Goal: Task Accomplishment & Management: Complete application form

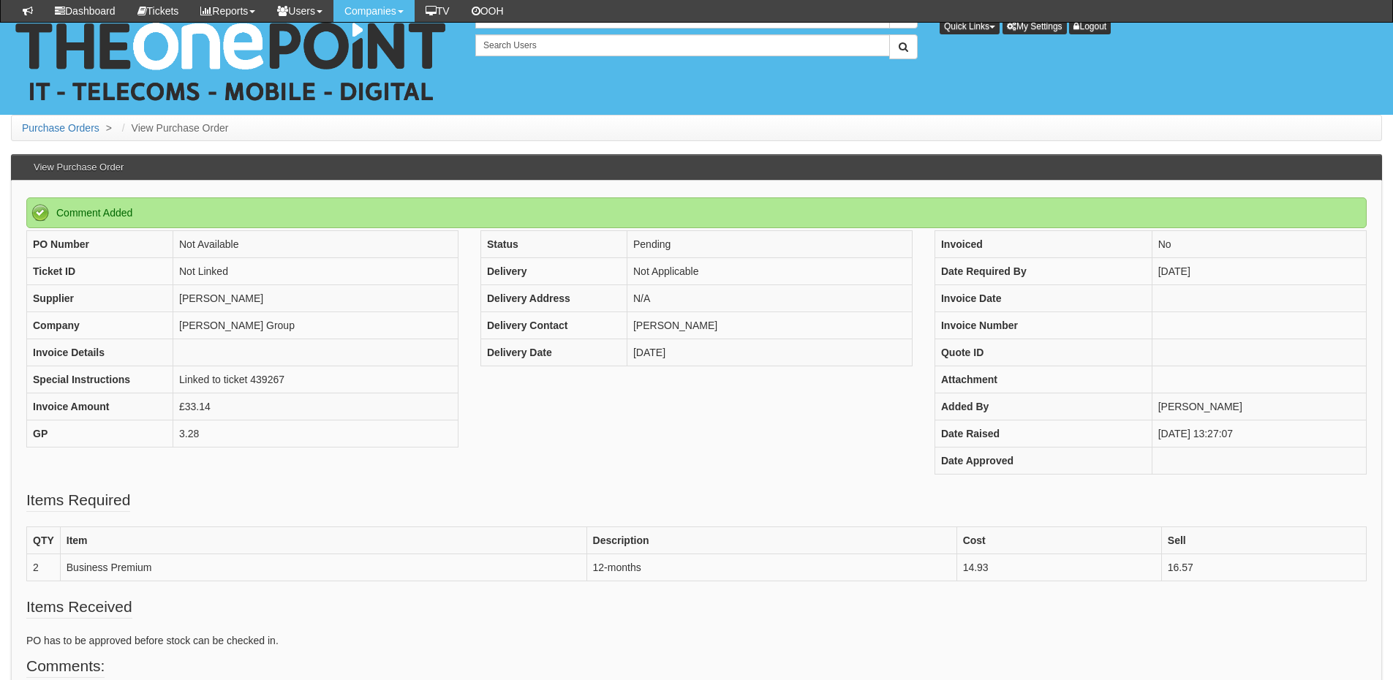
scroll to position [238, 0]
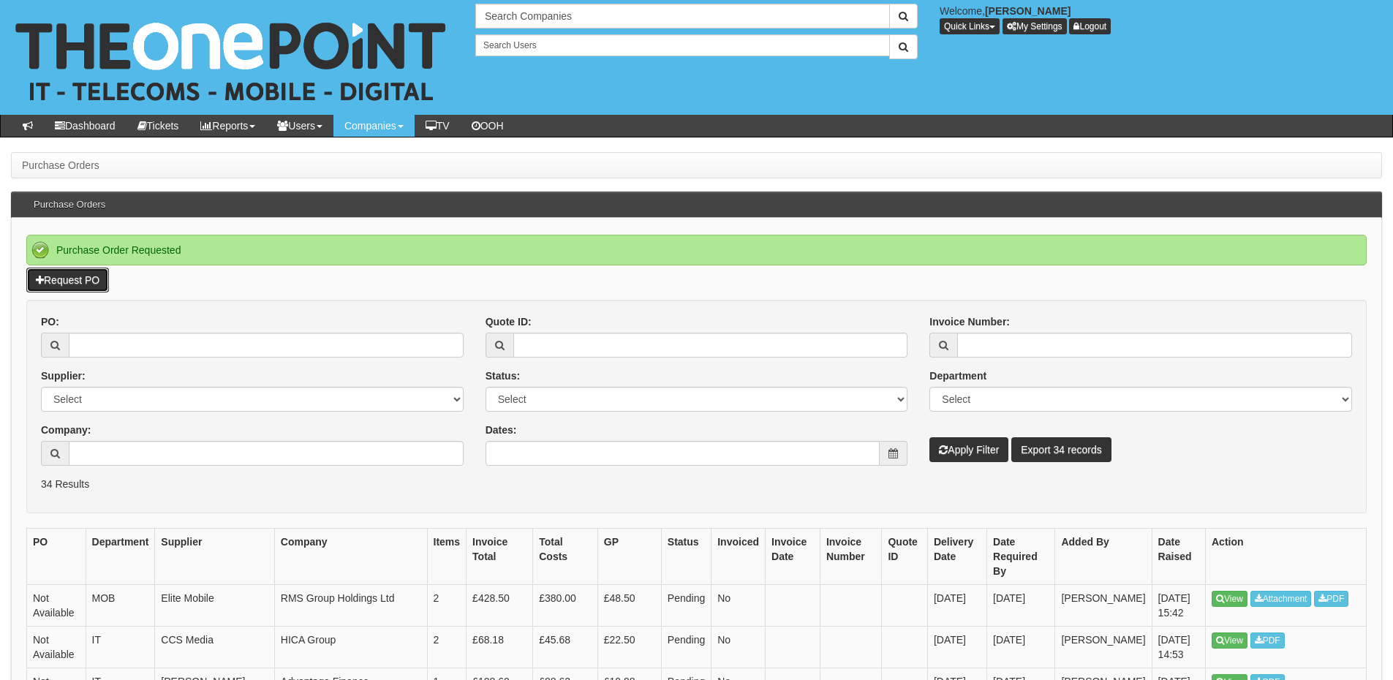
click at [86, 281] on link "Request PO" at bounding box center [67, 280] width 83 height 25
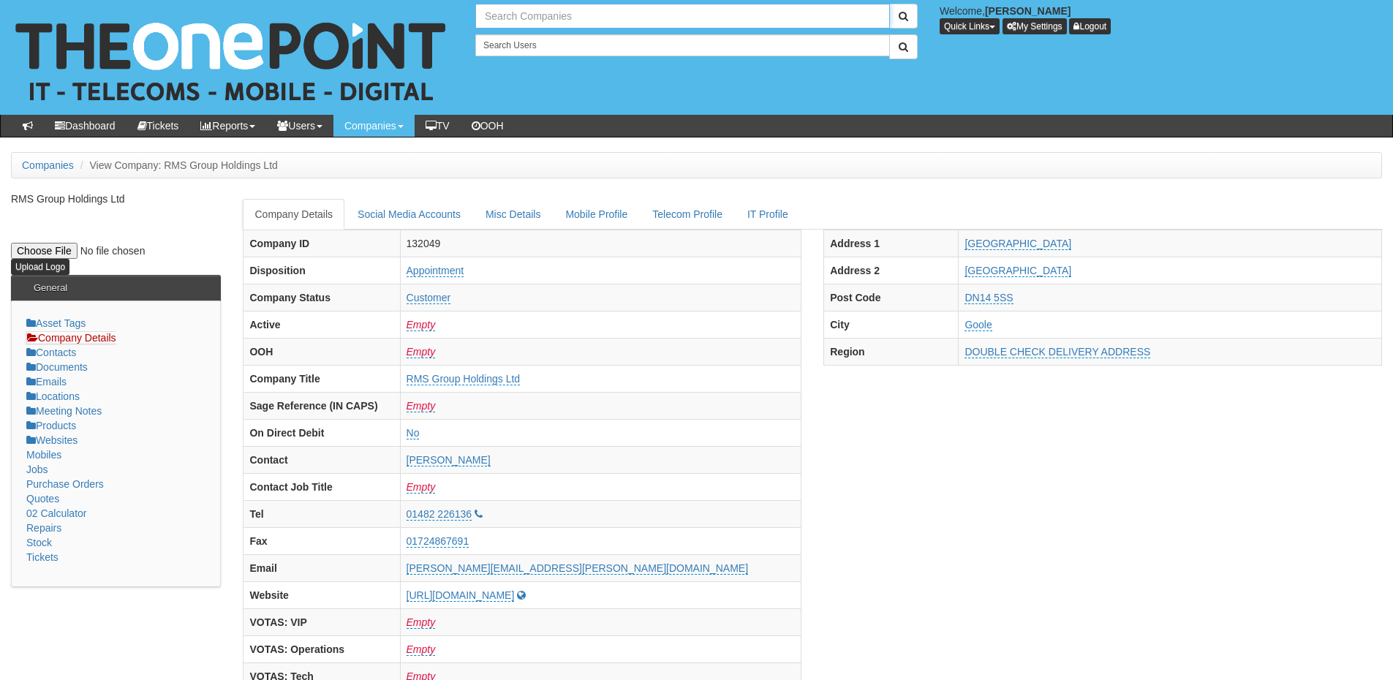
click at [513, 23] on input "text" at bounding box center [682, 16] width 414 height 25
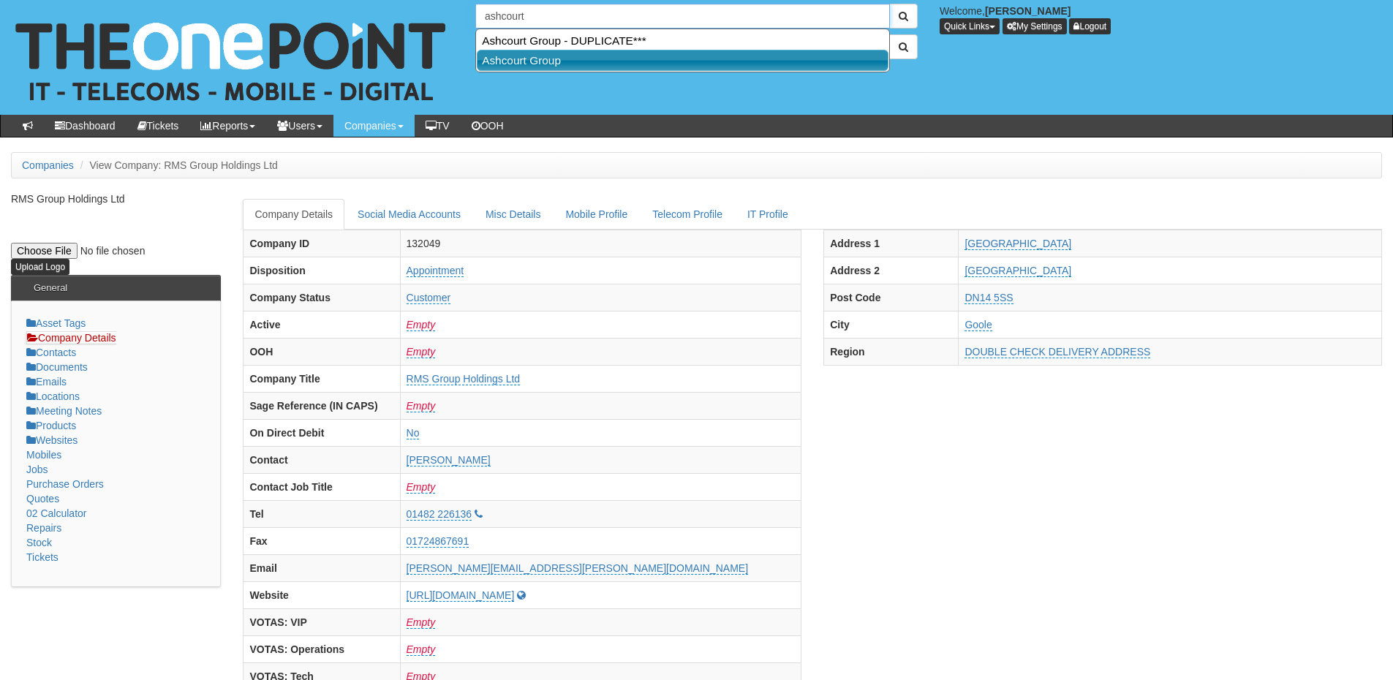
click at [545, 51] on link "Ashcourt Group" at bounding box center [683, 60] width 412 height 21
type input "Ashcourt Group"
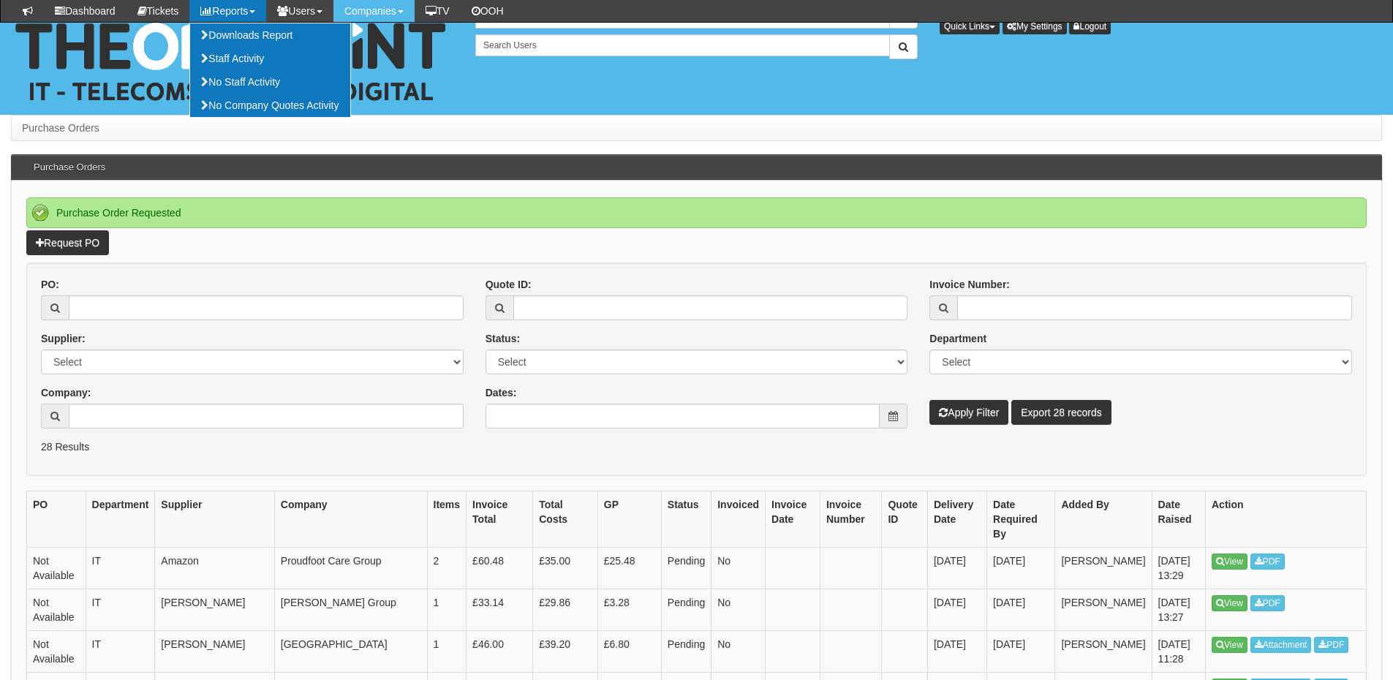
scroll to position [145, 0]
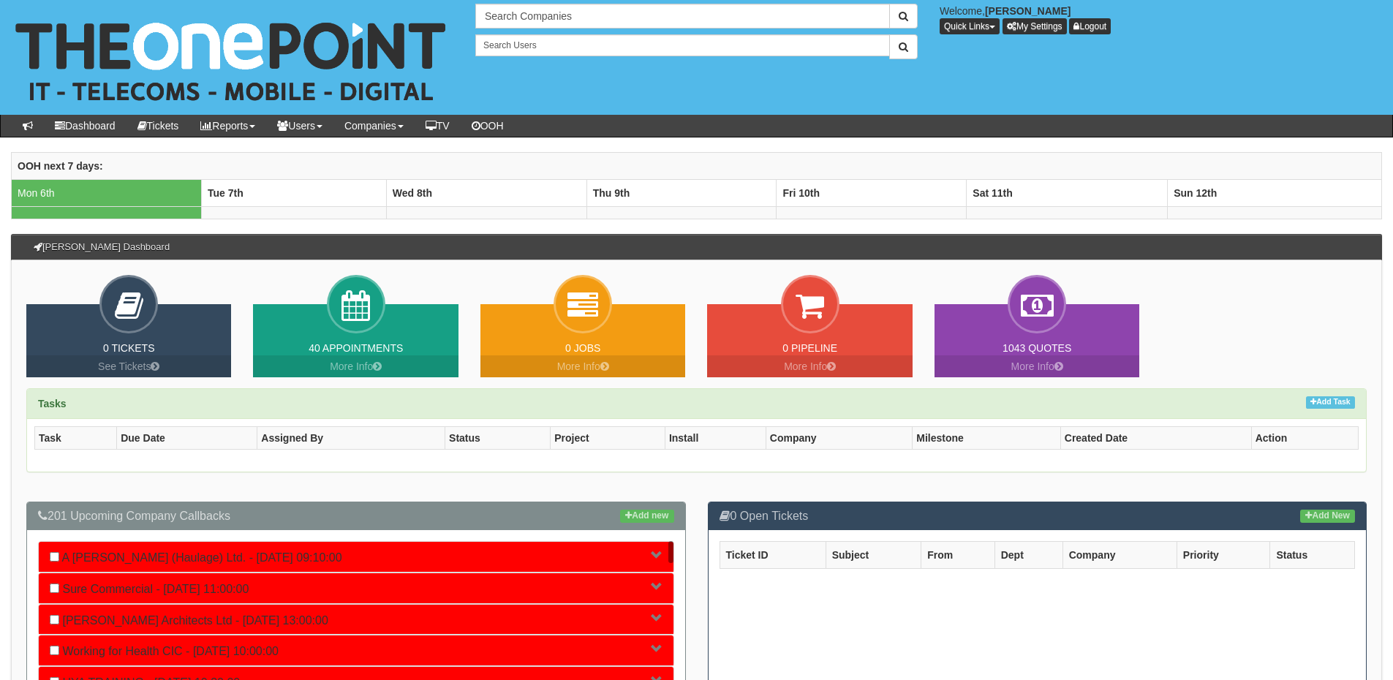
click at [736, 422] on div "Task Due Date Assigned By Status Project Install Company Milestone Created Date…" at bounding box center [696, 445] width 1339 height 53
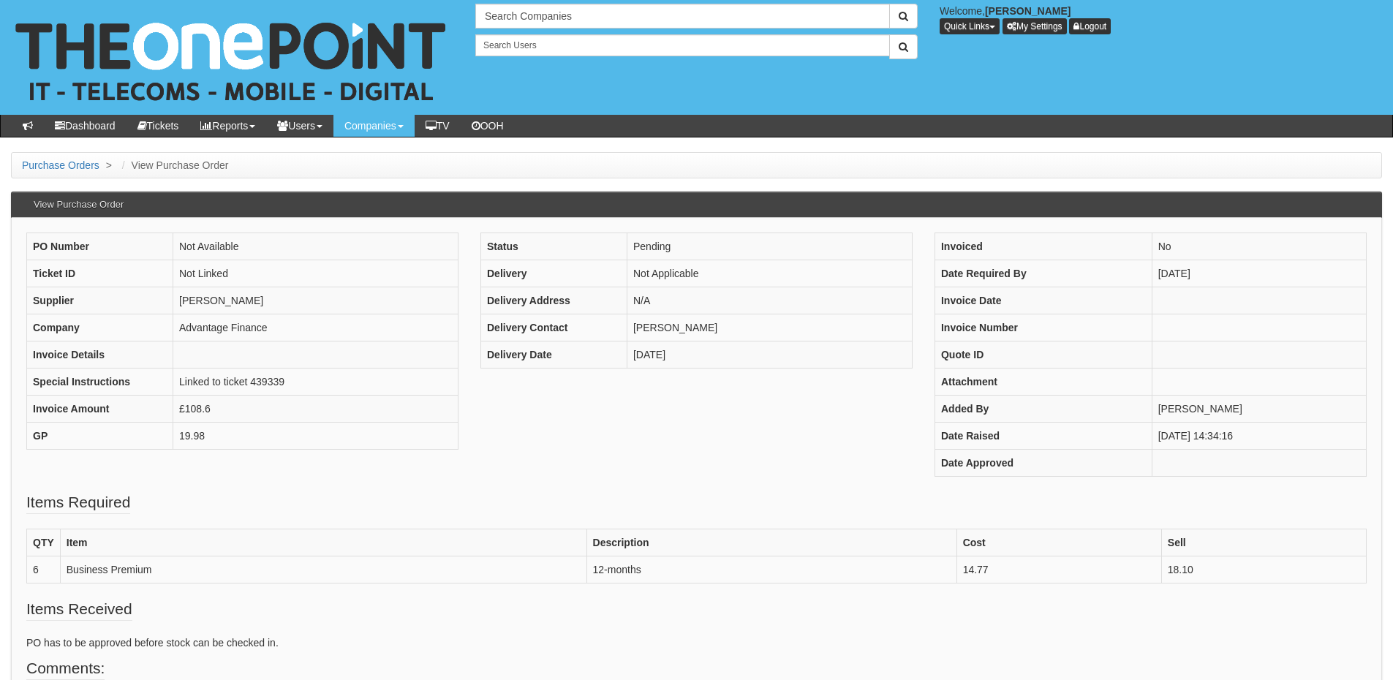
scroll to position [144, 0]
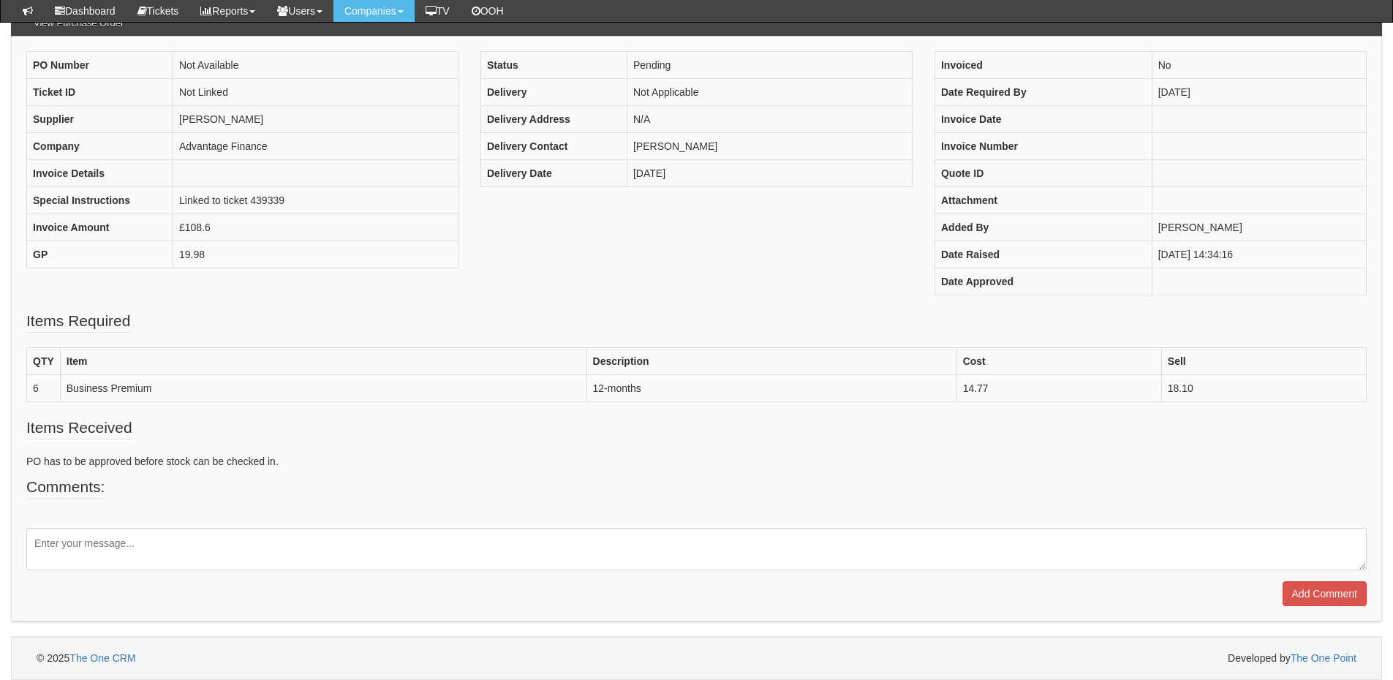
click at [339, 538] on textarea at bounding box center [696, 549] width 1340 height 42
type textarea "Please amend the buy price to ££14.49"
click at [1307, 581] on input "Add Comment" at bounding box center [1324, 593] width 84 height 25
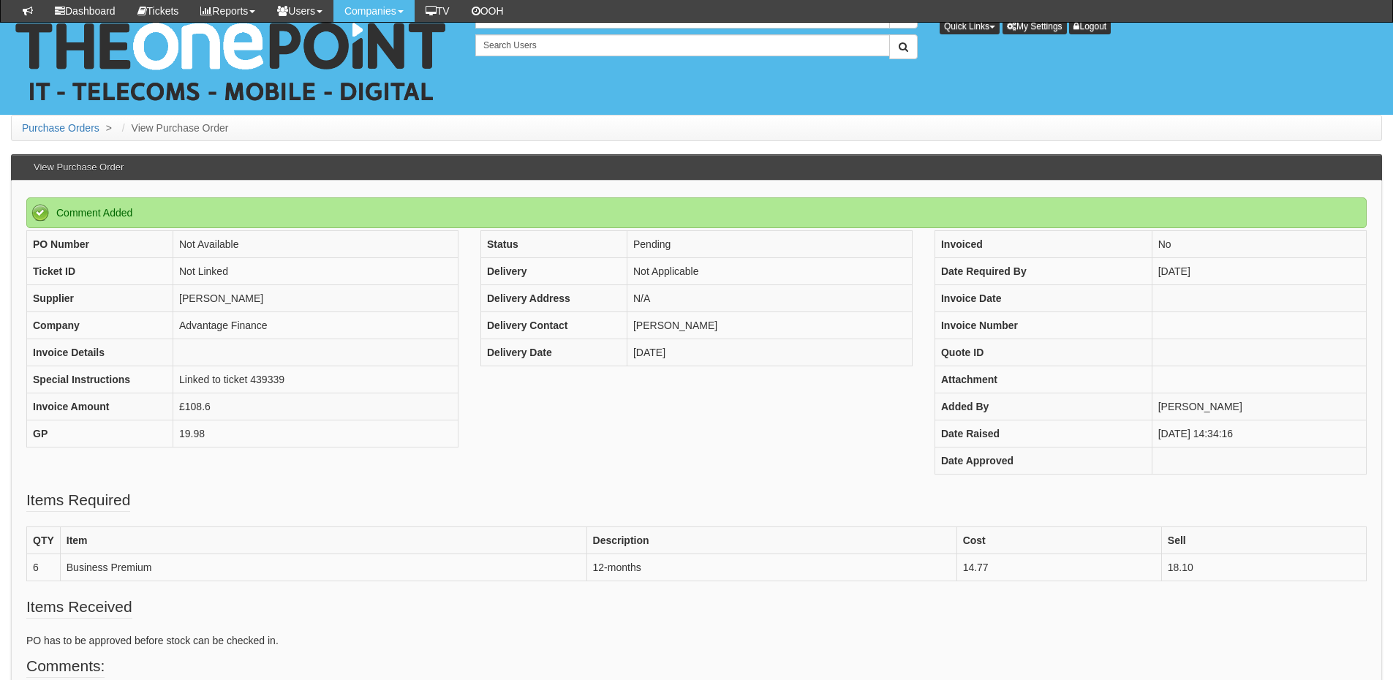
scroll to position [244, 0]
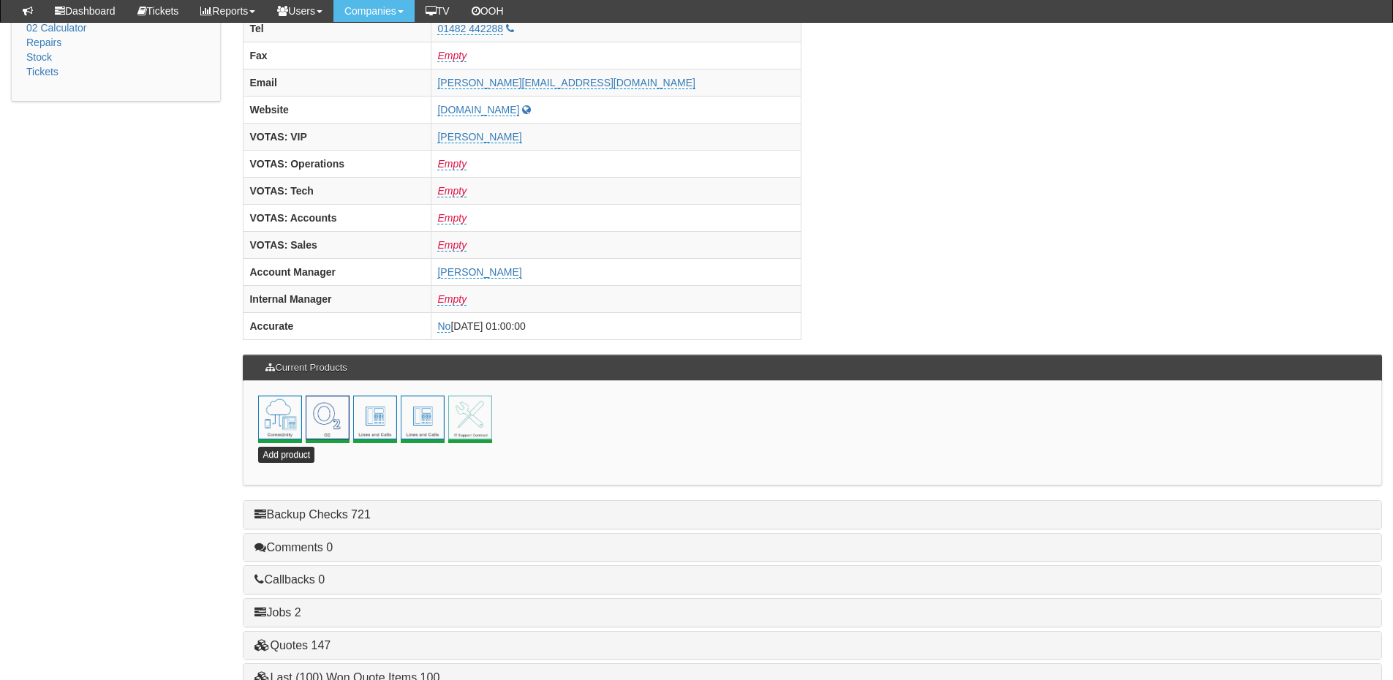
scroll to position [585, 0]
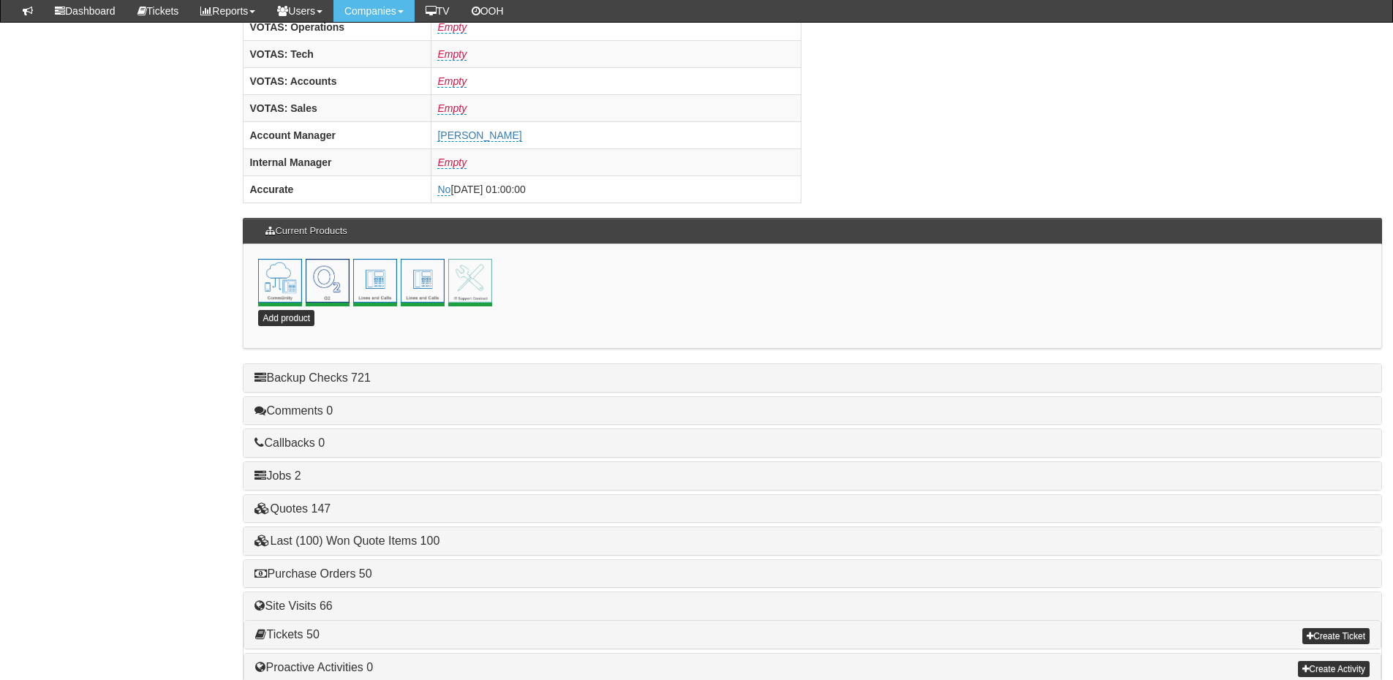
click at [363, 580] on h4 "Purchase Orders 50" at bounding box center [812, 573] width 1116 height 13
click at [360, 572] on link "Purchase Orders 50" at bounding box center [312, 573] width 117 height 12
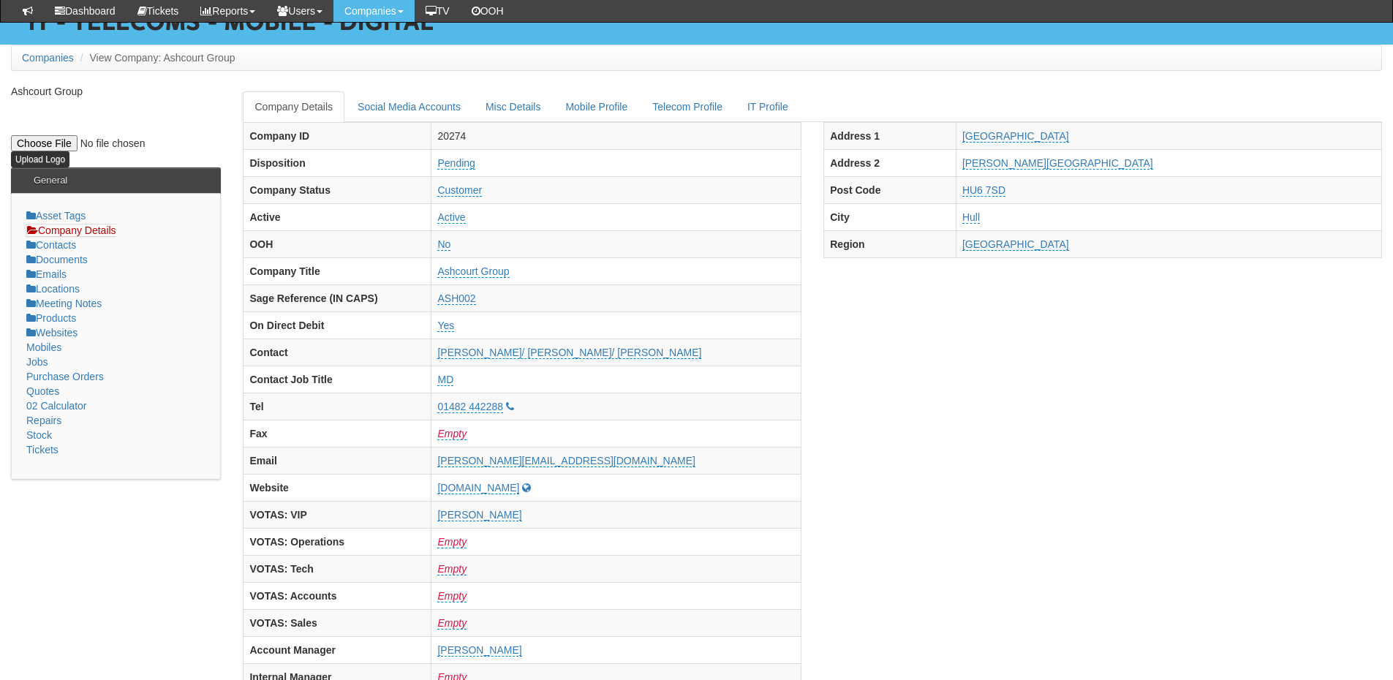
scroll to position [0, 0]
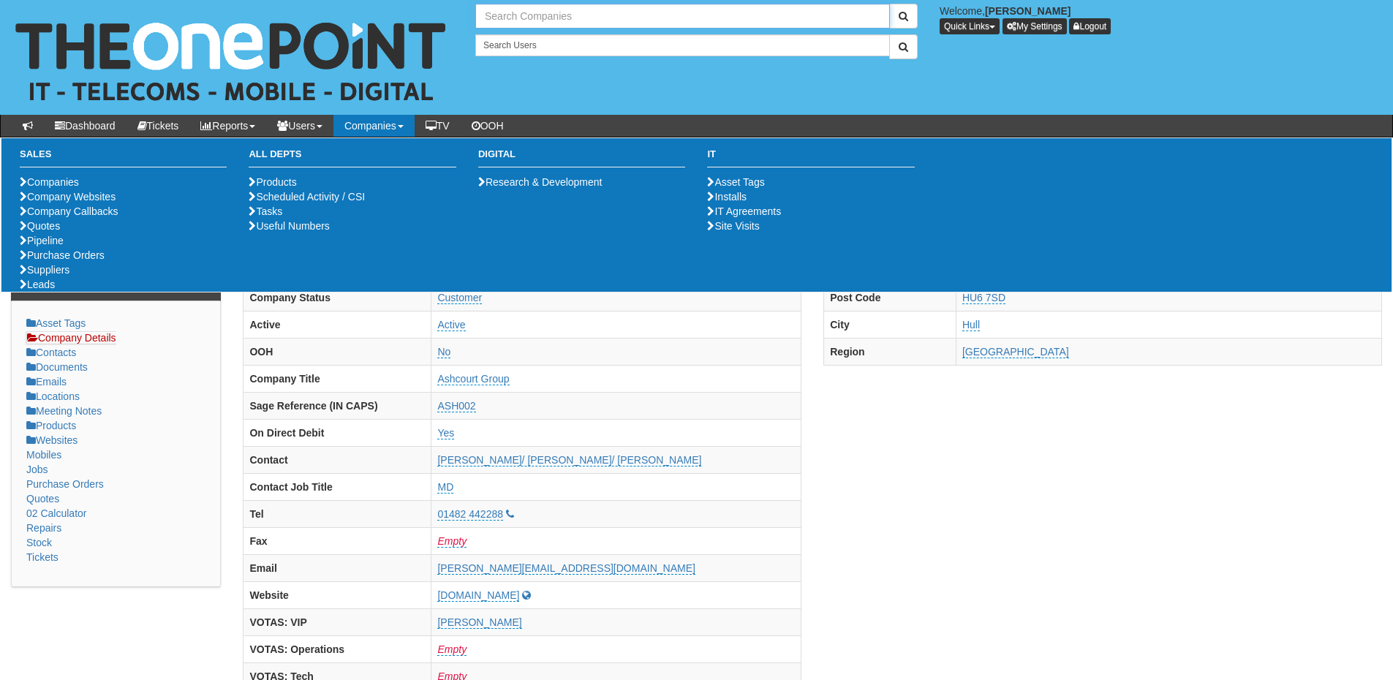
click at [506, 17] on input "text" at bounding box center [682, 16] width 414 height 25
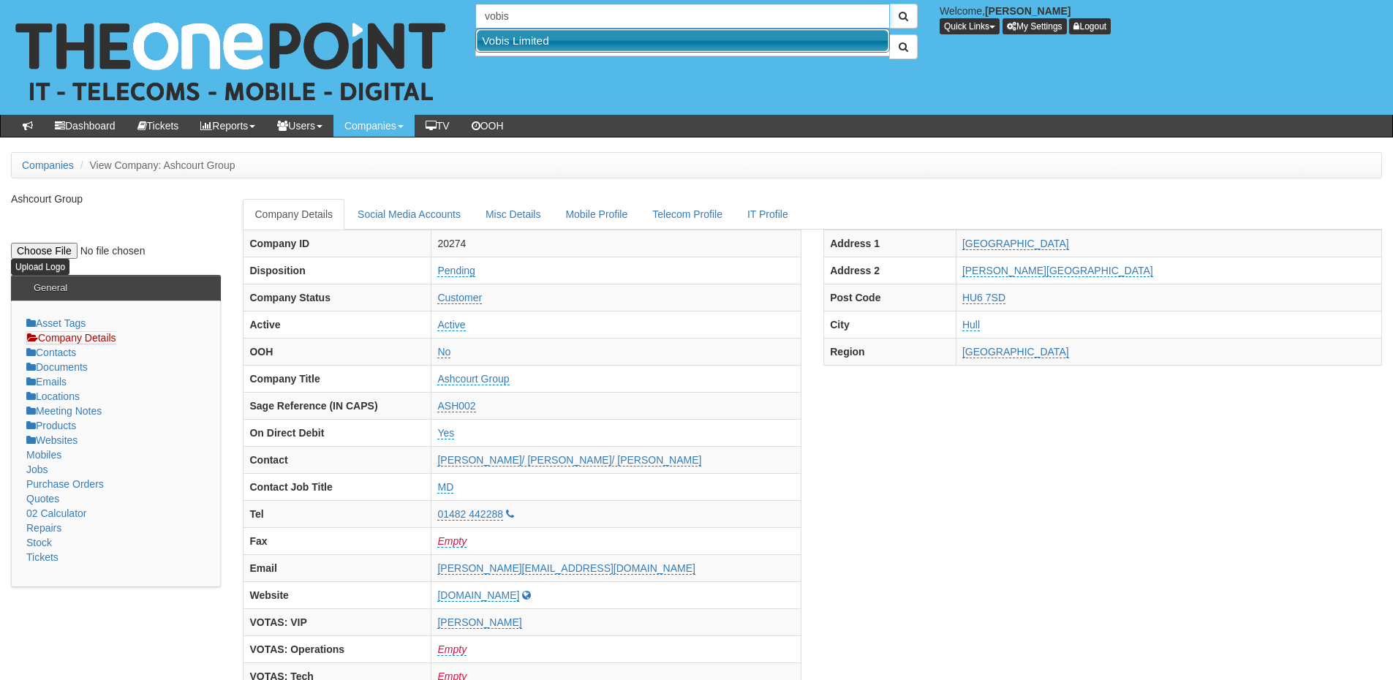
click at [522, 42] on link "Vobis Limited" at bounding box center [683, 40] width 412 height 21
type input "Vobis Limited"
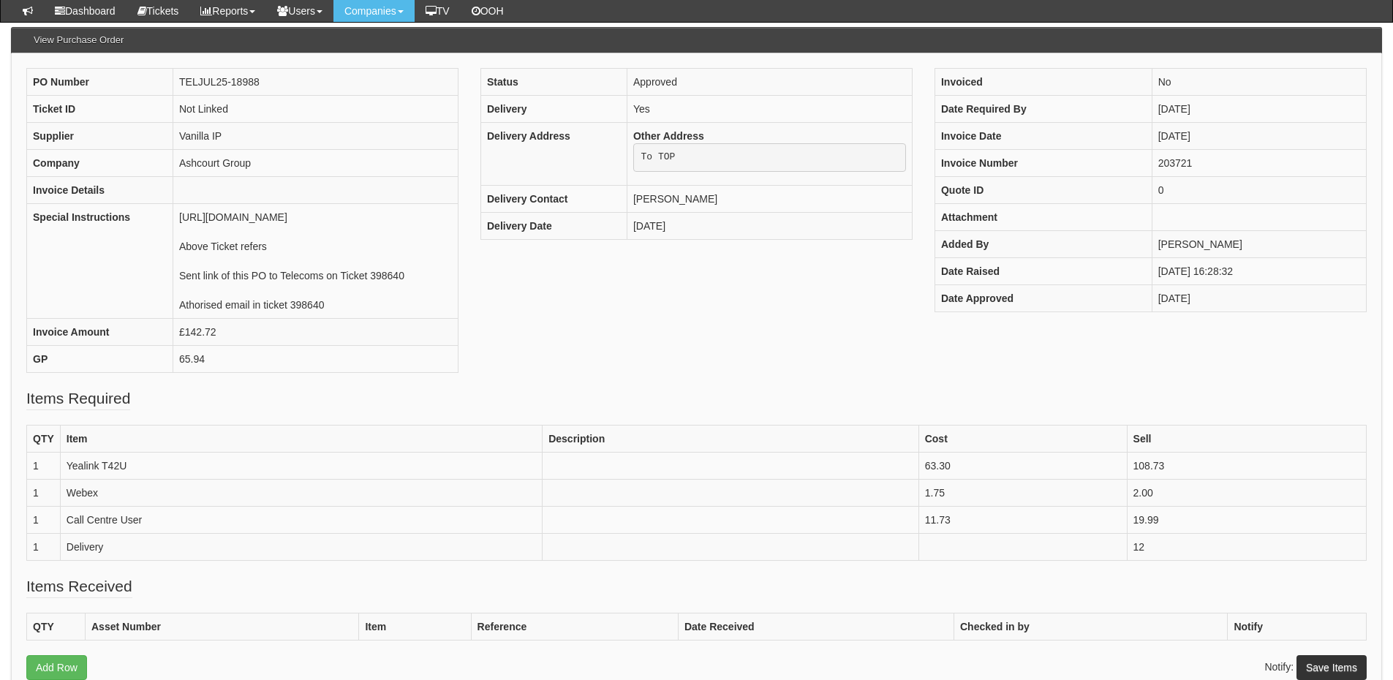
scroll to position [145, 0]
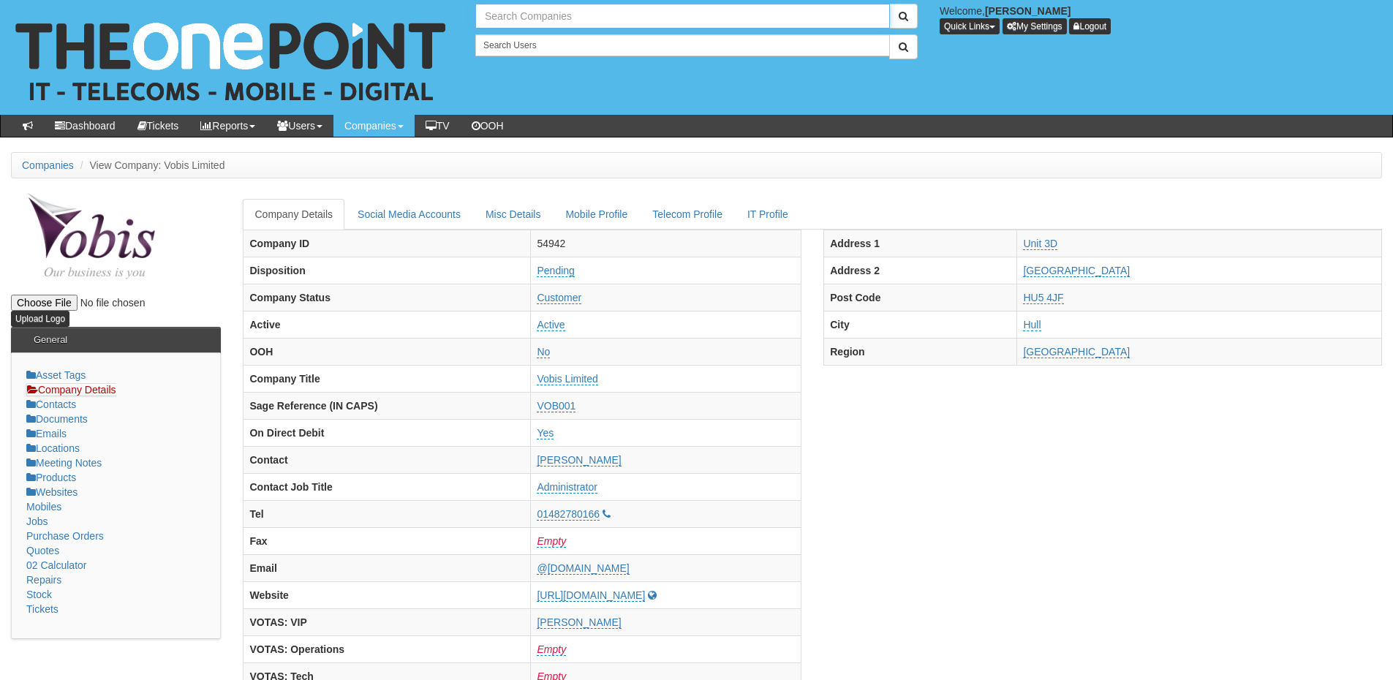
click at [544, 19] on input "text" at bounding box center [682, 16] width 414 height 25
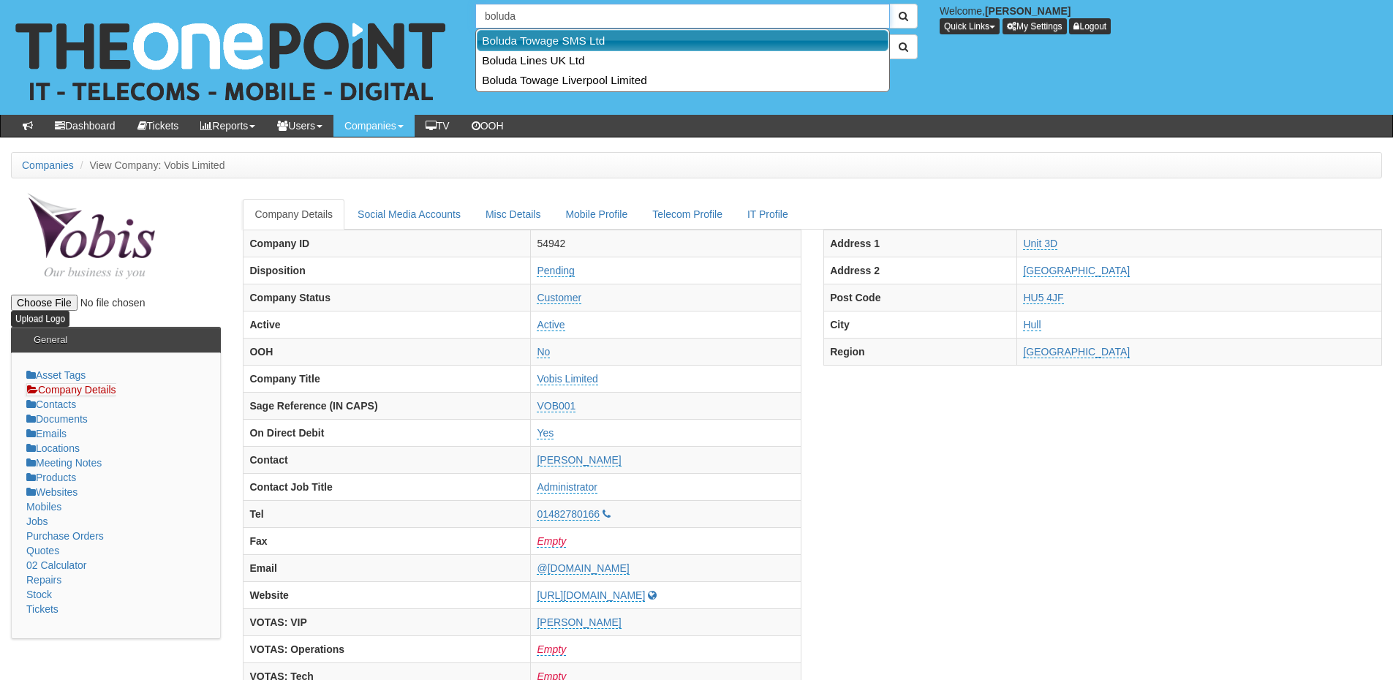
click at [537, 39] on link "Boluda Towage SMS Ltd" at bounding box center [683, 40] width 412 height 21
type input "Boluda Towage SMS Ltd"
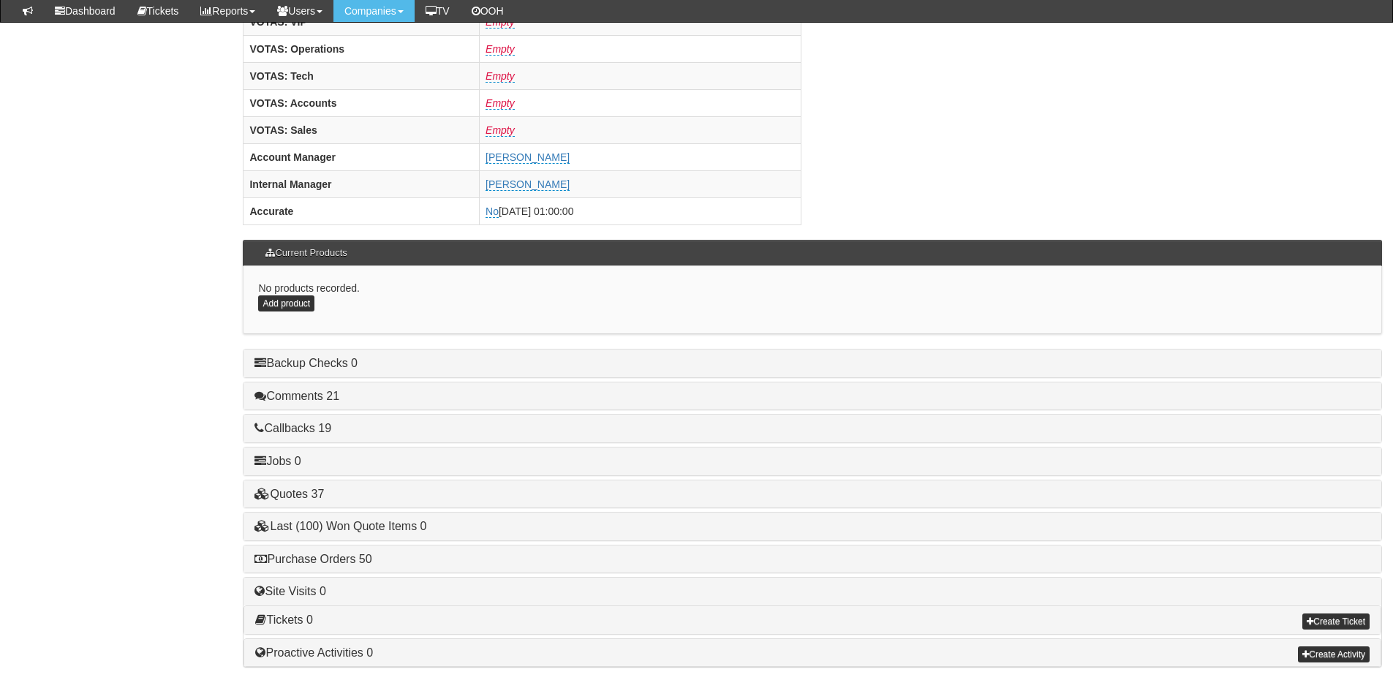
scroll to position [609, 0]
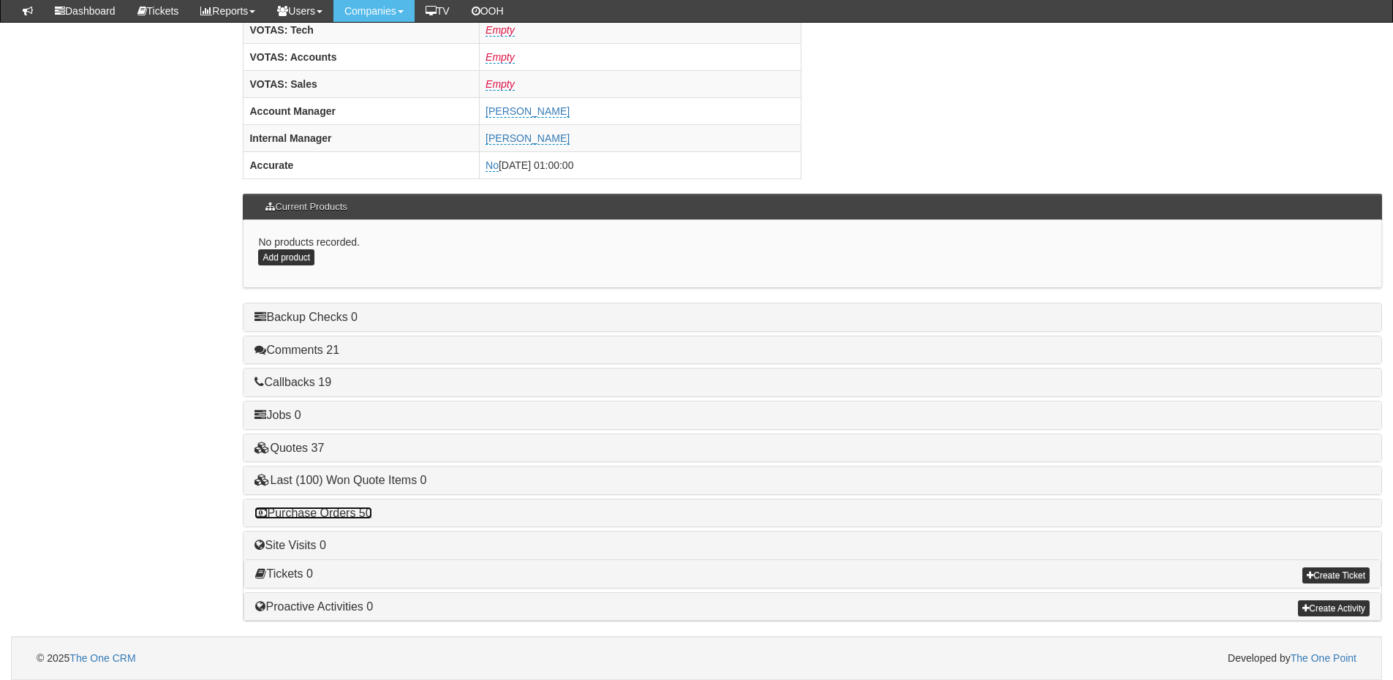
click at [344, 510] on link "Purchase Orders 50" at bounding box center [312, 513] width 117 height 12
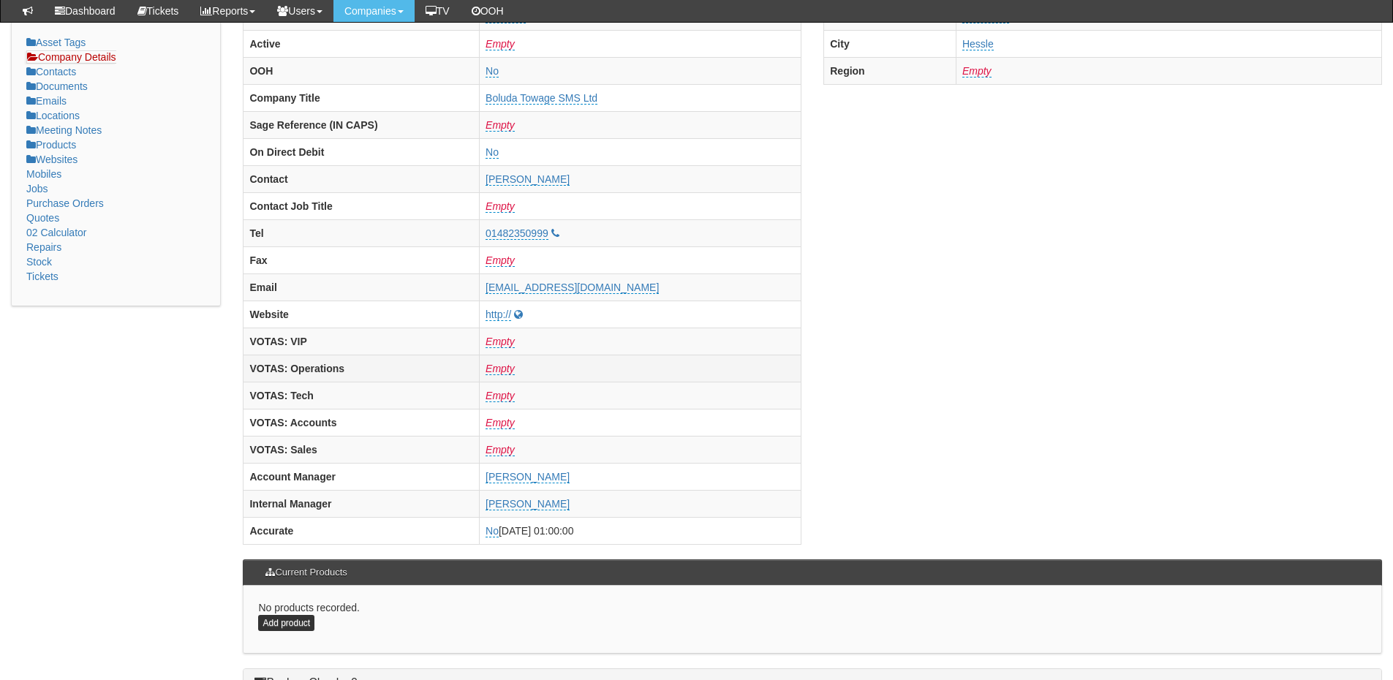
scroll to position [0, 0]
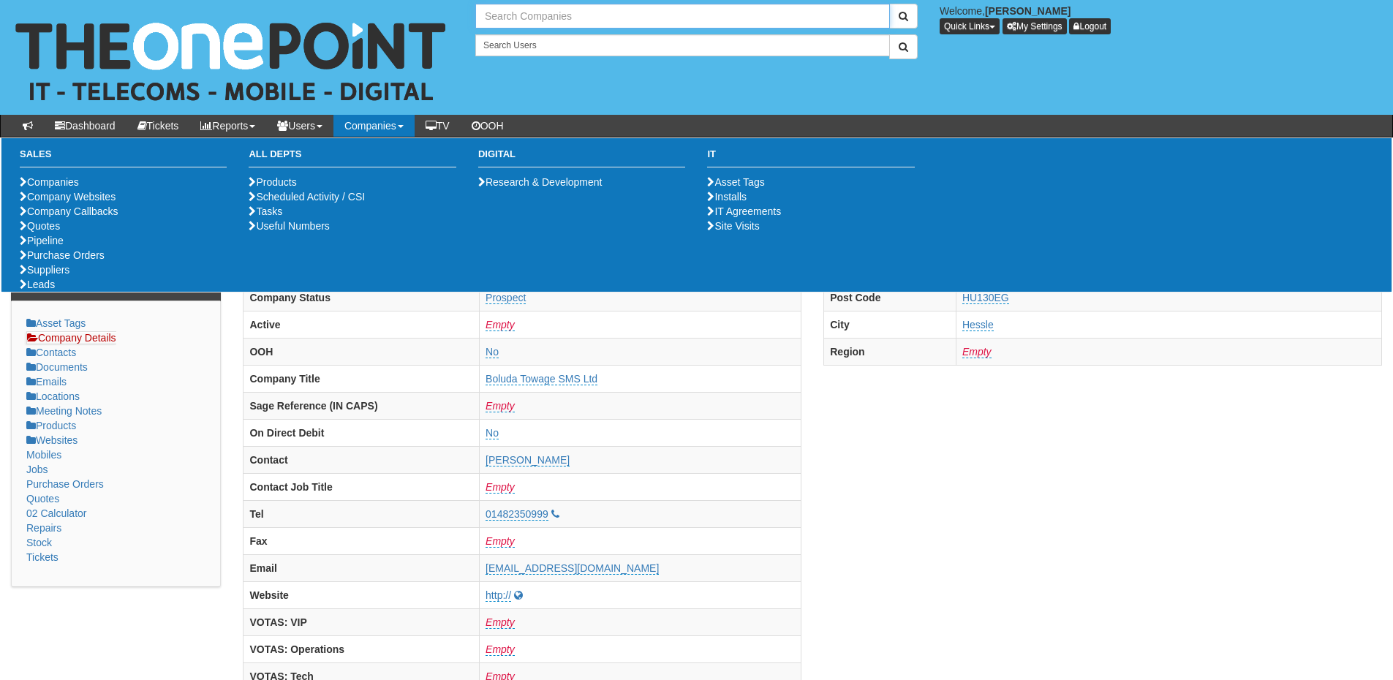
click at [509, 24] on input "text" at bounding box center [682, 16] width 414 height 25
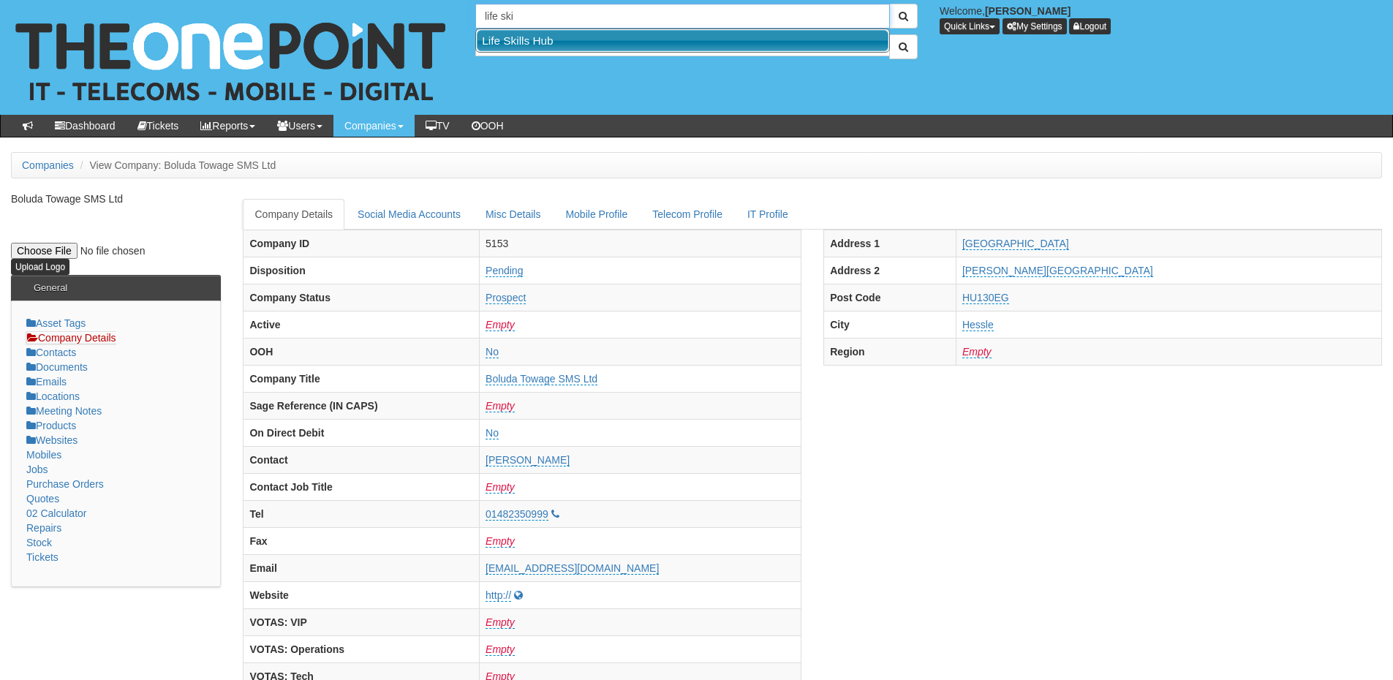
click at [518, 47] on link "Life Skills Hub" at bounding box center [683, 40] width 412 height 21
type input "Life Skills Hub"
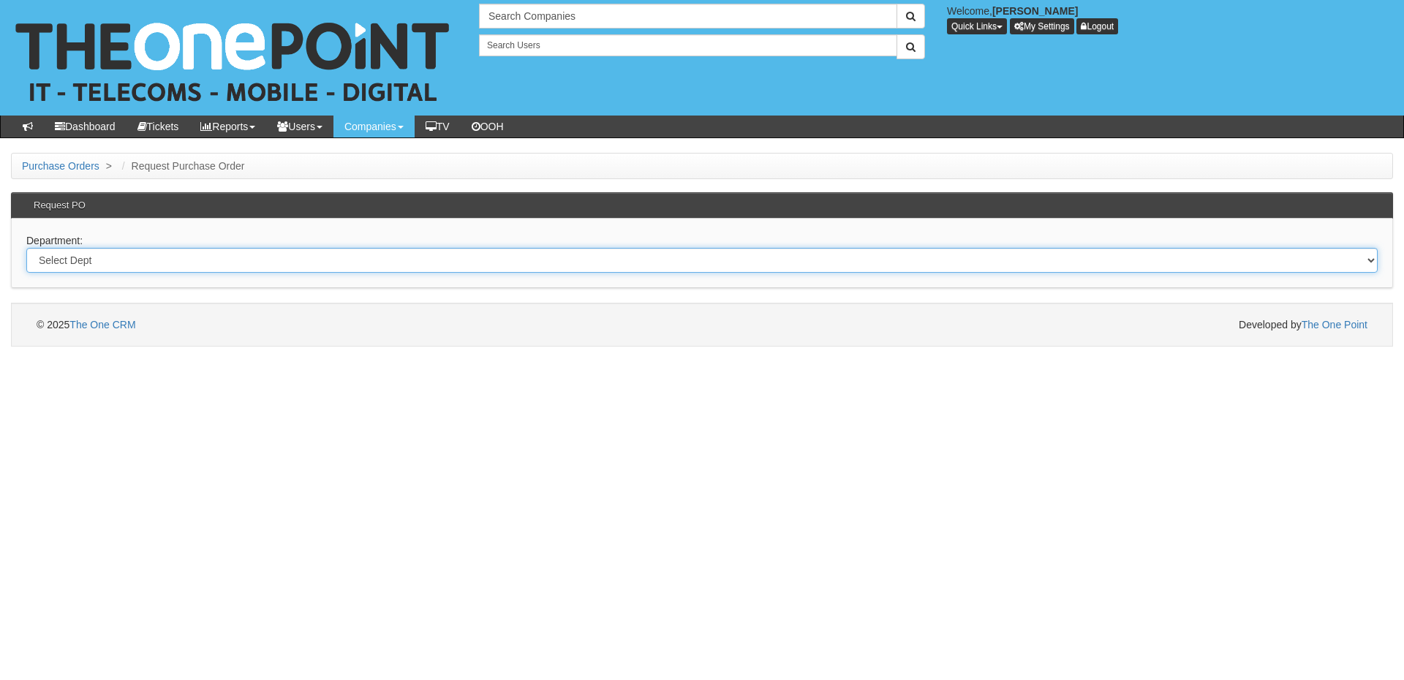
click at [407, 262] on select "Select Dept Digital Internal IT Mobiles Marketing Telecoms" at bounding box center [701, 260] width 1351 height 25
select select "?pipeID=&dept=IT"
click at [26, 248] on select "Select Dept Digital Internal IT Mobiles Marketing Telecoms" at bounding box center [701, 260] width 1351 height 25
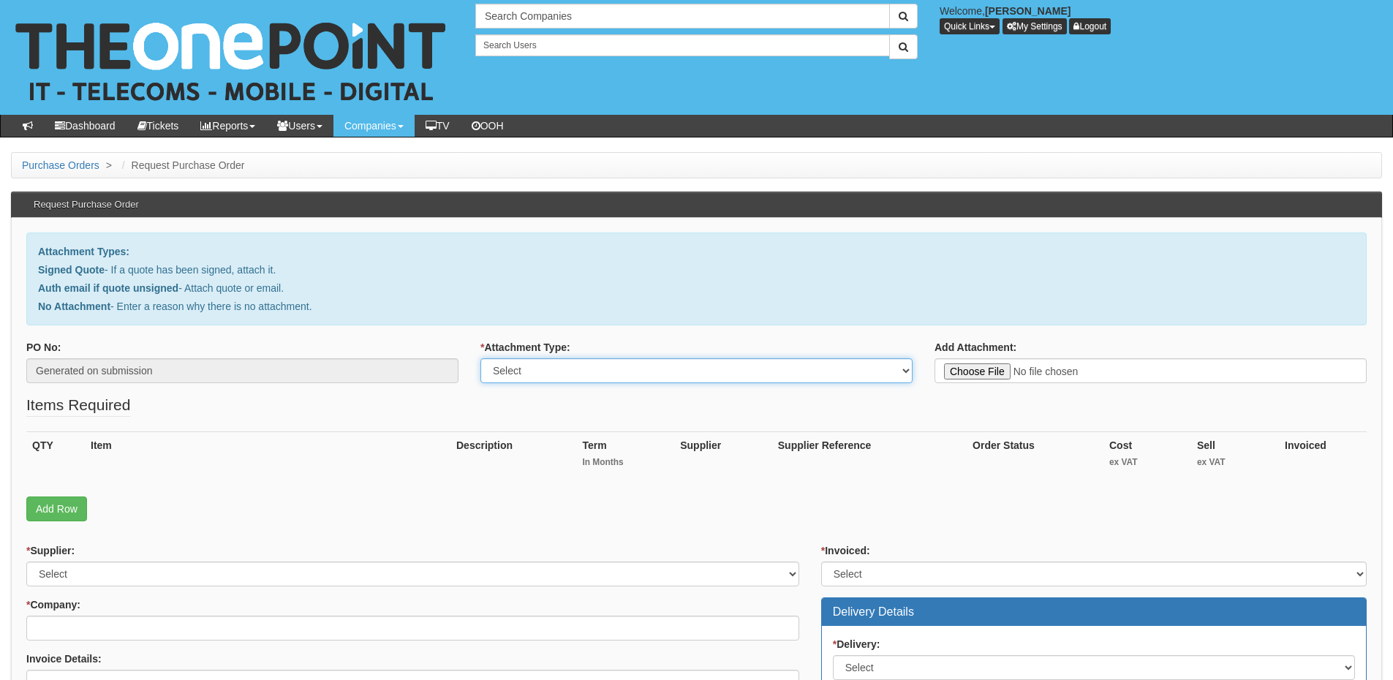
click at [599, 375] on select "Select Signed Quote Auth email with quote if unsigned No Attachment" at bounding box center [696, 370] width 432 height 25
select select "Auth email if quote unsigned"
click at [480, 358] on select "Select Signed Quote Auth email with quote if unsigned No Attachment" at bounding box center [696, 370] width 432 height 25
type input "C:\fakepath\Re_ Laptop Order Specs.msg"
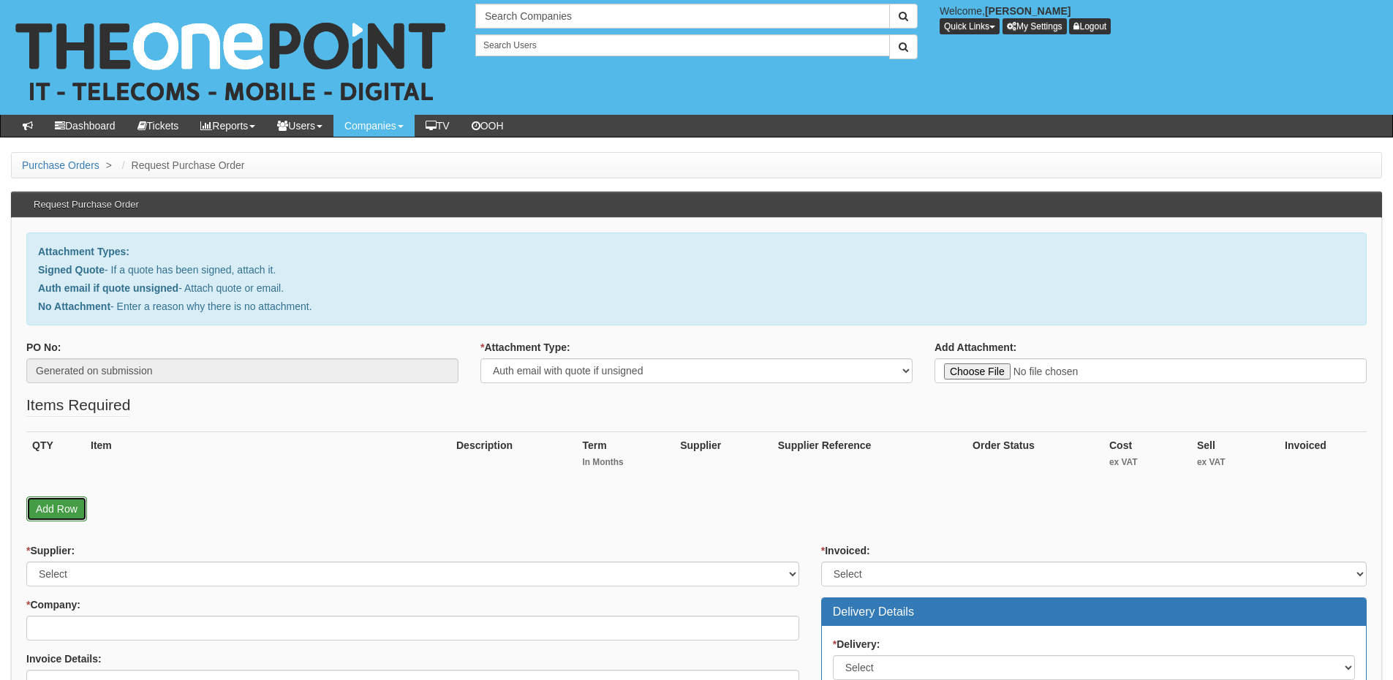
click at [42, 510] on link "Add Row" at bounding box center [56, 508] width 61 height 25
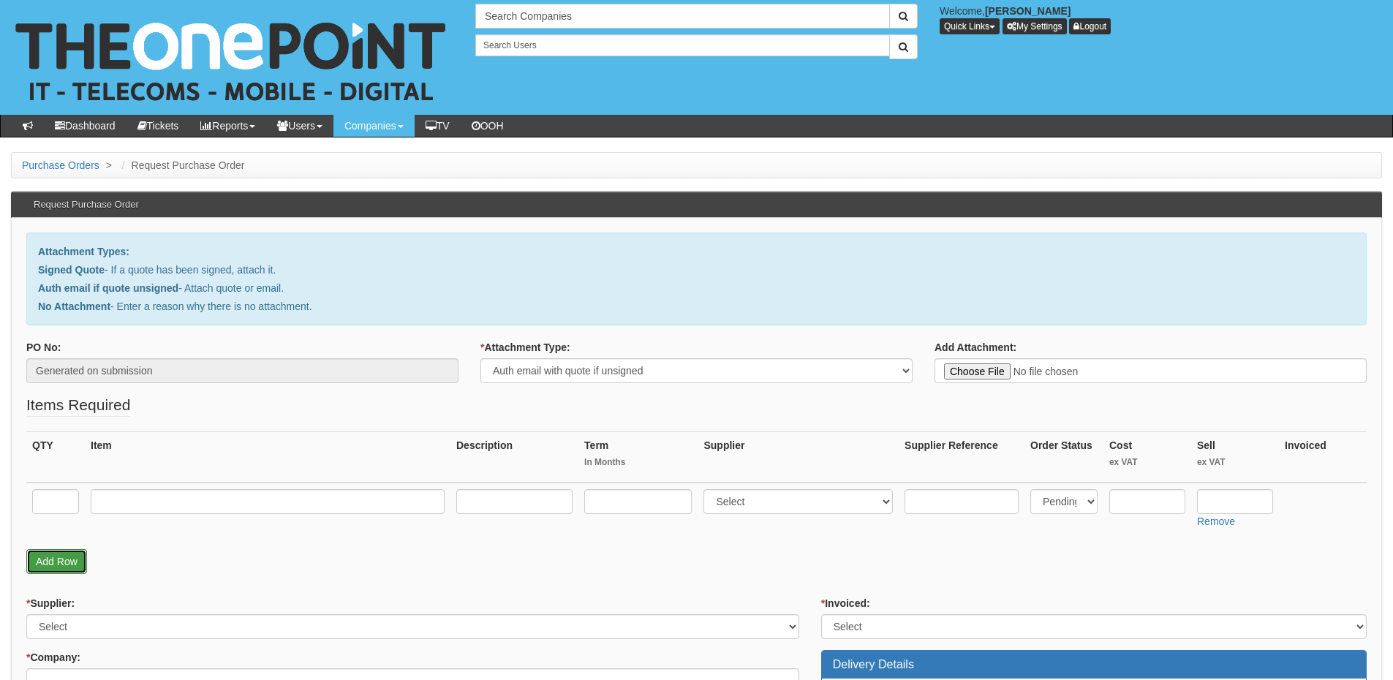
click at [66, 564] on link "Add Row" at bounding box center [56, 561] width 61 height 25
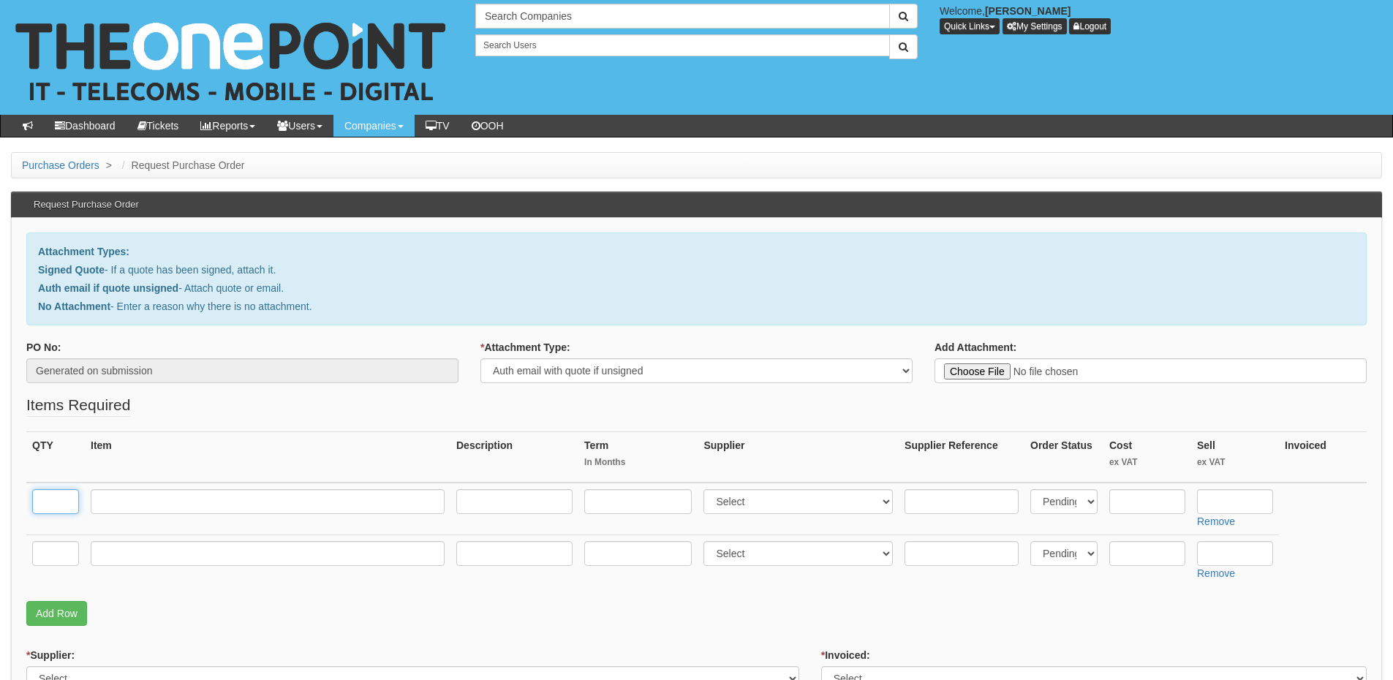
click at [56, 507] on input "text" at bounding box center [55, 501] width 47 height 25
type input "1"
type input "9"
click at [167, 513] on input "text" at bounding box center [268, 501] width 354 height 25
paste input "Dell 15"
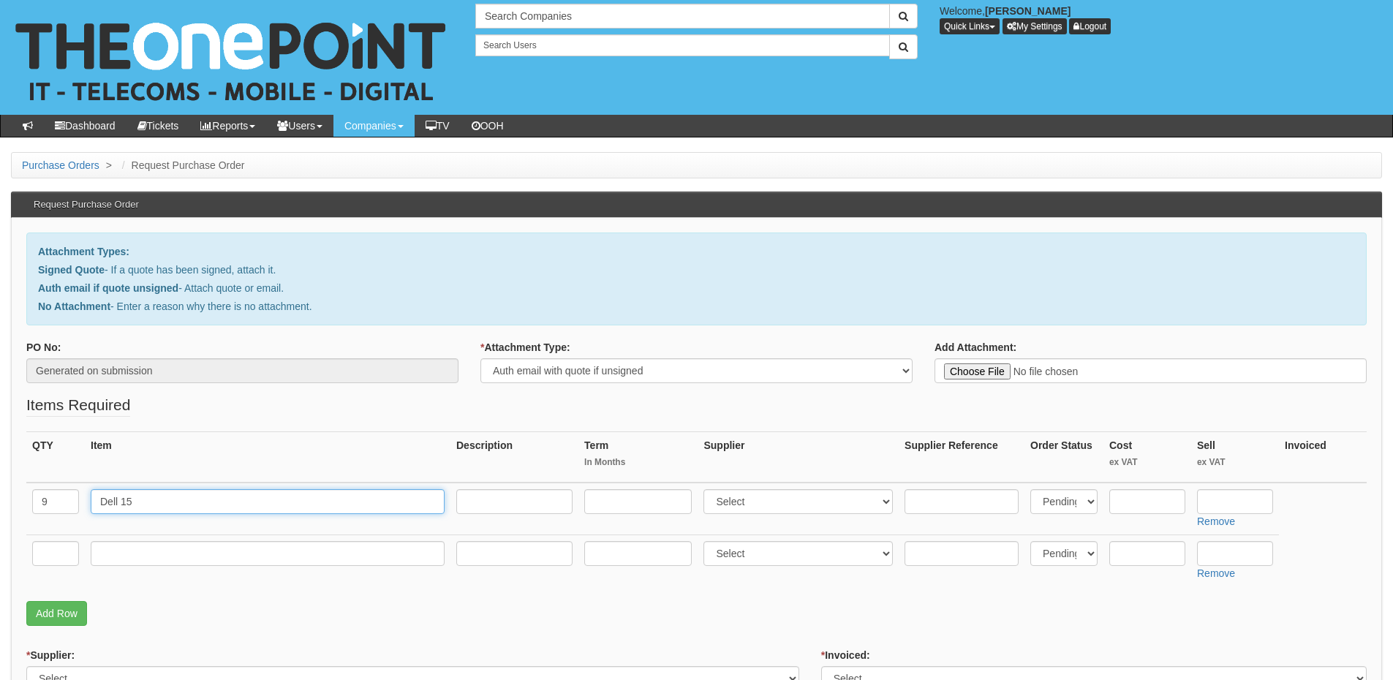
type input "Dell 15"
click at [512, 510] on input "text" at bounding box center [514, 501] width 116 height 25
paste input "Intel Core i7 1355U / up to 5 GHz Win 11 Pro Intel Iris Xe Graphics 16 GB RAM 1…"
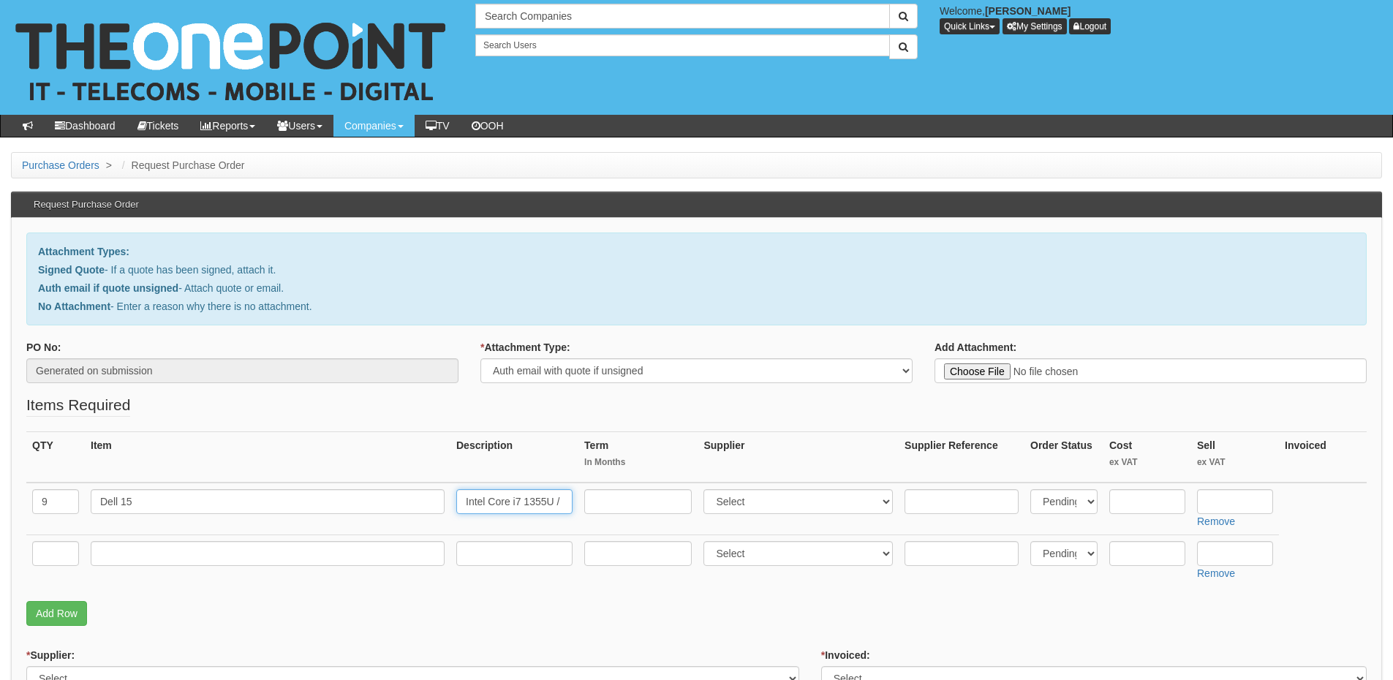
scroll to position [0, 656]
type input "Intel Core i7 1355U / up to 5 GHz Win 11 Pro Intel Iris Xe Graphics 16 GB RAM 1…"
click at [53, 549] on input "text" at bounding box center [55, 553] width 47 height 25
type input "1"
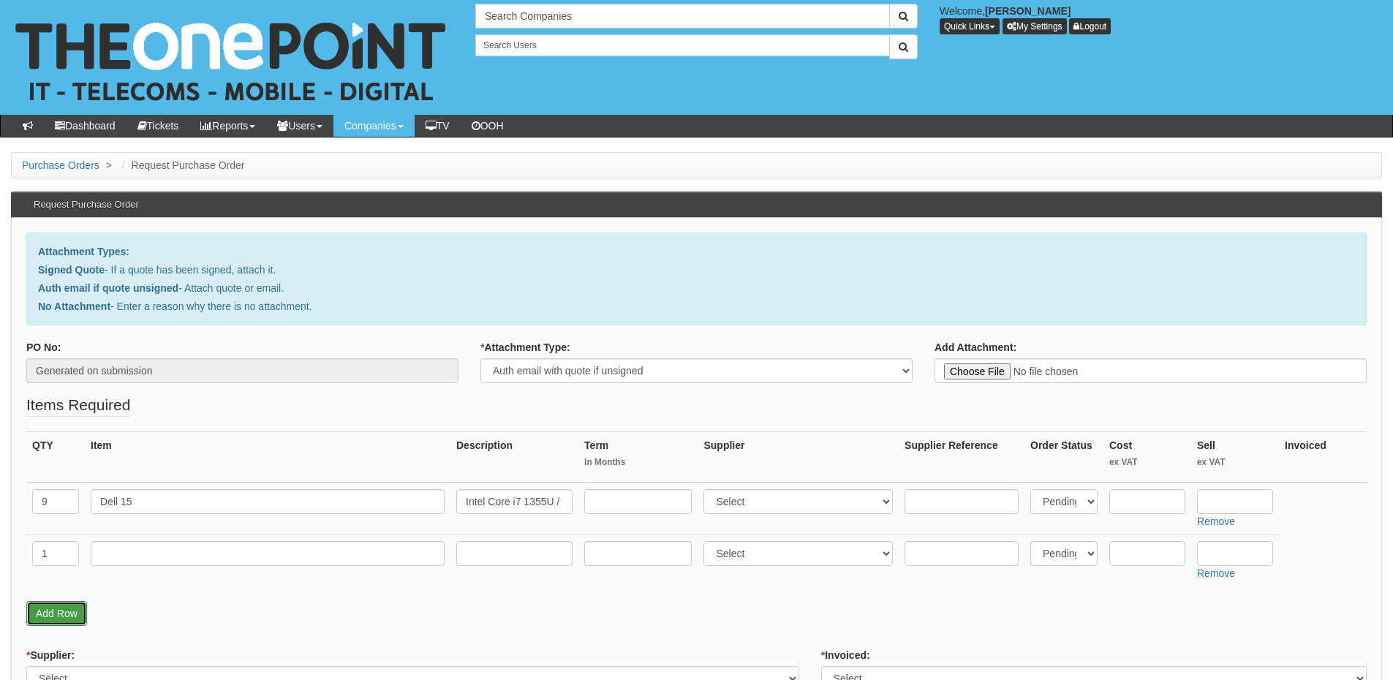
click at [53, 606] on link "Add Row" at bounding box center [56, 613] width 61 height 25
click at [53, 606] on input "text" at bounding box center [55, 605] width 47 height 25
type input "1"
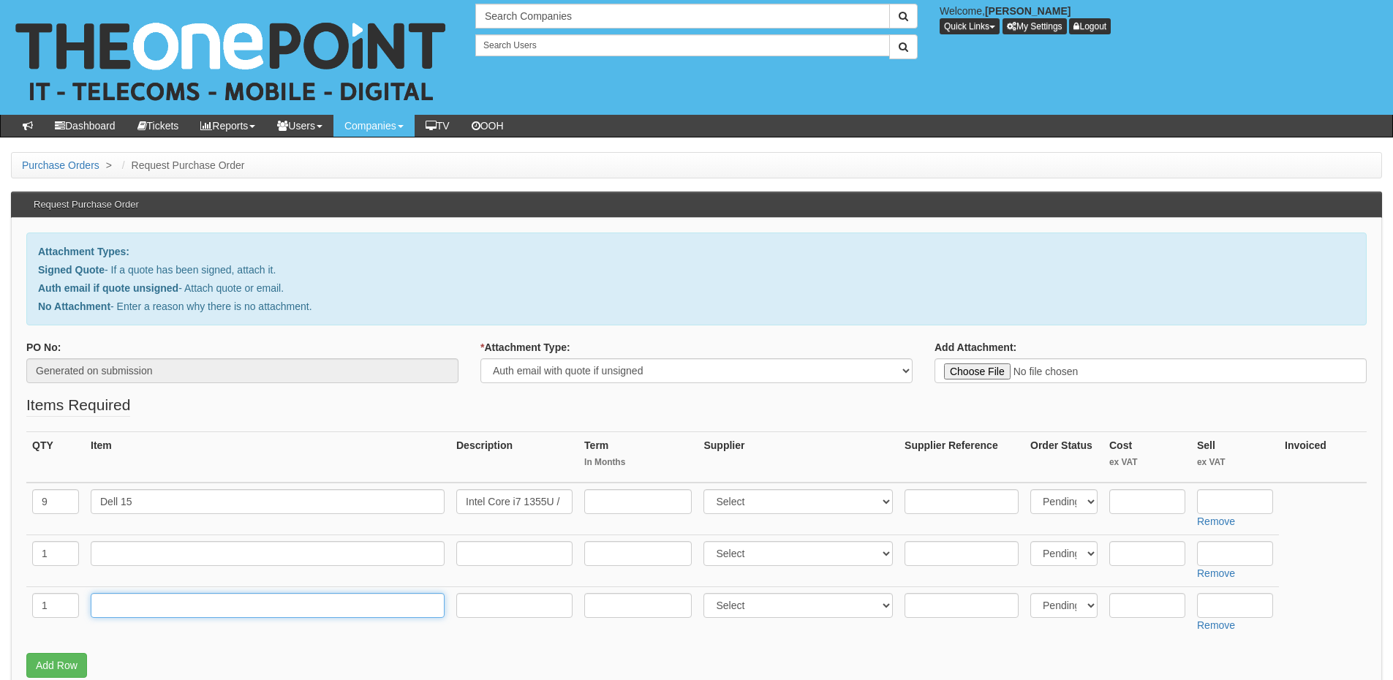
click at [138, 612] on input "text" at bounding box center [268, 605] width 354 height 25
type input "Delivery"
click at [961, 493] on input "text" at bounding box center [961, 501] width 114 height 25
paste input "11844043"
type input "11844043"
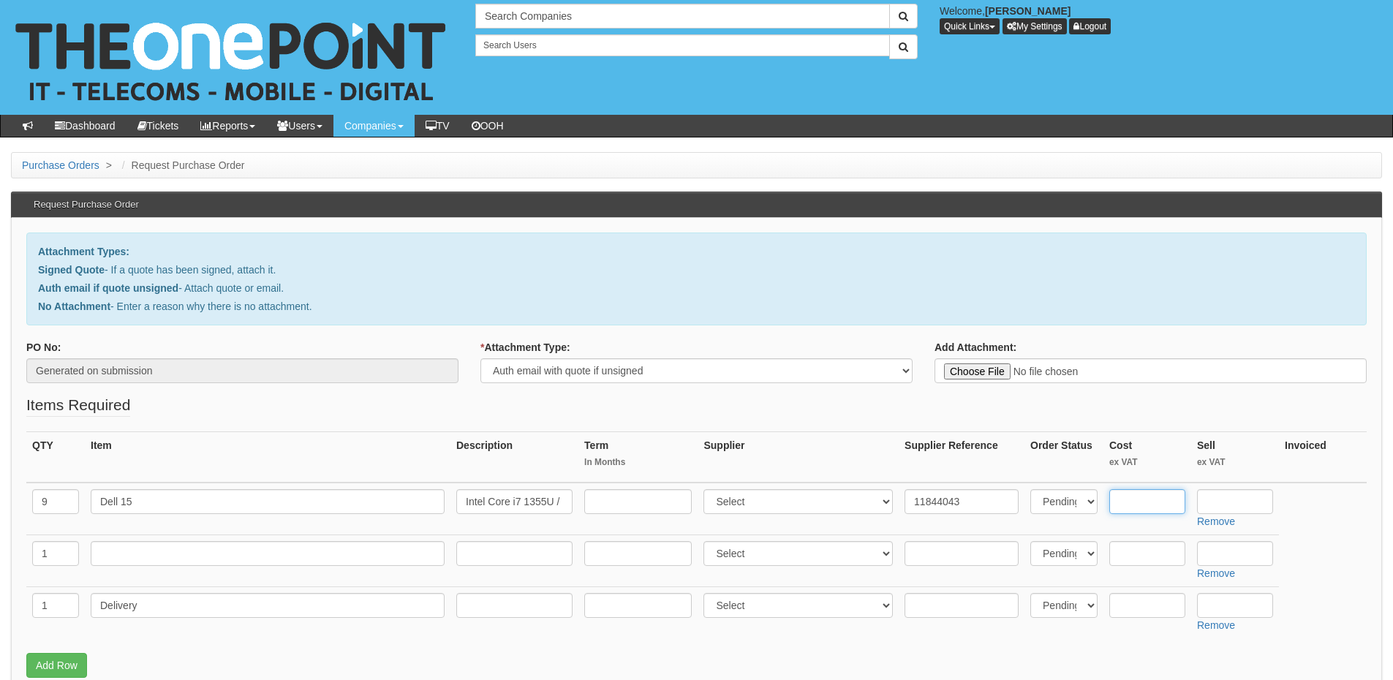
click at [1135, 499] on input "text" at bounding box center [1147, 501] width 76 height 25
type input "527"
click at [1228, 495] on input "text" at bounding box center [1235, 501] width 76 height 25
type input "577"
click at [754, 503] on select "Select 123 REG.co.uk 1Password 3 4Gon AA Jones Electric Ltd Abzorb Access Group…" at bounding box center [797, 501] width 189 height 25
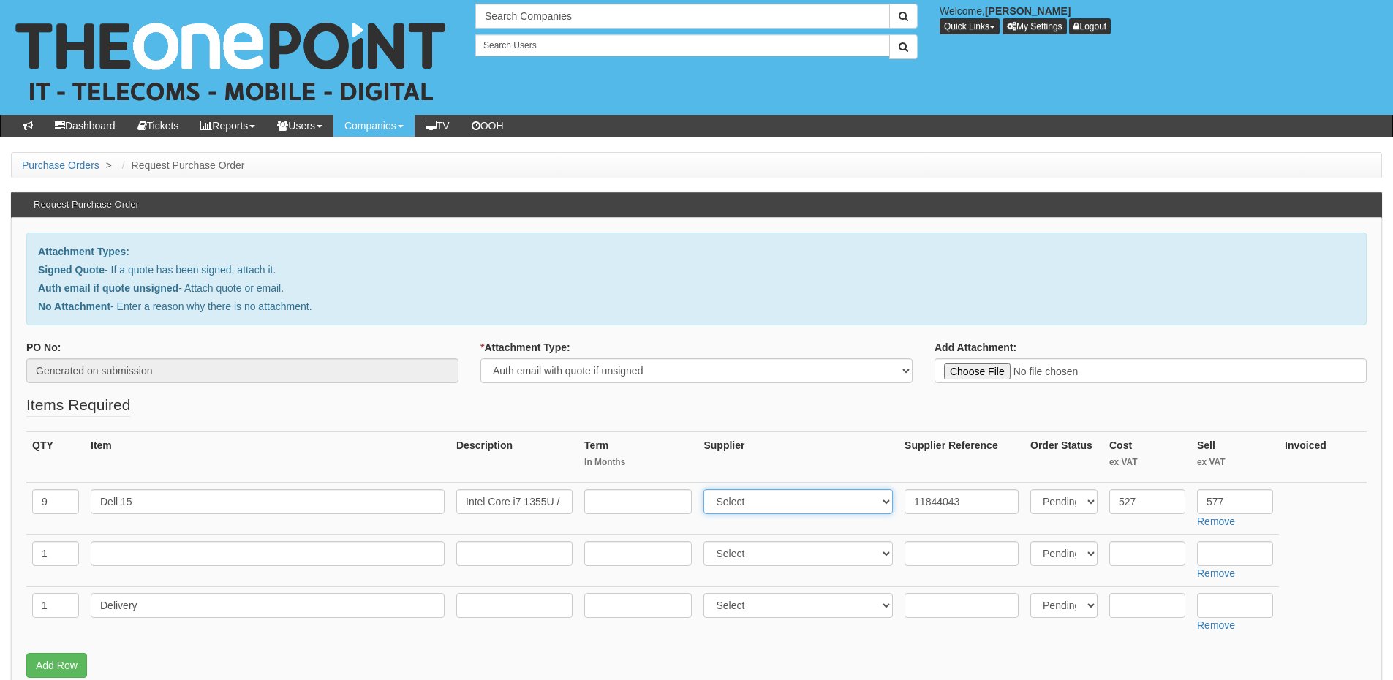
select select "19"
click at [707, 489] on select "Select 123 REG.co.uk 1Password 3 4Gon AA Jones Electric Ltd Abzorb Access Group…" at bounding box center [797, 501] width 189 height 25
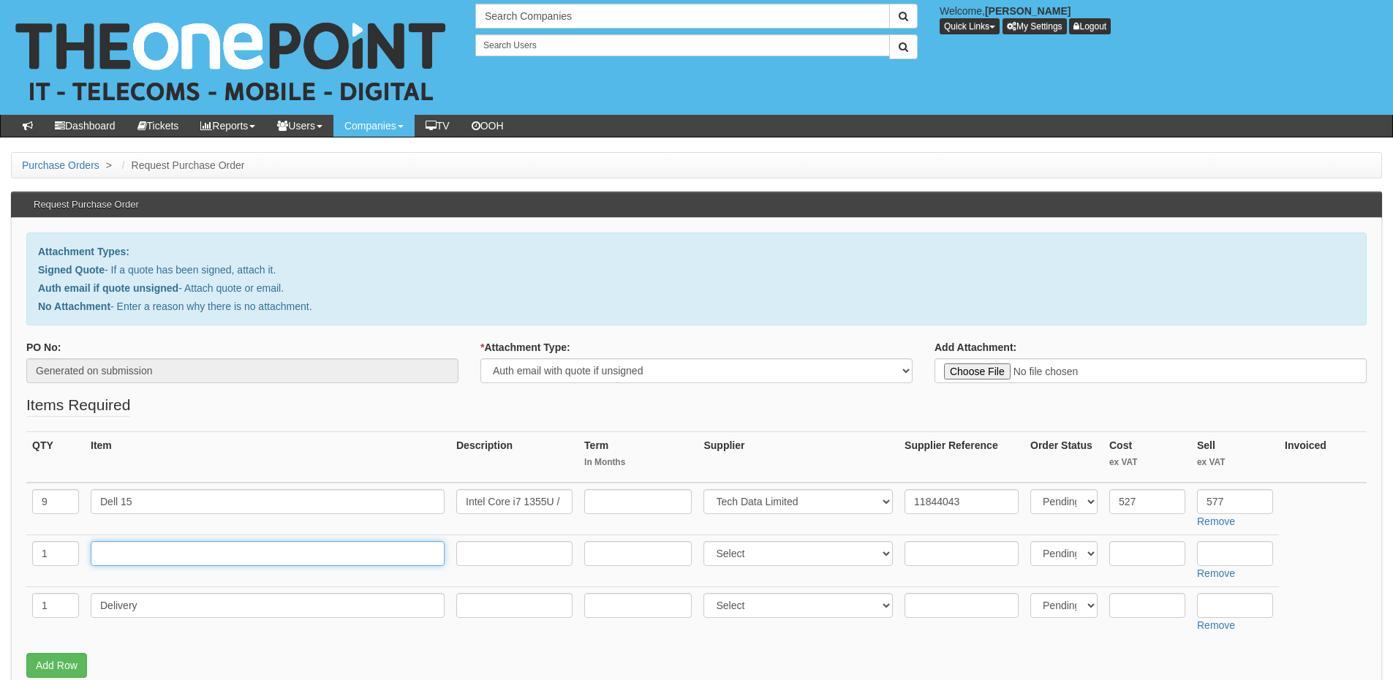
click at [159, 546] on input "text" at bounding box center [268, 553] width 354 height 25
paste input "Dell Pro 16"
type input "Dell Pro 16"
click at [508, 541] on input "text" at bounding box center [514, 553] width 116 height 25
paste input "Intel Core Ultra 7 265U / up to 5.3 GHz vPro Enterprise Win 11 Pro Intel Graphi…"
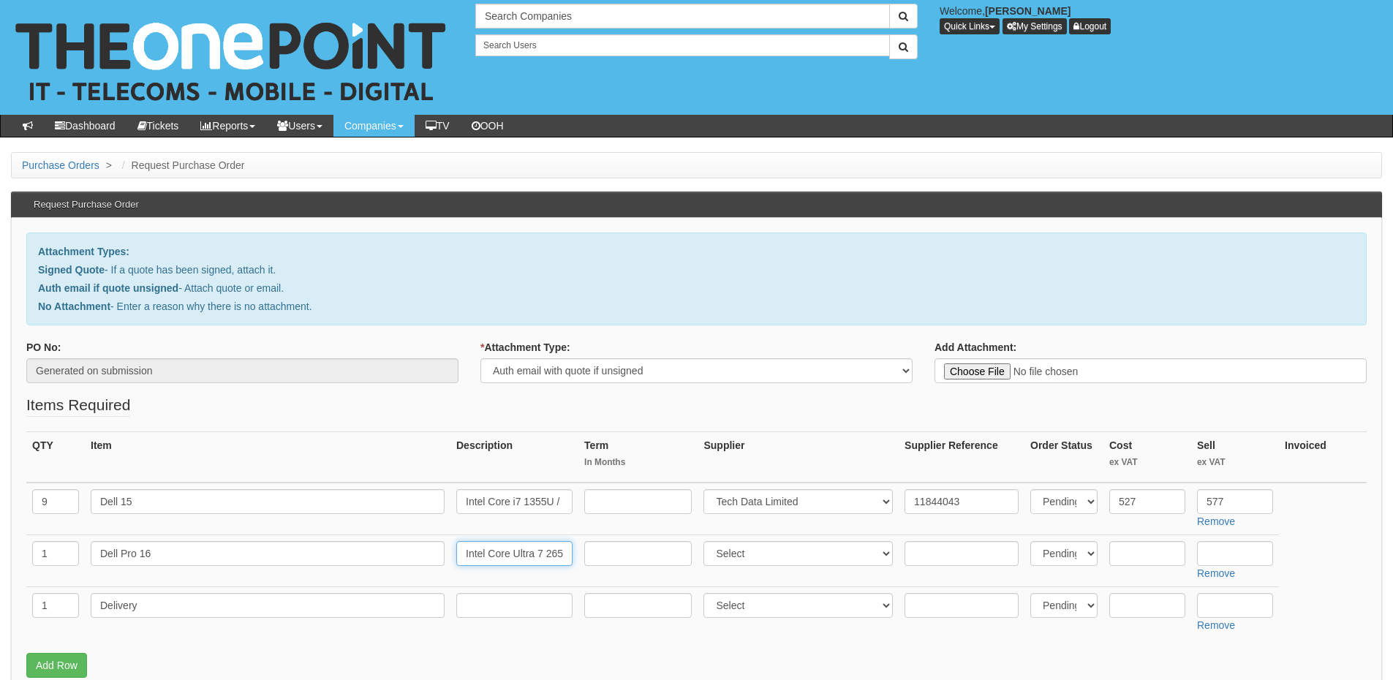
scroll to position [0, 770]
type input "Intel Core Ultra 7 265U / up to 5.3 GHz vPro Enterprise Win 11 Pro Intel Graphi…"
click at [753, 556] on select "Select 123 REG.co.uk 1Password 3 4Gon AA Jones Electric Ltd Abzorb Access Group…" at bounding box center [797, 553] width 189 height 25
select select "19"
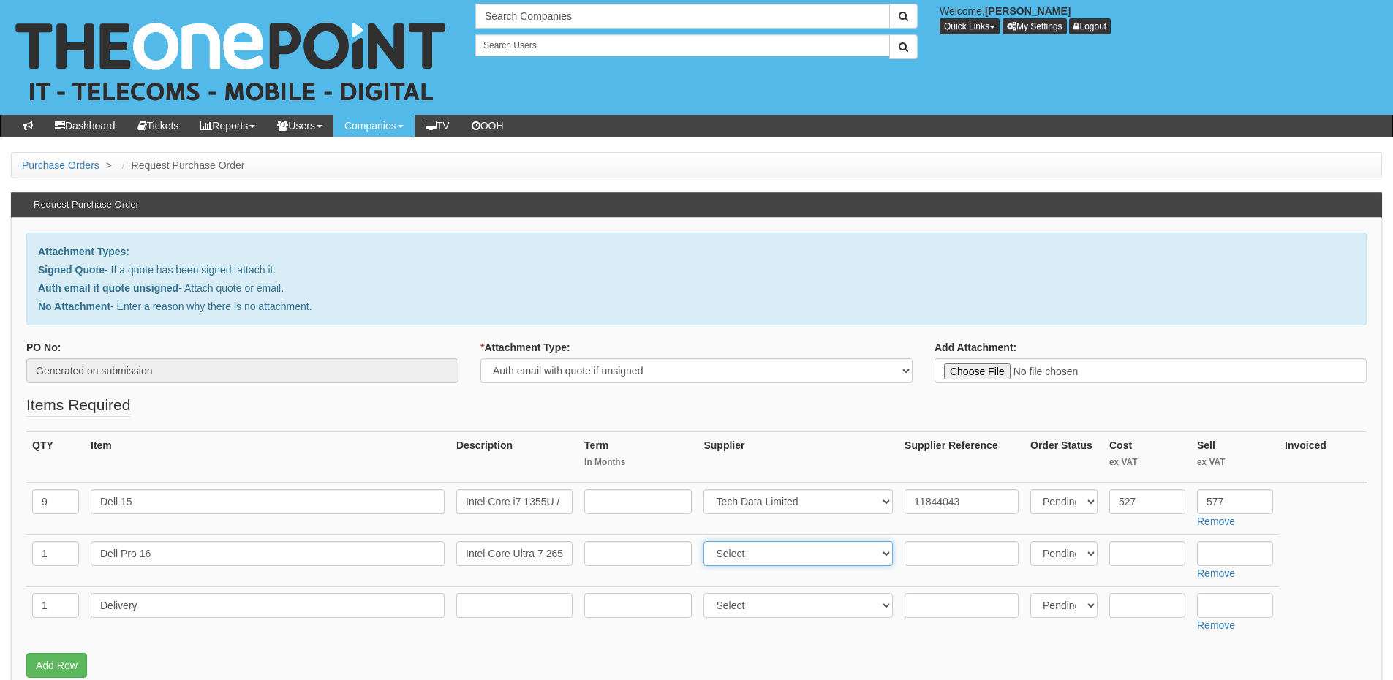
click at [707, 541] on select "Select 123 REG.co.uk 1Password 3 4Gon AA Jones Electric Ltd Abzorb Access Group…" at bounding box center [797, 553] width 189 height 25
click at [1156, 556] on input "text" at bounding box center [1147, 553] width 76 height 25
type input "891.30"
click at [1208, 552] on input "text" at bounding box center [1235, 553] width 76 height 25
click at [935, 548] on input "text" at bounding box center [961, 553] width 114 height 25
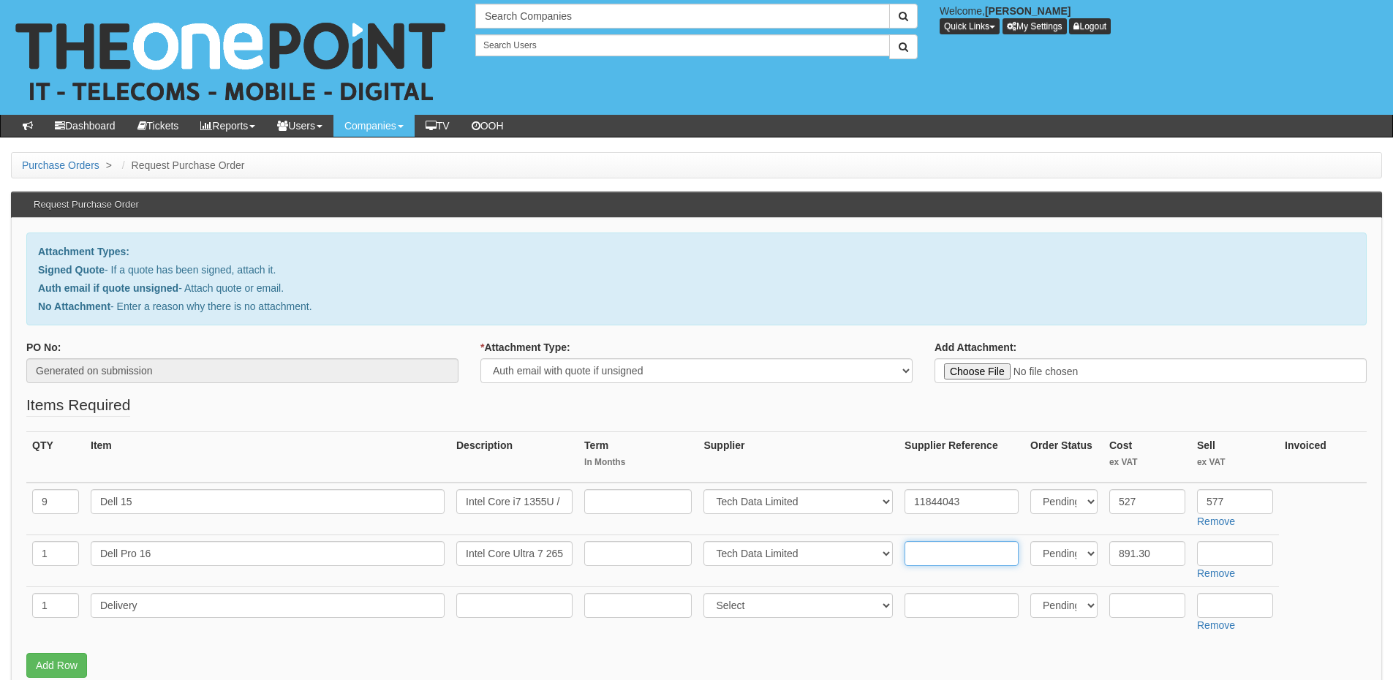
paste input "11844052"
type input "11844052"
click at [1243, 564] on input "text" at bounding box center [1235, 553] width 76 height 25
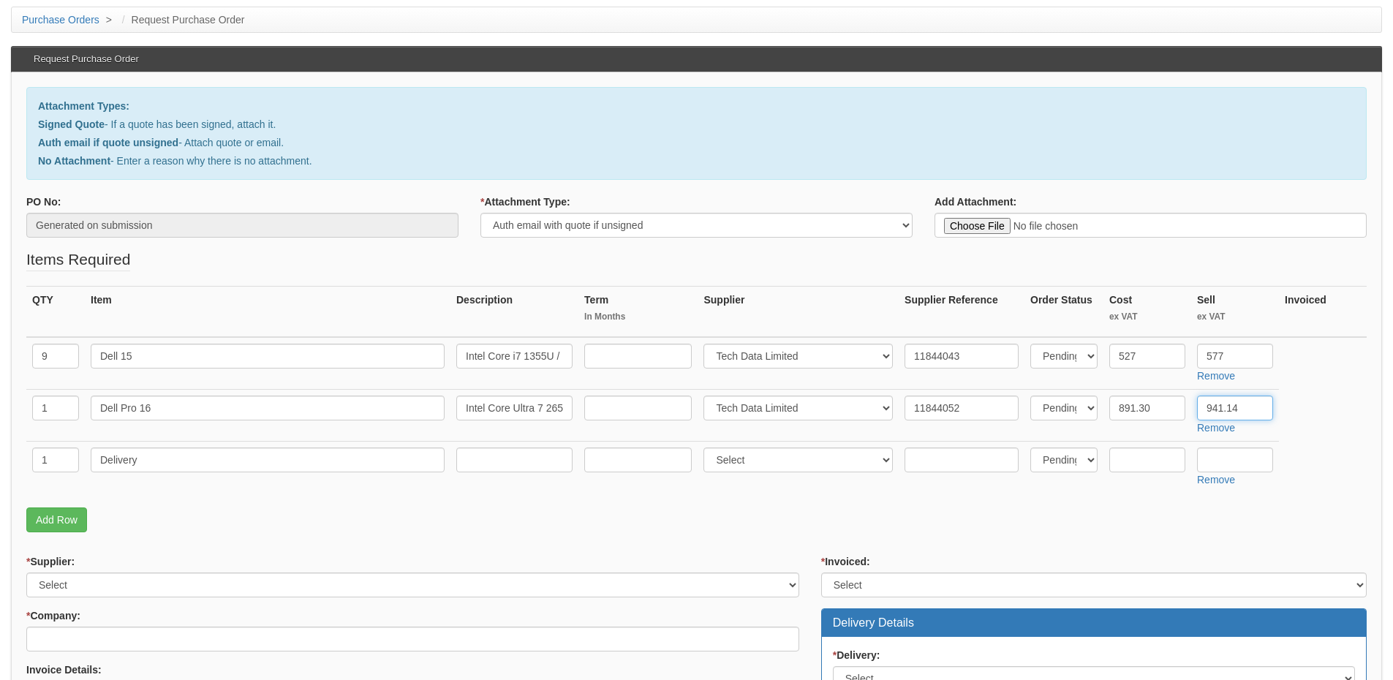
scroll to position [146, 0]
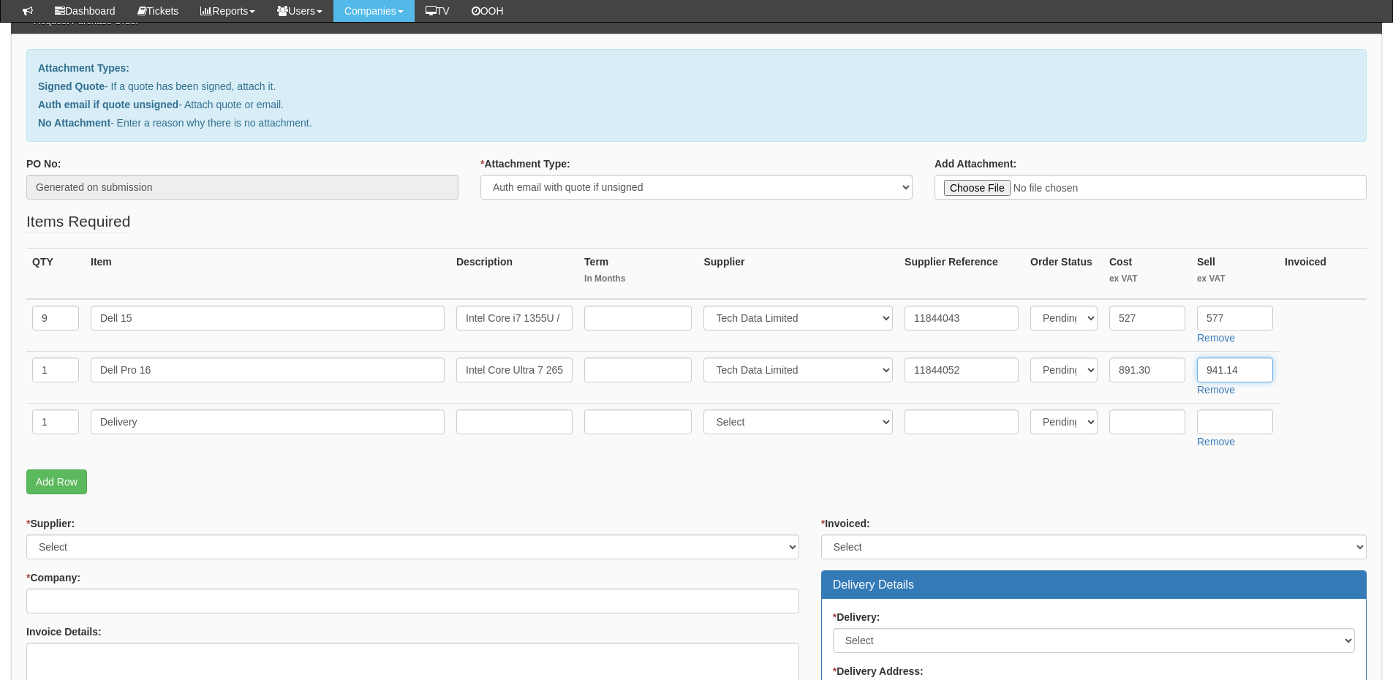
type input "941.14"
click at [1220, 420] on input "text" at bounding box center [1235, 421] width 76 height 25
type input "12.50"
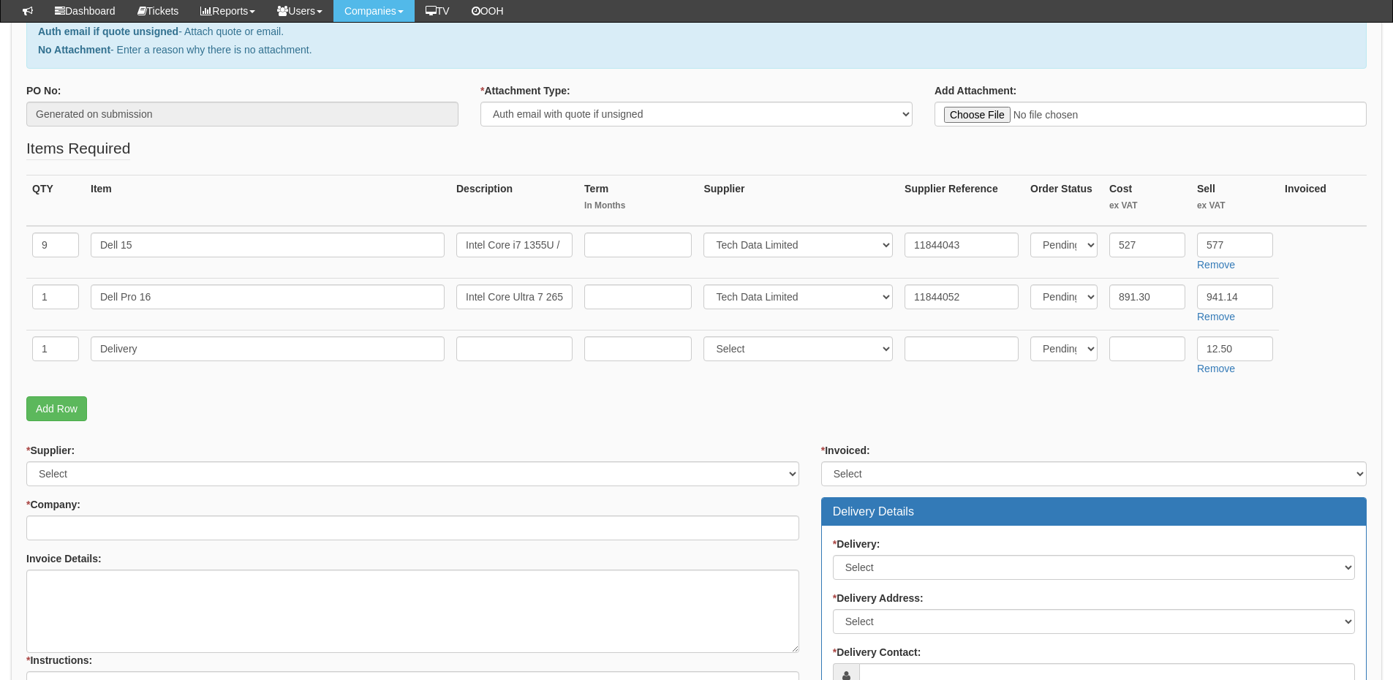
scroll to position [366, 0]
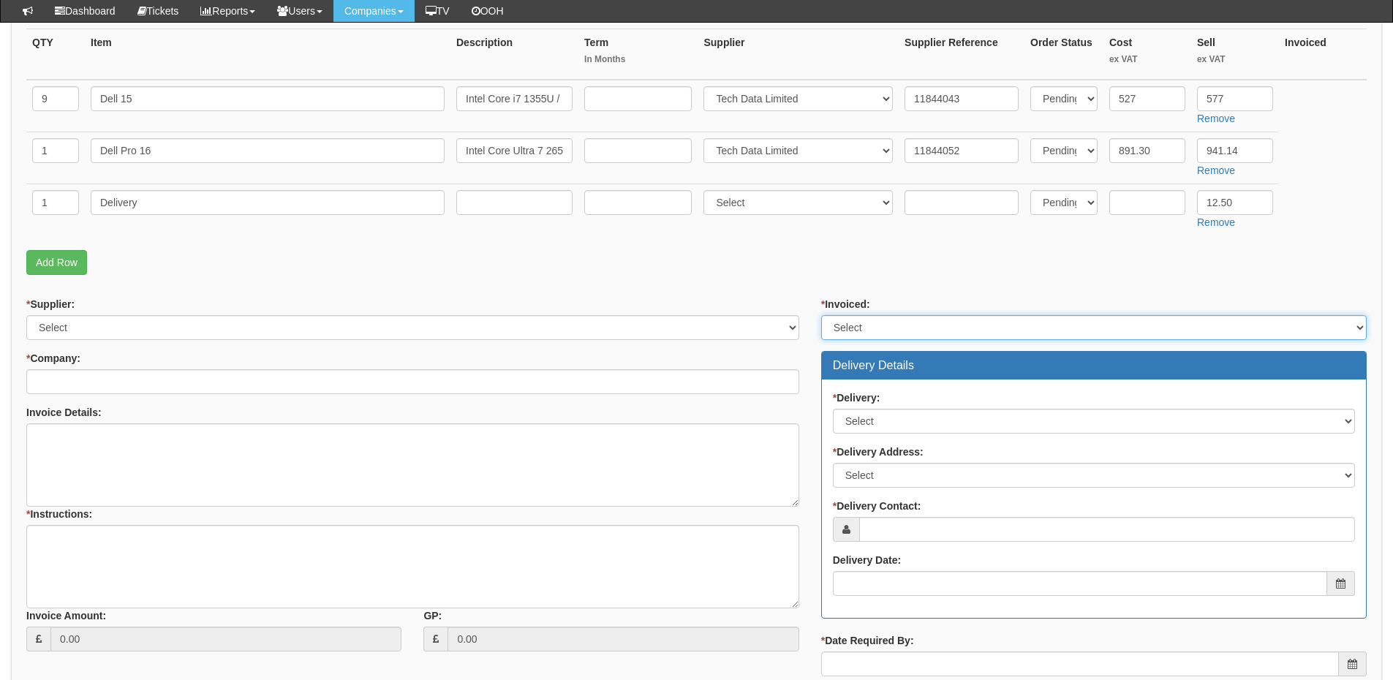
click at [879, 336] on select "Select Yes No N/A STB (part of order)" at bounding box center [1093, 327] width 545 height 25
select select "2"
click at [821, 315] on select "Select Yes No N/A STB (part of order)" at bounding box center [1093, 327] width 545 height 25
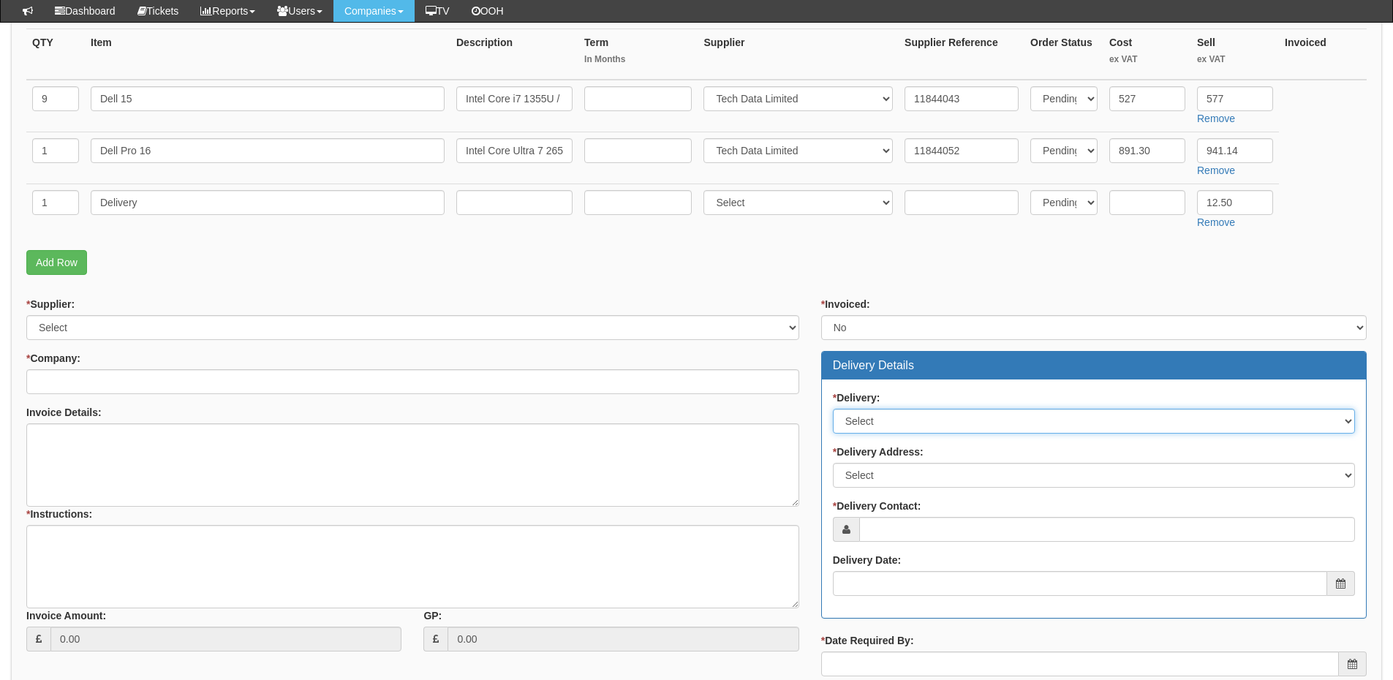
click at [885, 417] on select "Select No Not Applicable Yes" at bounding box center [1094, 421] width 522 height 25
select select "1"
click at [833, 409] on select "Select No Not Applicable Yes" at bounding box center [1094, 421] width 522 height 25
click at [878, 476] on select "Select Not Applicable Other" at bounding box center [1094, 475] width 522 height 25
select select "other"
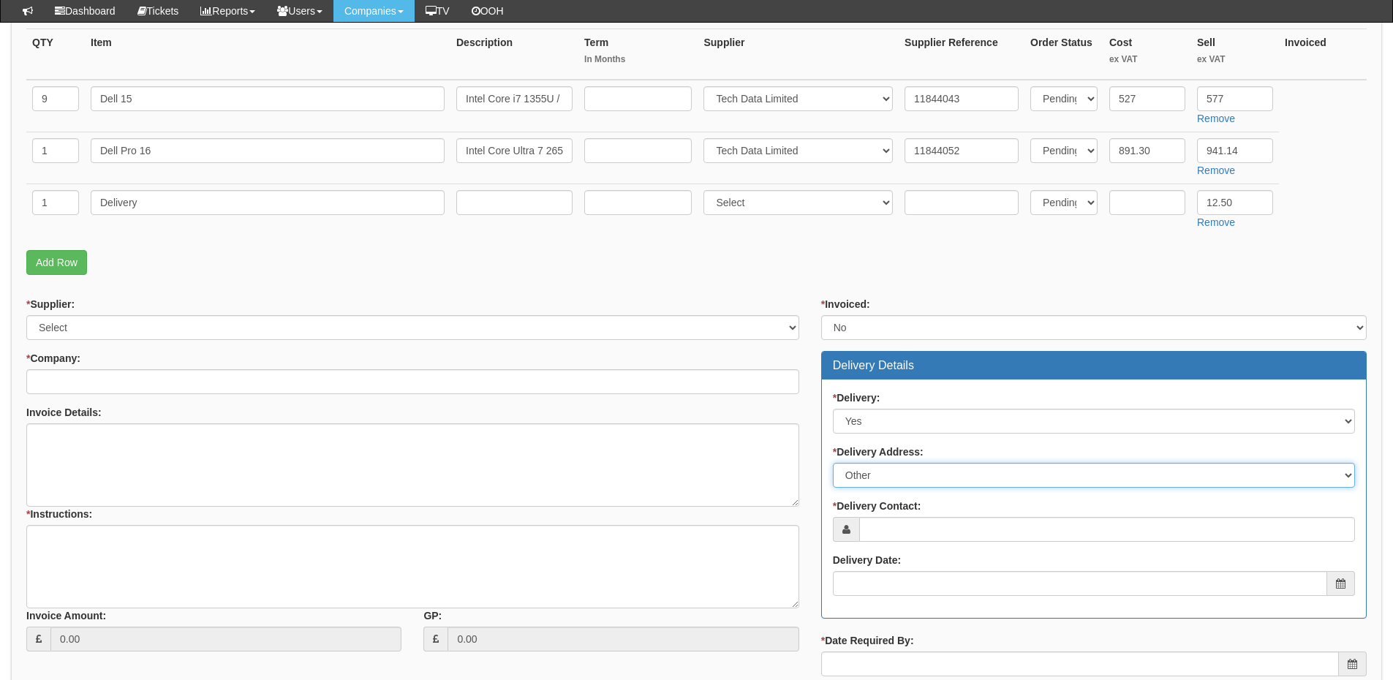
click at [833, 463] on select "Select Not Applicable Other" at bounding box center [1094, 475] width 522 height 25
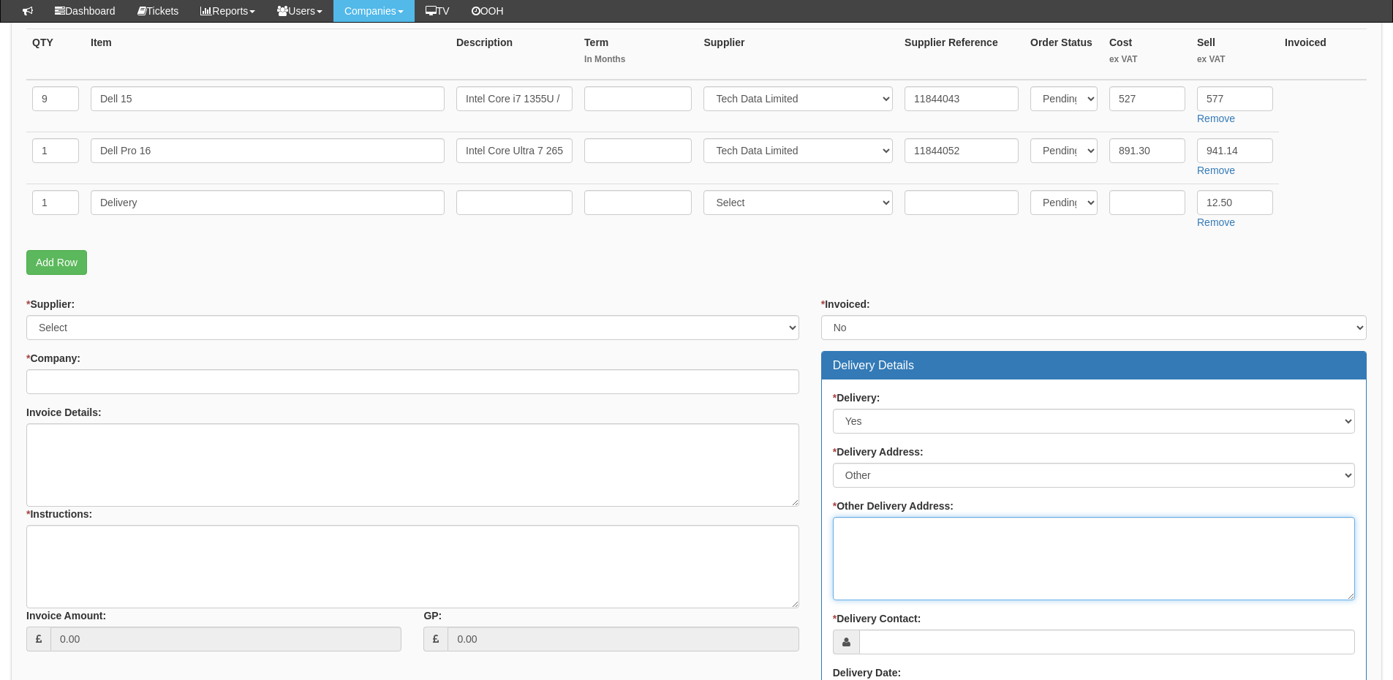
click at [877, 542] on textarea "* Other Delivery Address:" at bounding box center [1094, 558] width 522 height 83
paste textarea "PCC Systems, P C C House, High Mickley, Stocksfield NE43 7LU"
type textarea "PCC Systems, P C C House, High Mickley, Stocksfield NE43 7LU"
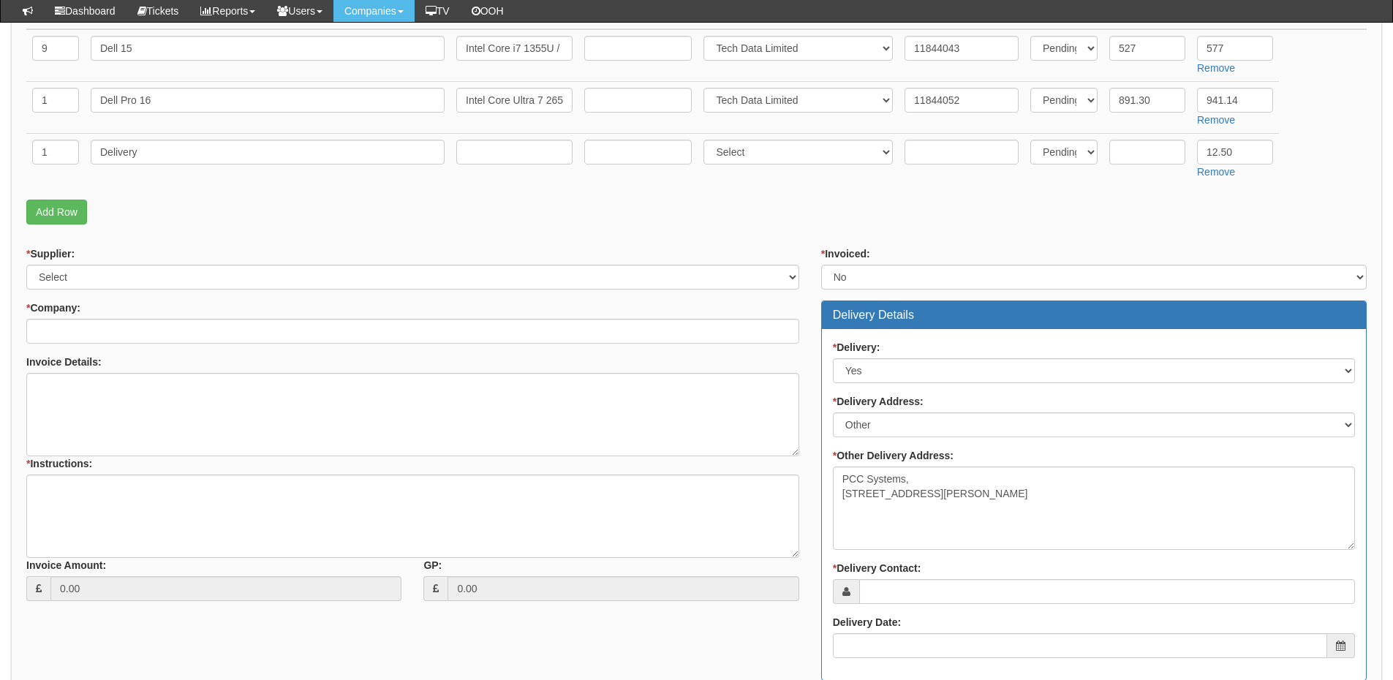
scroll to position [512, 0]
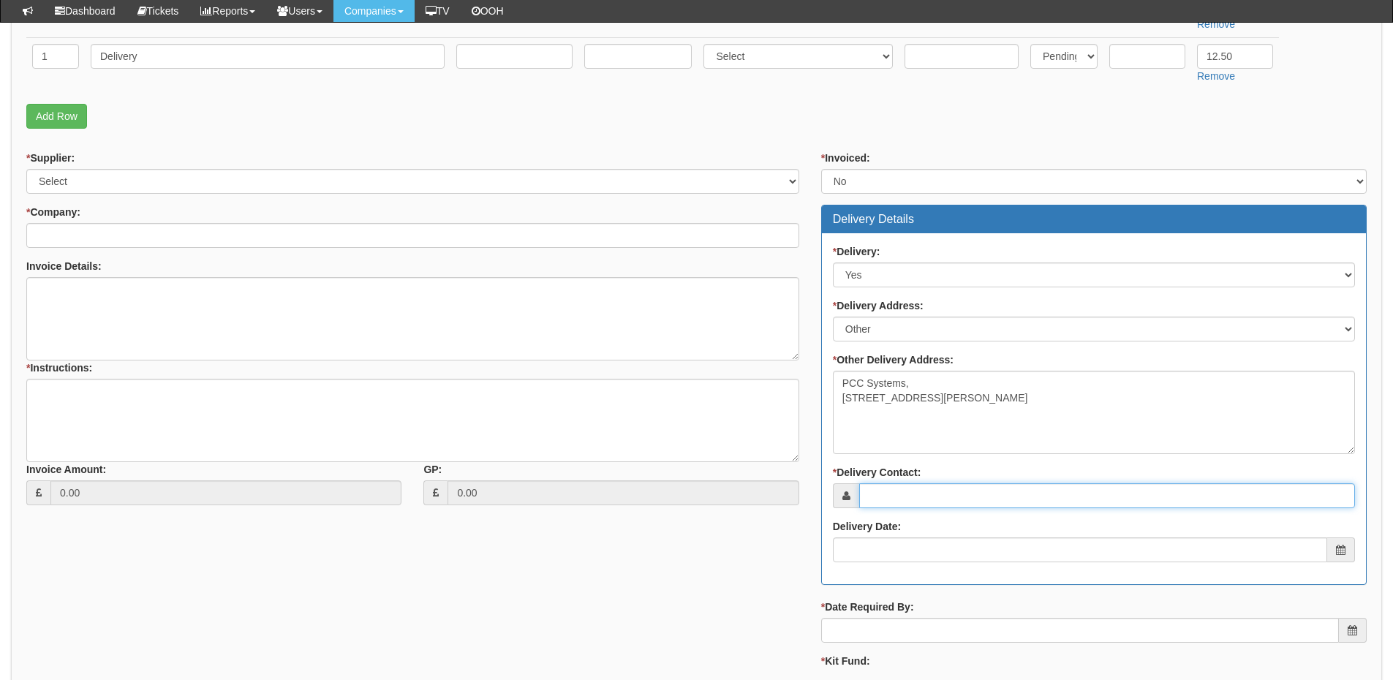
click at [913, 490] on input "* Delivery Contact:" at bounding box center [1107, 495] width 496 height 25
paste input "Gordon Willey"
type input "Gordon Willey"
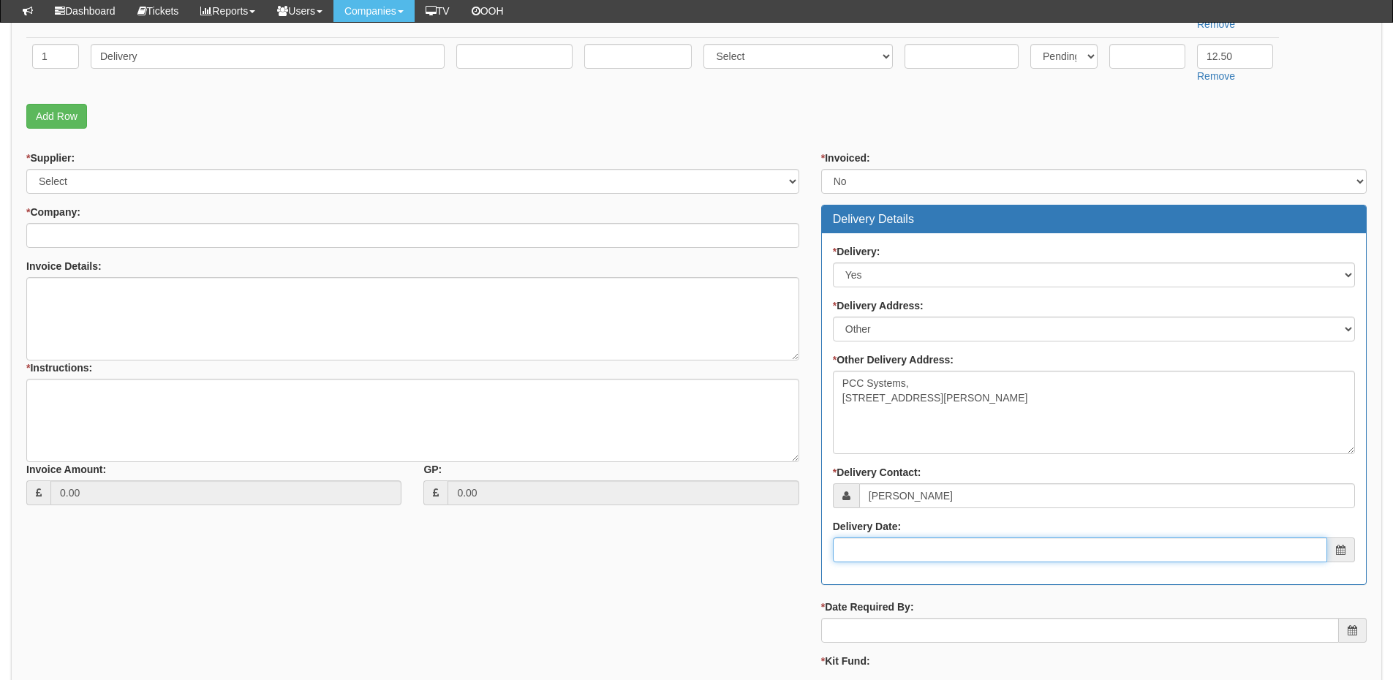
click at [902, 542] on input "Delivery Date:" at bounding box center [1080, 549] width 494 height 25
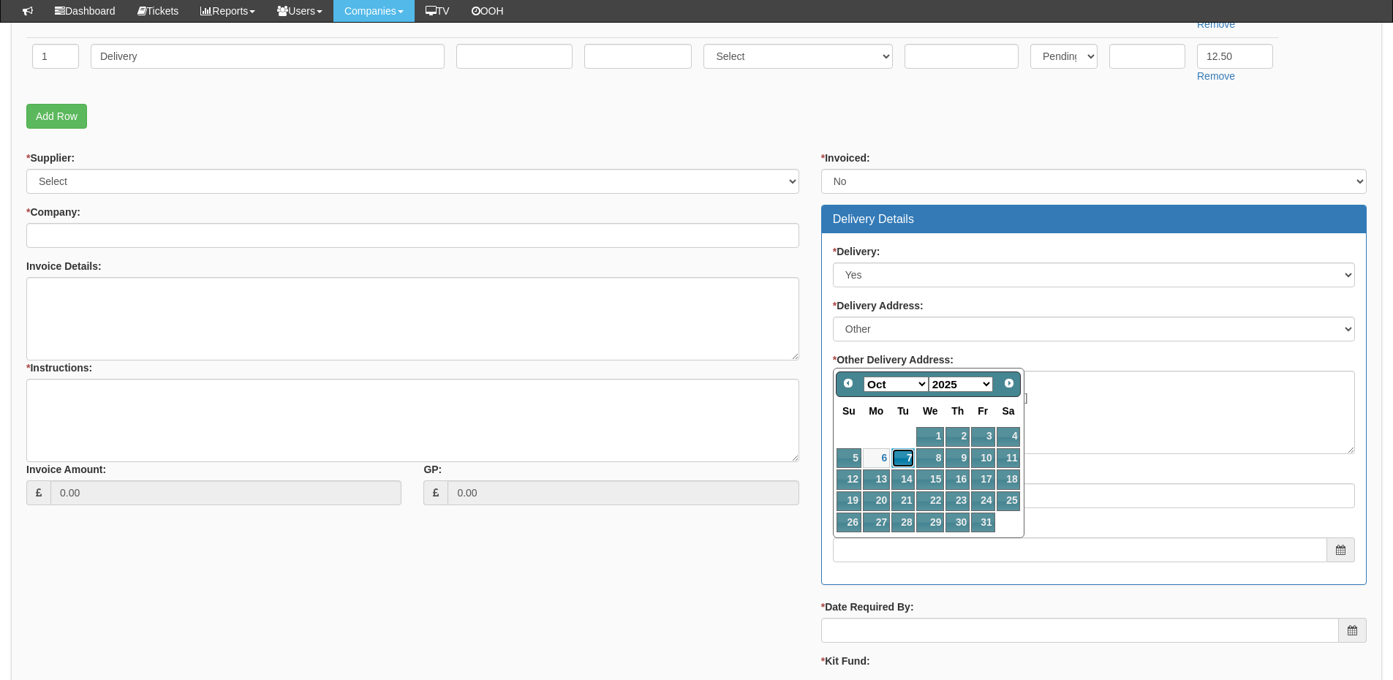
click at [904, 459] on link "7" at bounding box center [902, 458] width 23 height 20
type input "2025-10-07"
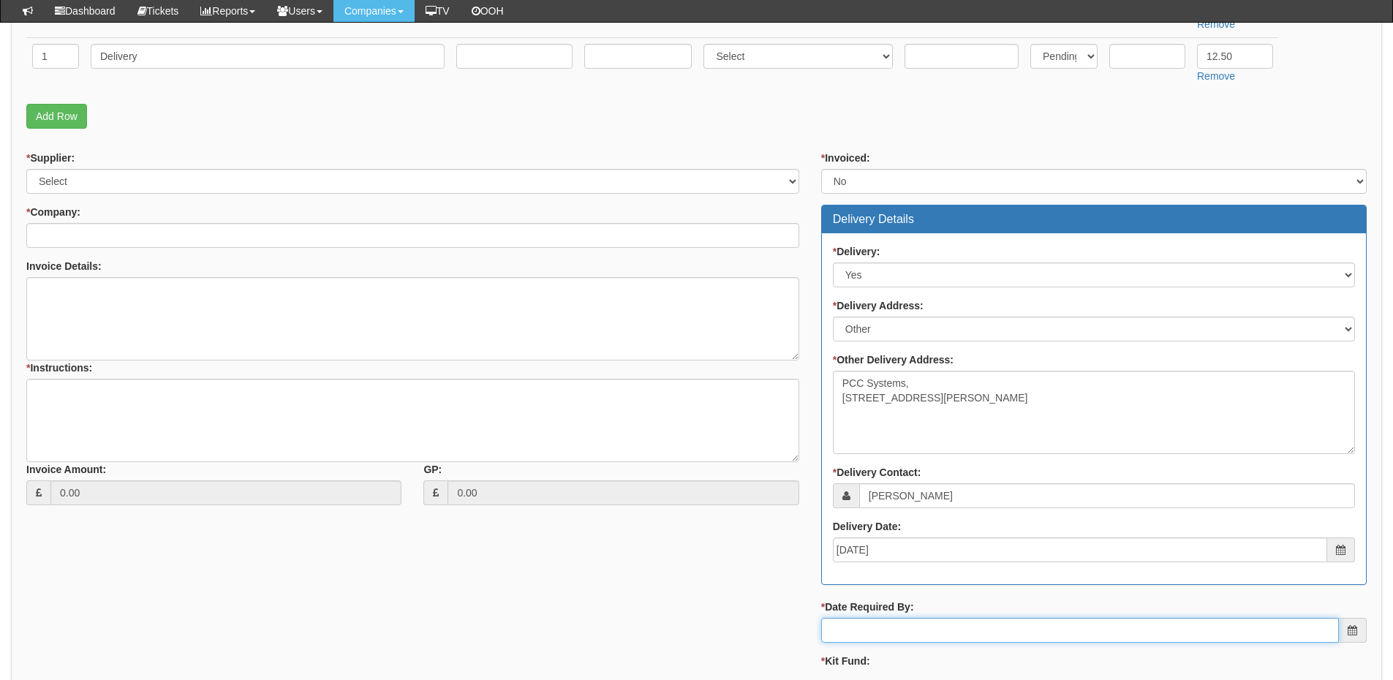
click at [897, 620] on input "* Date Required By:" at bounding box center [1080, 630] width 518 height 25
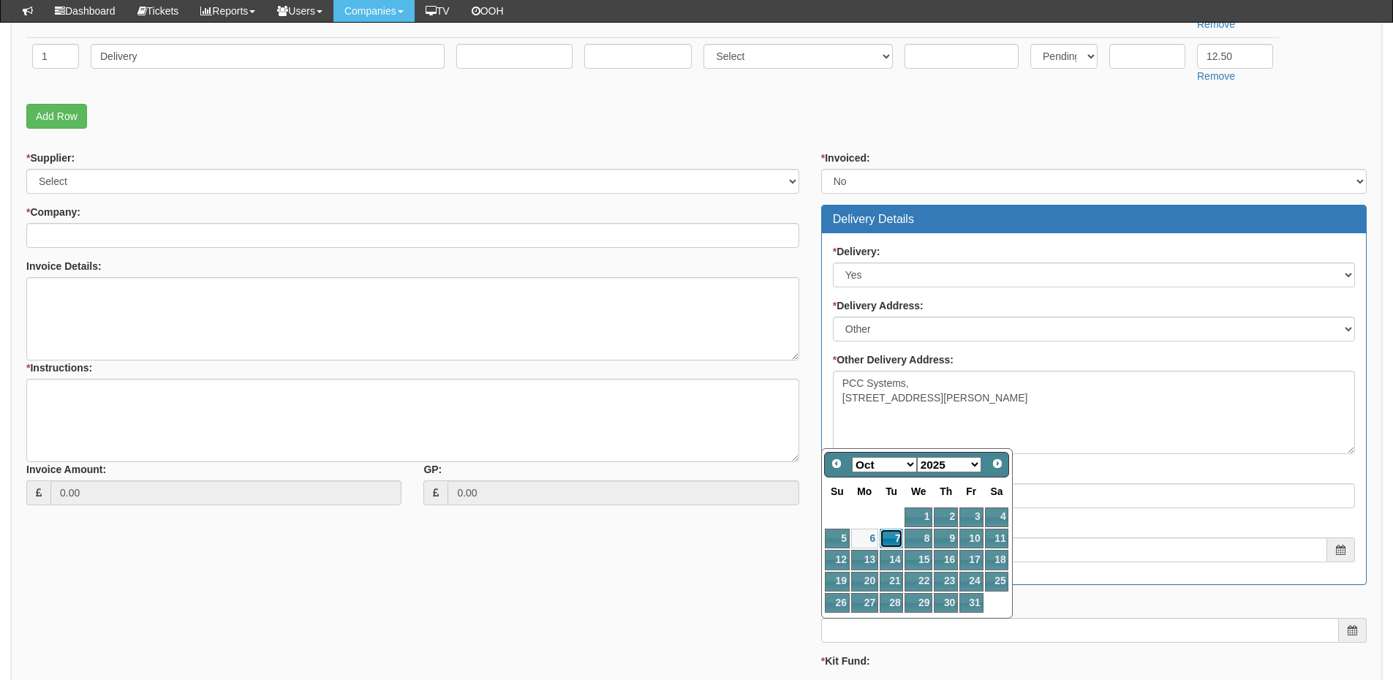
click at [891, 539] on link "7" at bounding box center [890, 539] width 23 height 20
type input "2025-10-07"
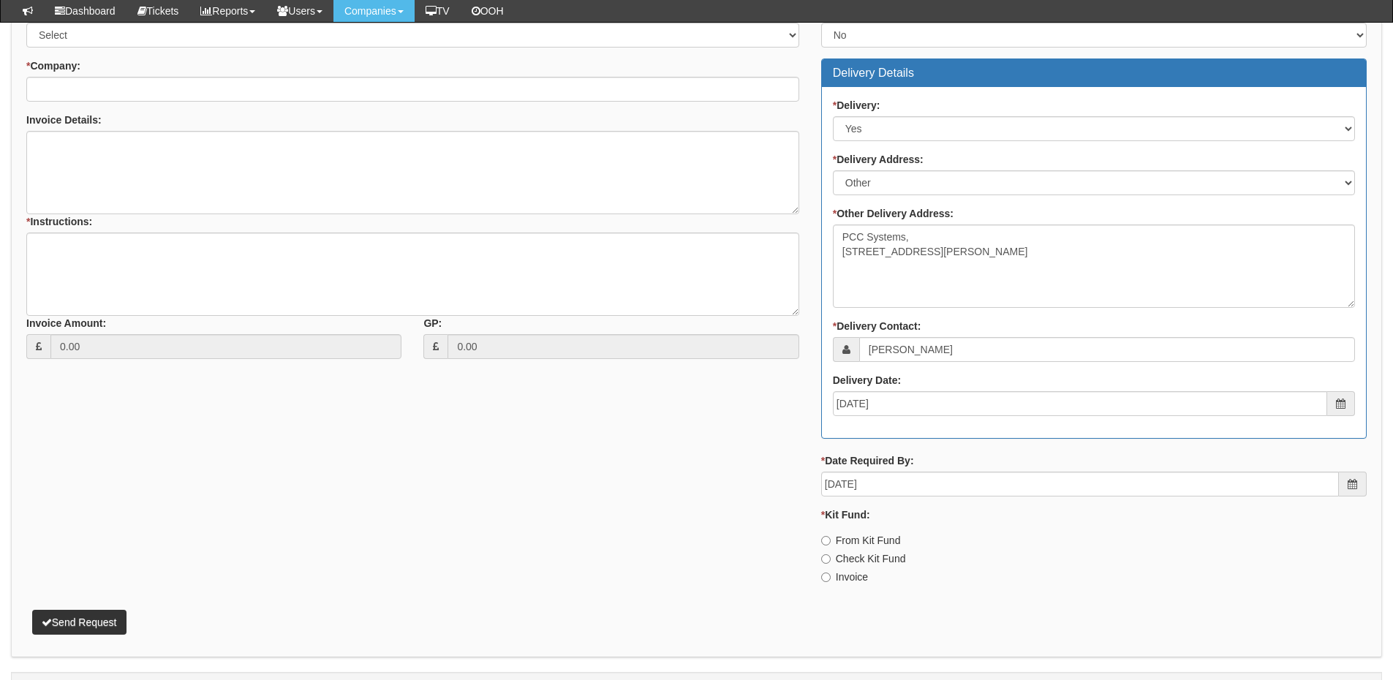
click at [841, 540] on label "From Kit Fund" at bounding box center [861, 540] width 80 height 15
click at [830, 540] on input "From Kit Fund" at bounding box center [826, 541] width 10 height 10
radio input "true"
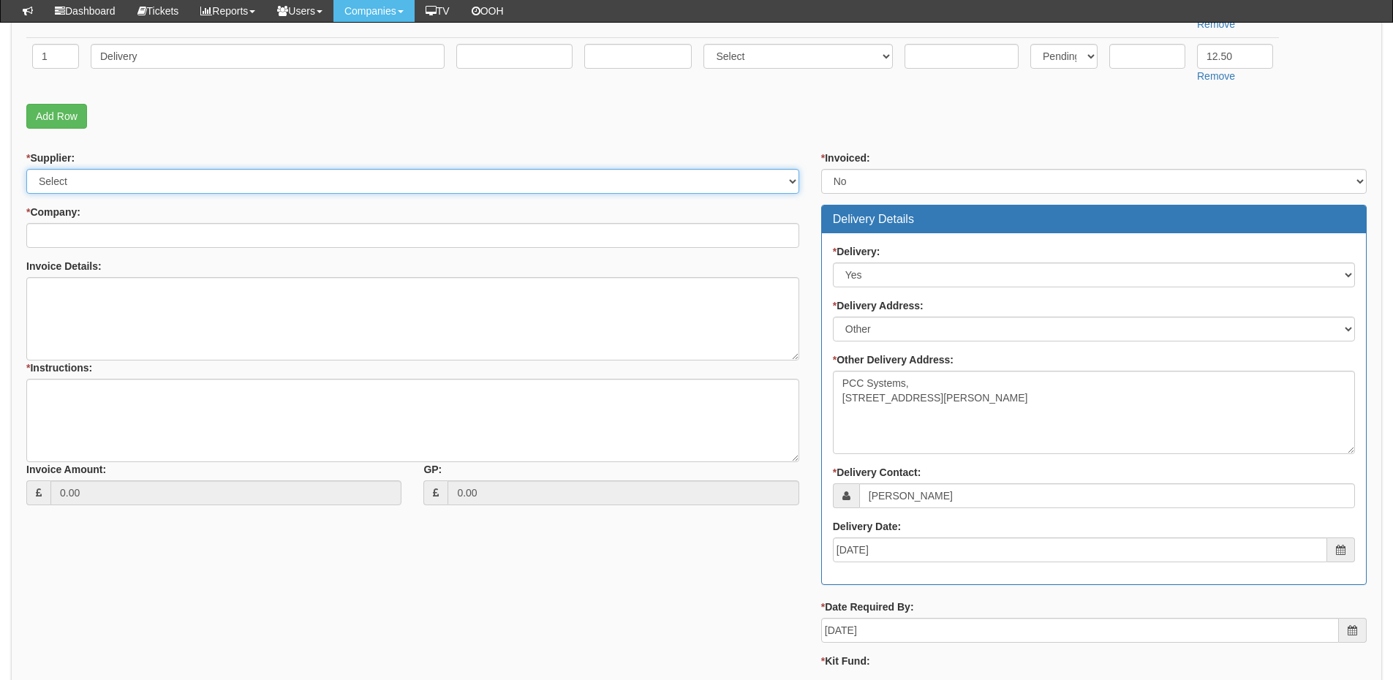
click at [86, 180] on select "Select 123 REG.co.uk 1Password 3 4Gon AA Jones Electric Ltd Abzorb Access Group…" at bounding box center [412, 181] width 773 height 25
select select "19"
click at [26, 169] on select "Select 123 REG.co.uk 1Password 3 4Gon AA Jones Electric Ltd Abzorb Access Group…" at bounding box center [412, 181] width 773 height 25
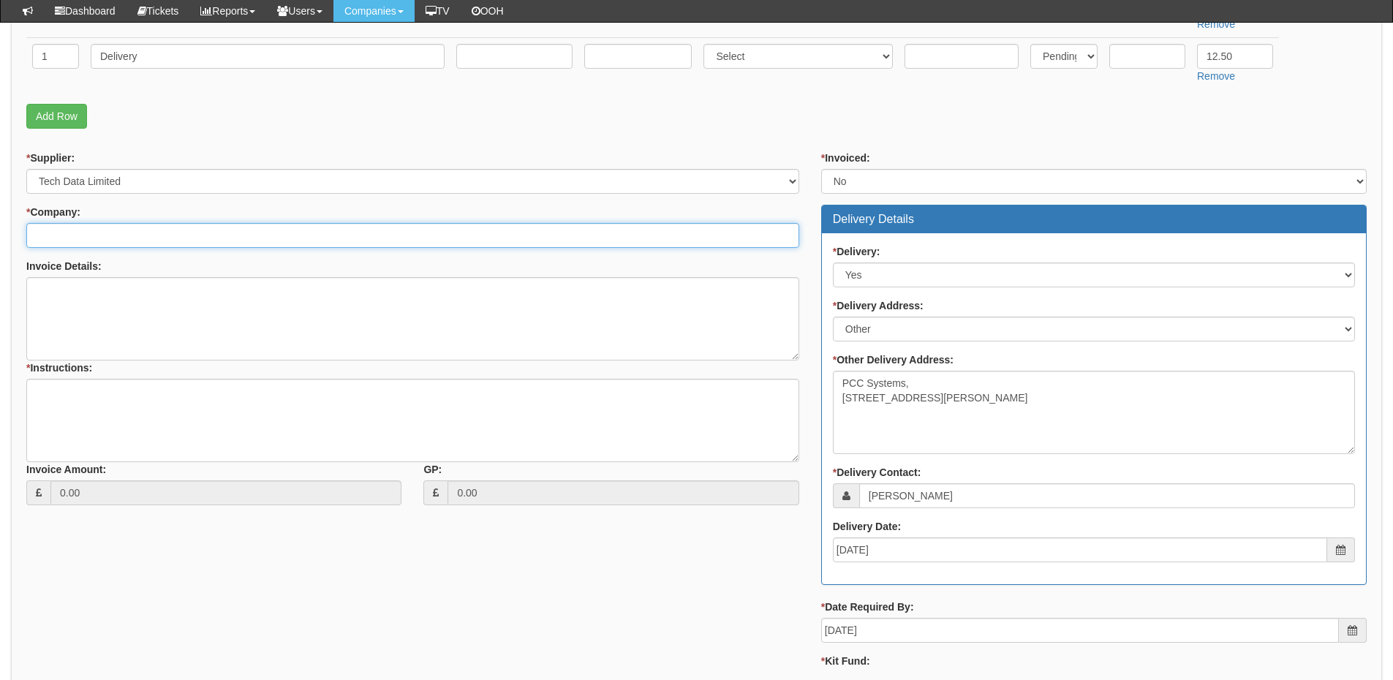
click at [109, 232] on input "* Company:" at bounding box center [412, 235] width 773 height 25
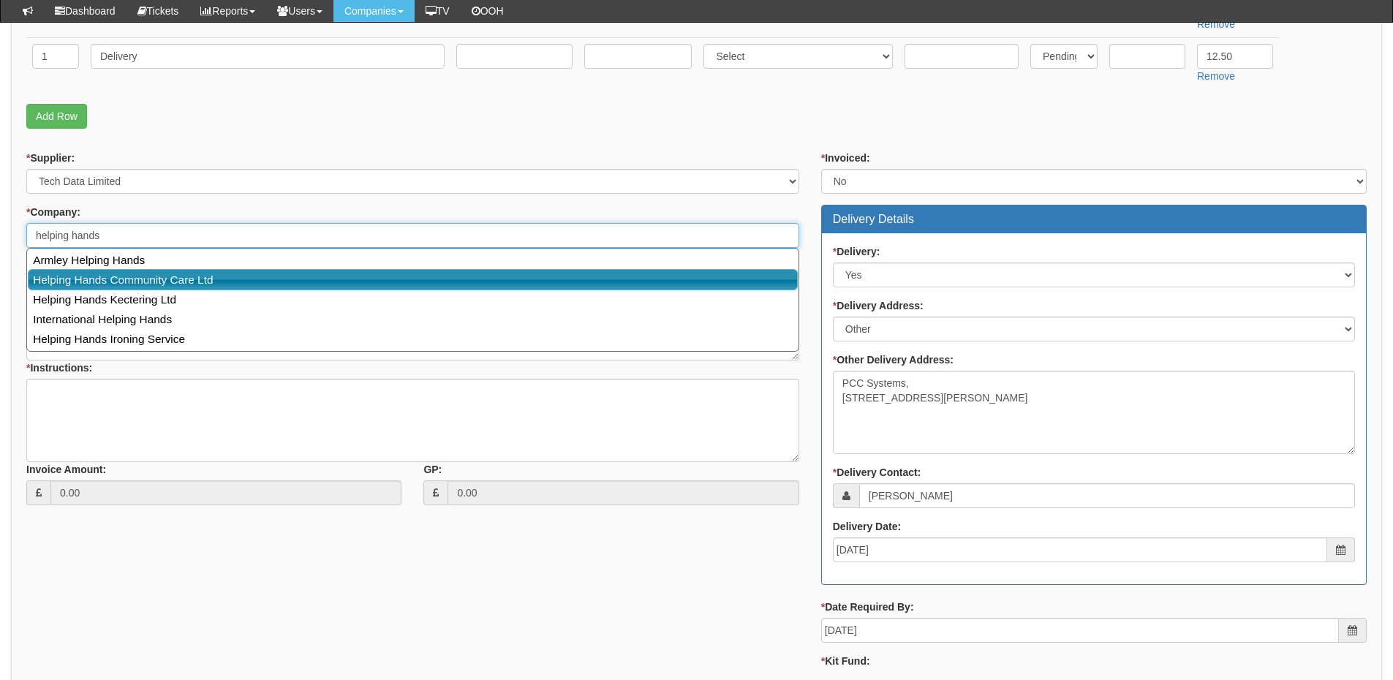
click at [113, 284] on link "Helping Hands Community Care Ltd" at bounding box center [413, 279] width 770 height 21
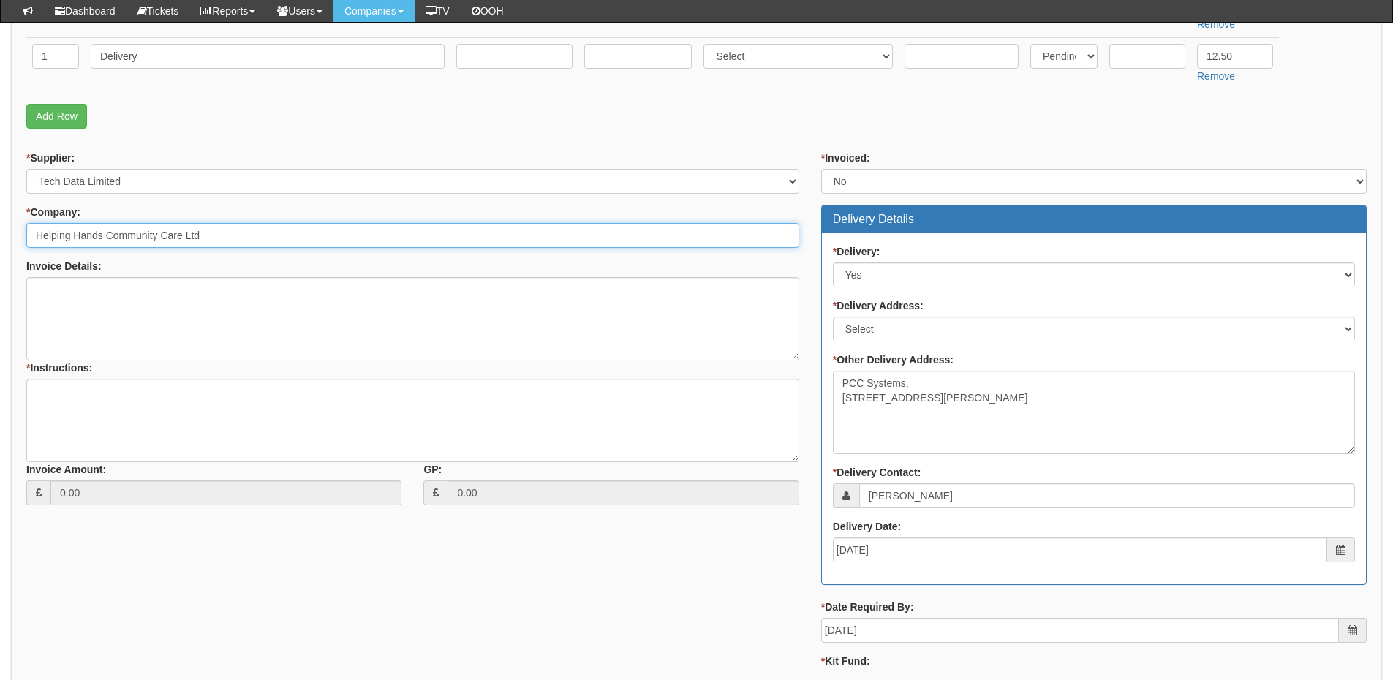
type input "Helping Hands Community Care Ltd"
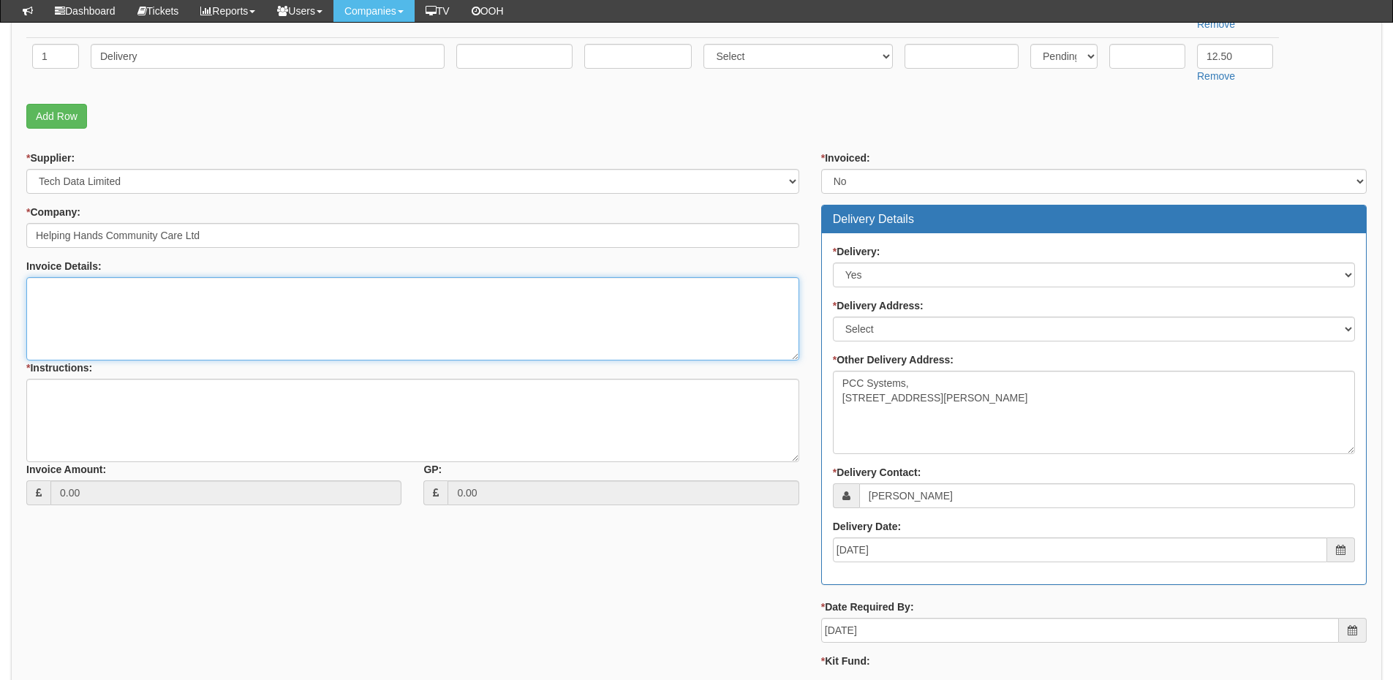
click at [157, 311] on textarea "Invoice Details:" at bounding box center [412, 318] width 773 height 83
click at [182, 292] on textarea "Invoice Details:" at bounding box center [412, 318] width 773 height 83
paste textarea "Helping Hands Window 10 to 11 upgrade units Please see Paul for details."
type textarea "Helping Hands Window 10 to 11 upgrade units Please see Paul for details."
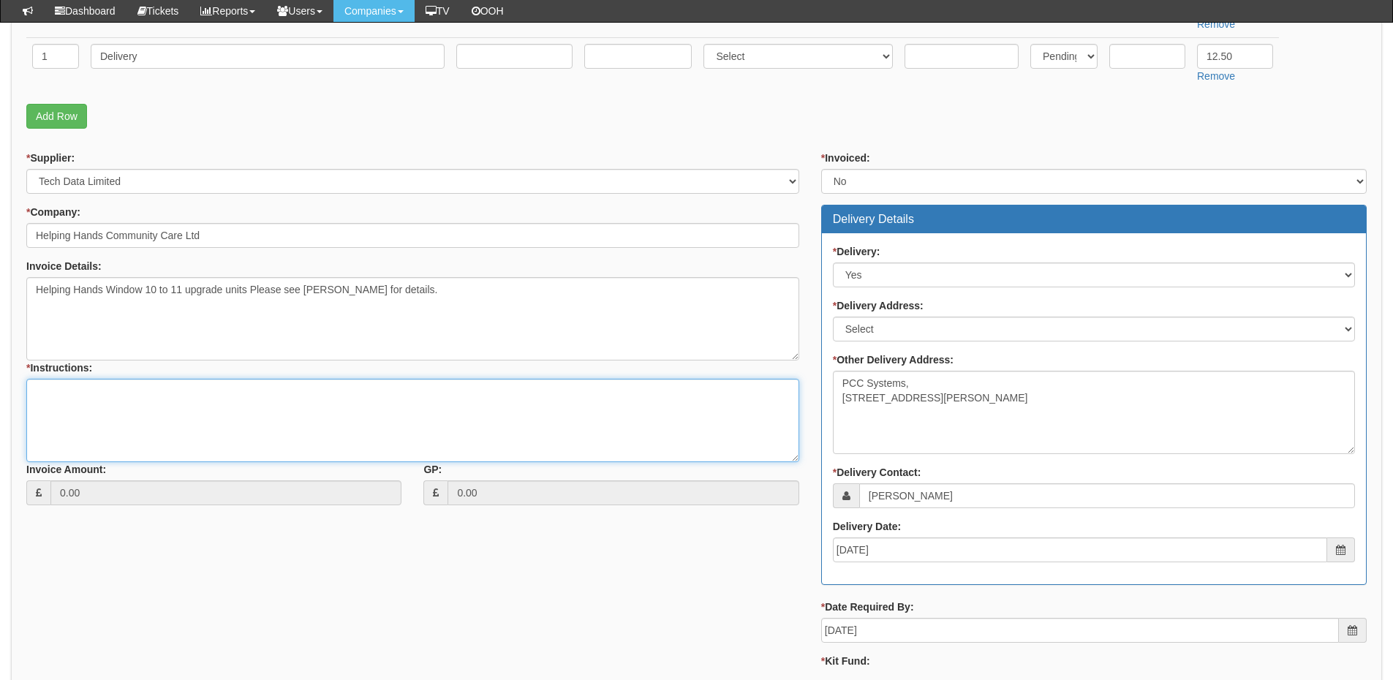
click at [118, 404] on textarea "* Instructions:" at bounding box center [412, 420] width 773 height 83
type textarea "As above"
click at [36, 292] on textarea "Helping Hands Window 10 to 11 upgrade units Please see Paul for details." at bounding box center [412, 318] width 773 height 83
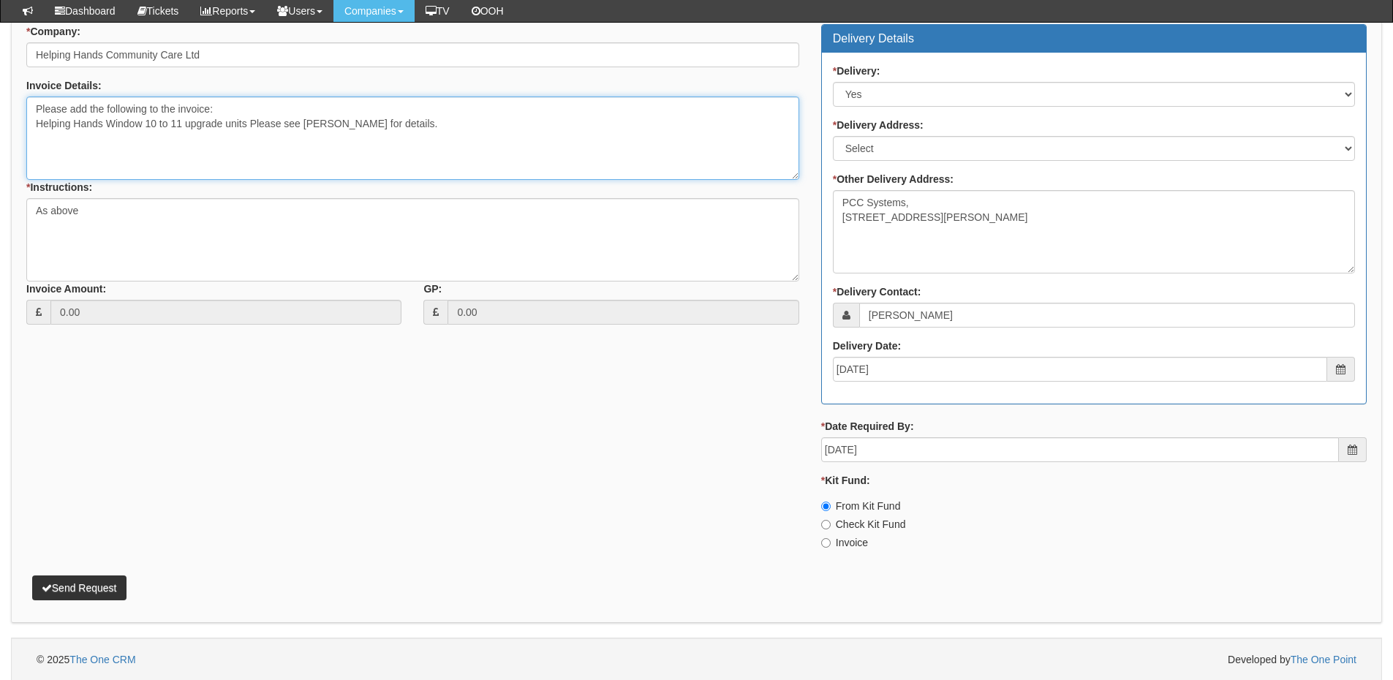
scroll to position [694, 0]
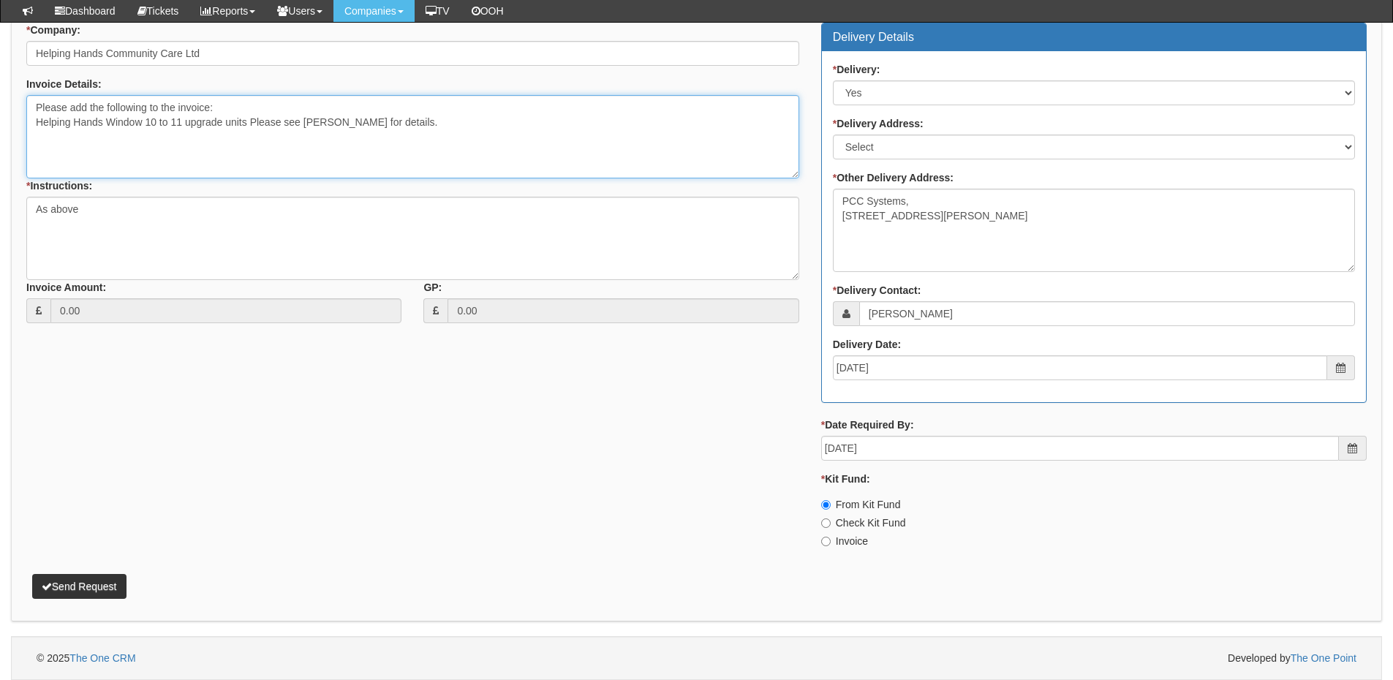
type textarea "Please add the following to the invoice: Helping Hands Window 10 to 11 upgrade …"
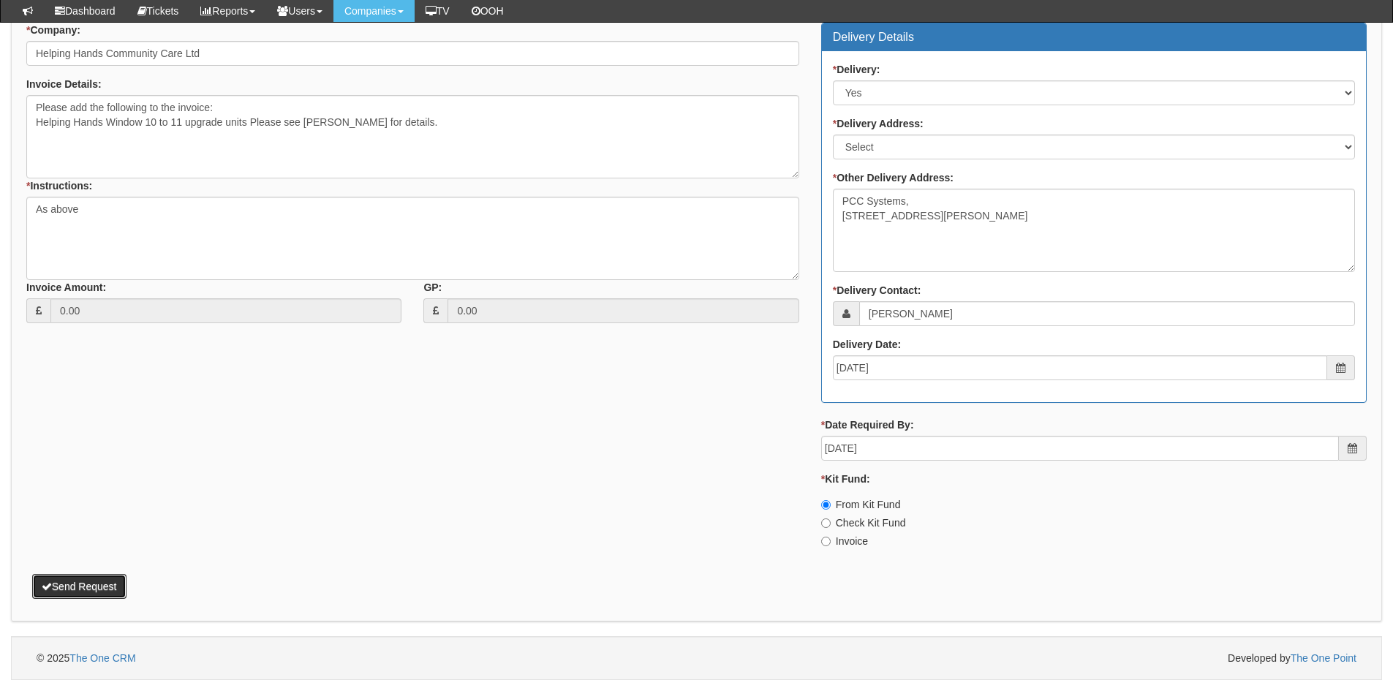
click at [109, 585] on button "Send Request" at bounding box center [79, 586] width 94 height 25
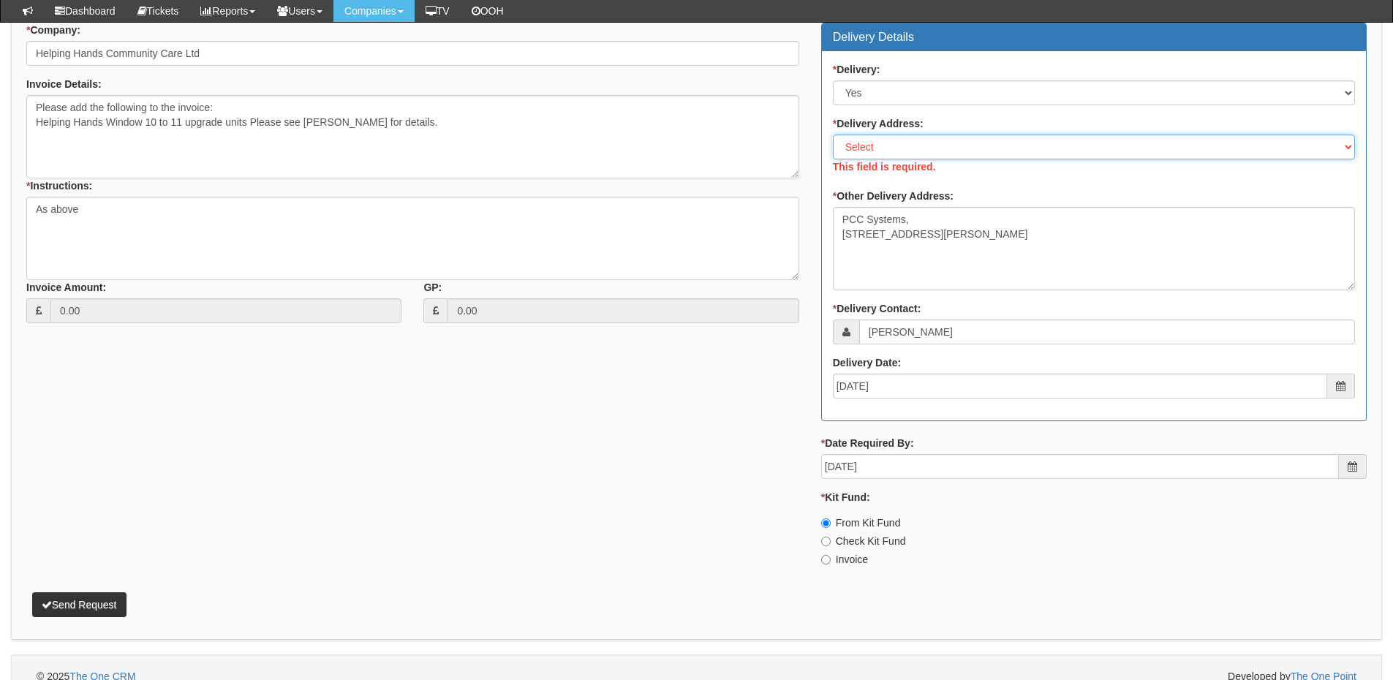
click at [882, 148] on select "Select Not Applicable Main Address - NE46 3PU Other" at bounding box center [1094, 147] width 522 height 25
select select "other"
click at [833, 135] on select "Select Not Applicable Main Address - NE46 3PU Other" at bounding box center [1094, 147] width 522 height 25
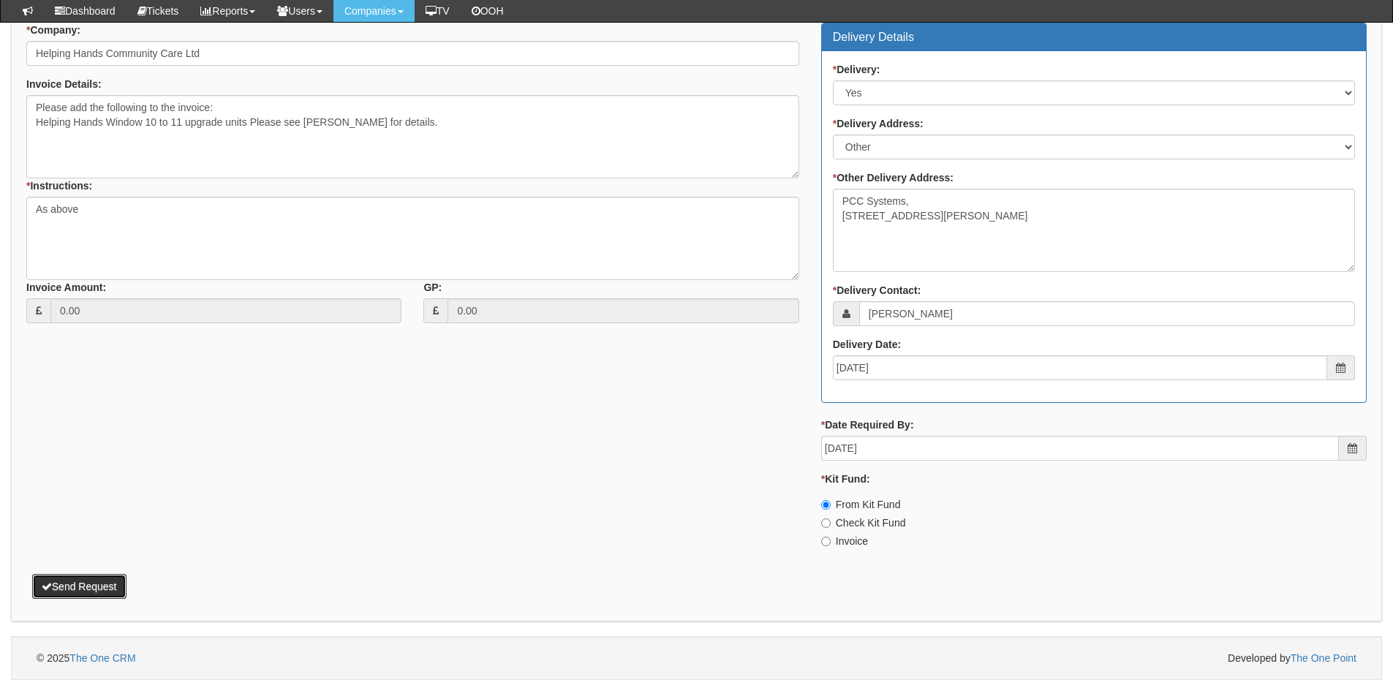
click at [105, 577] on button "Send Request" at bounding box center [79, 586] width 94 height 25
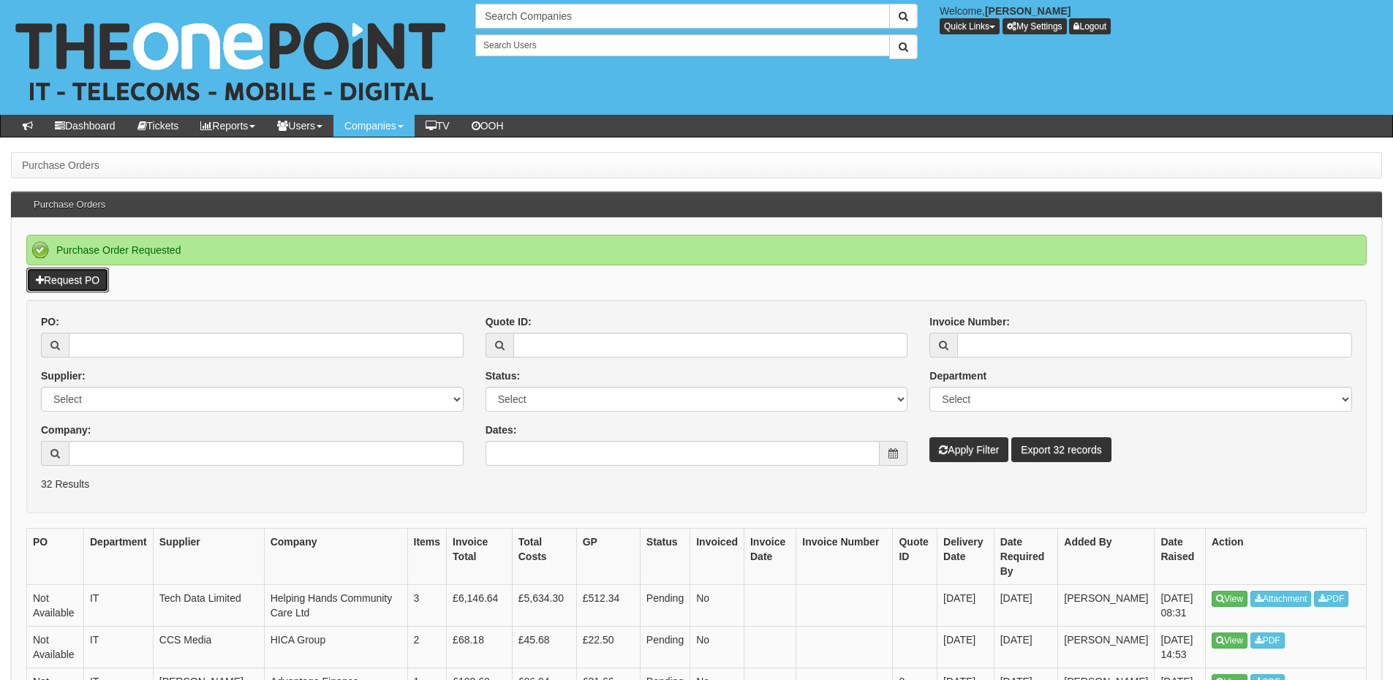
click at [77, 290] on link "Request PO" at bounding box center [67, 280] width 83 height 25
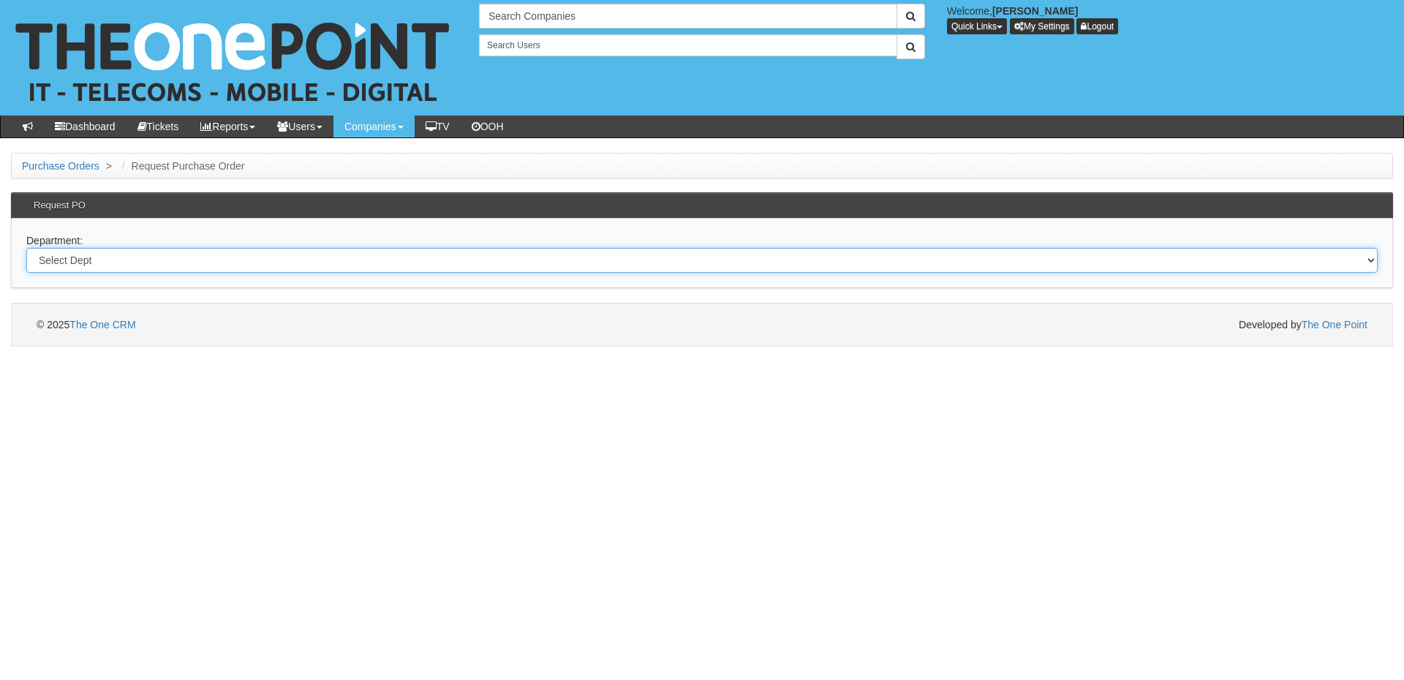
click at [250, 260] on select "Select Dept Digital Internal IT Mobiles Marketing Telecoms" at bounding box center [701, 260] width 1351 height 25
select select "?pipeID=&dept=IT"
click at [26, 248] on select "Select Dept Digital Internal IT Mobiles Marketing Telecoms" at bounding box center [701, 260] width 1351 height 25
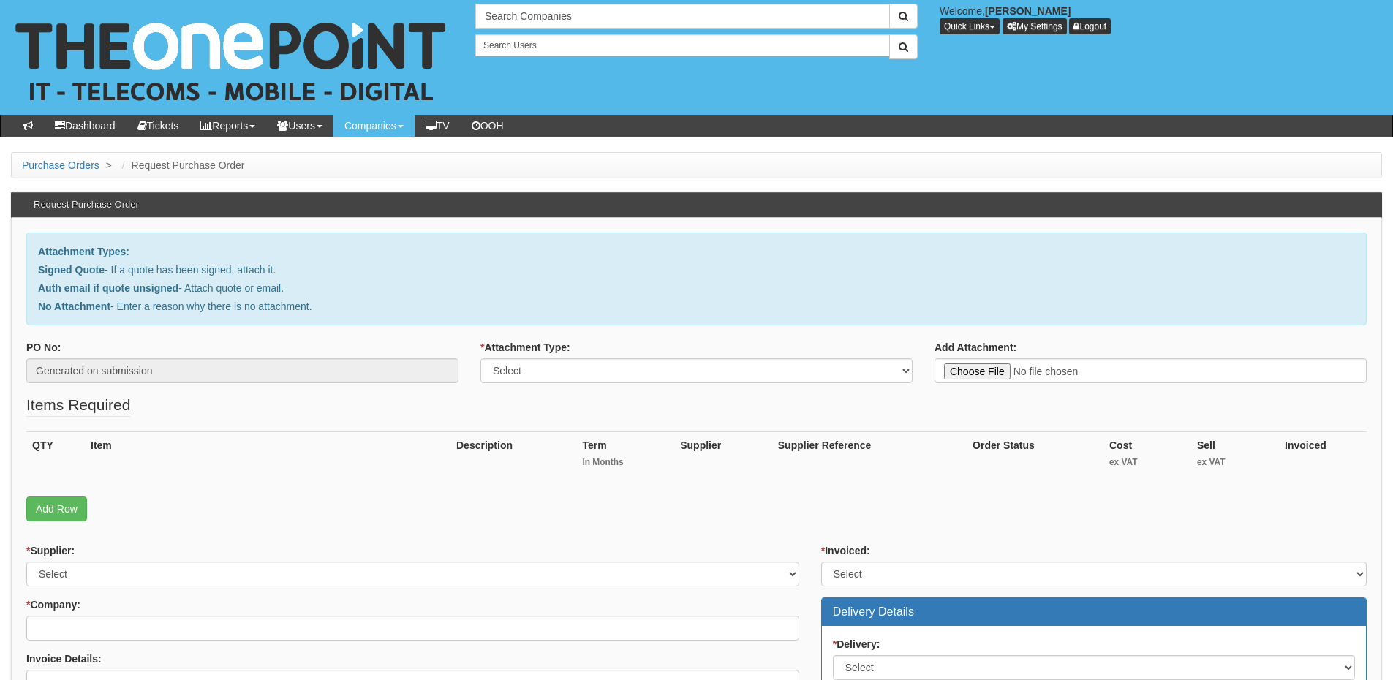
type input "C:\fakepath\Lifeskillshub - Laptops.pdf"
click at [554, 379] on select "Select Signed Quote Auth email with quote if unsigned No Attachment" at bounding box center [696, 370] width 432 height 25
select select "Signed Quote"
click at [480, 358] on select "Select Signed Quote Auth email with quote if unsigned No Attachment" at bounding box center [696, 370] width 432 height 25
click at [50, 502] on link "Add Row" at bounding box center [56, 508] width 61 height 25
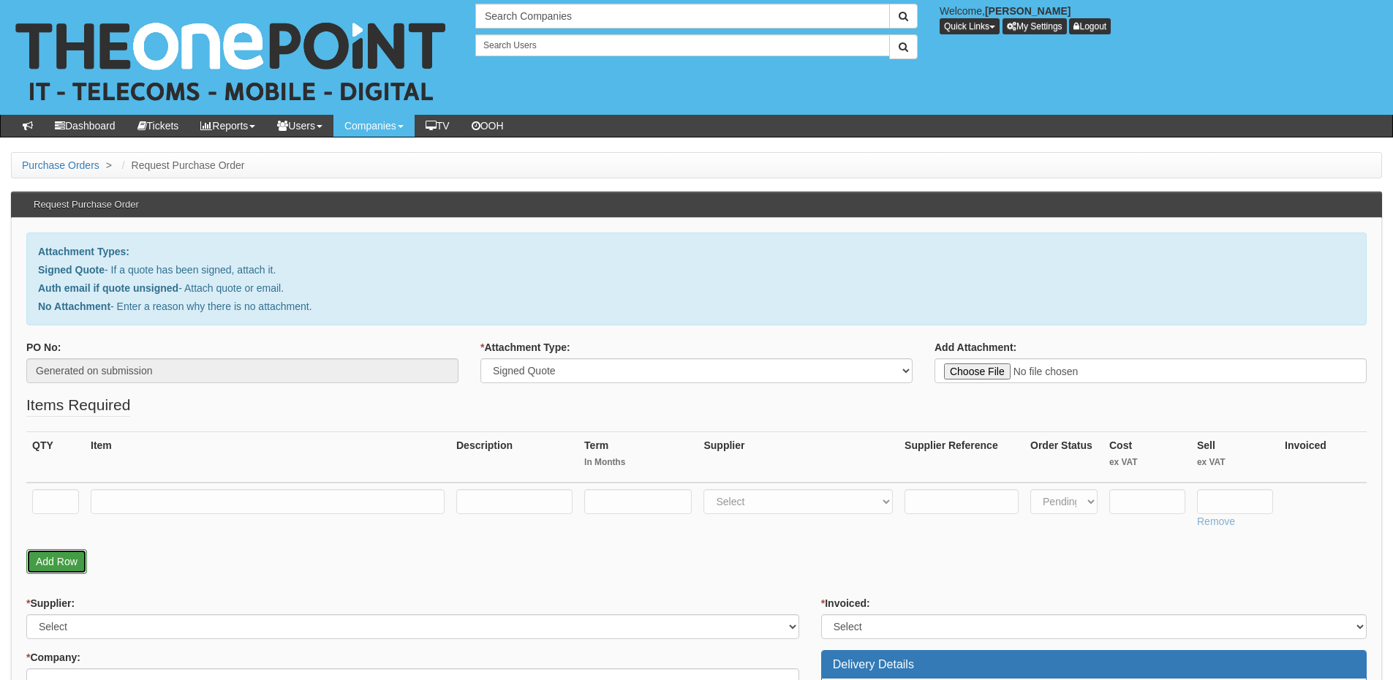
click at [58, 551] on link "Add Row" at bounding box center [56, 561] width 61 height 25
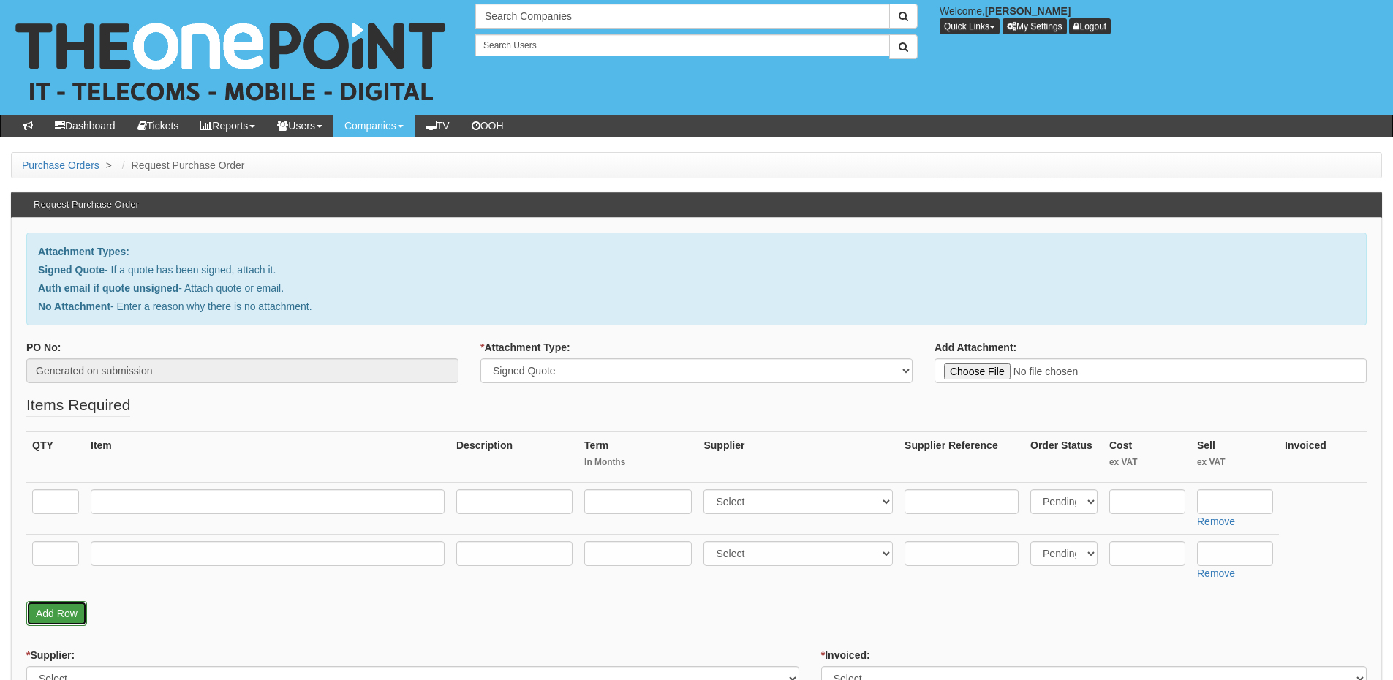
click at [61, 609] on link "Add Row" at bounding box center [56, 613] width 61 height 25
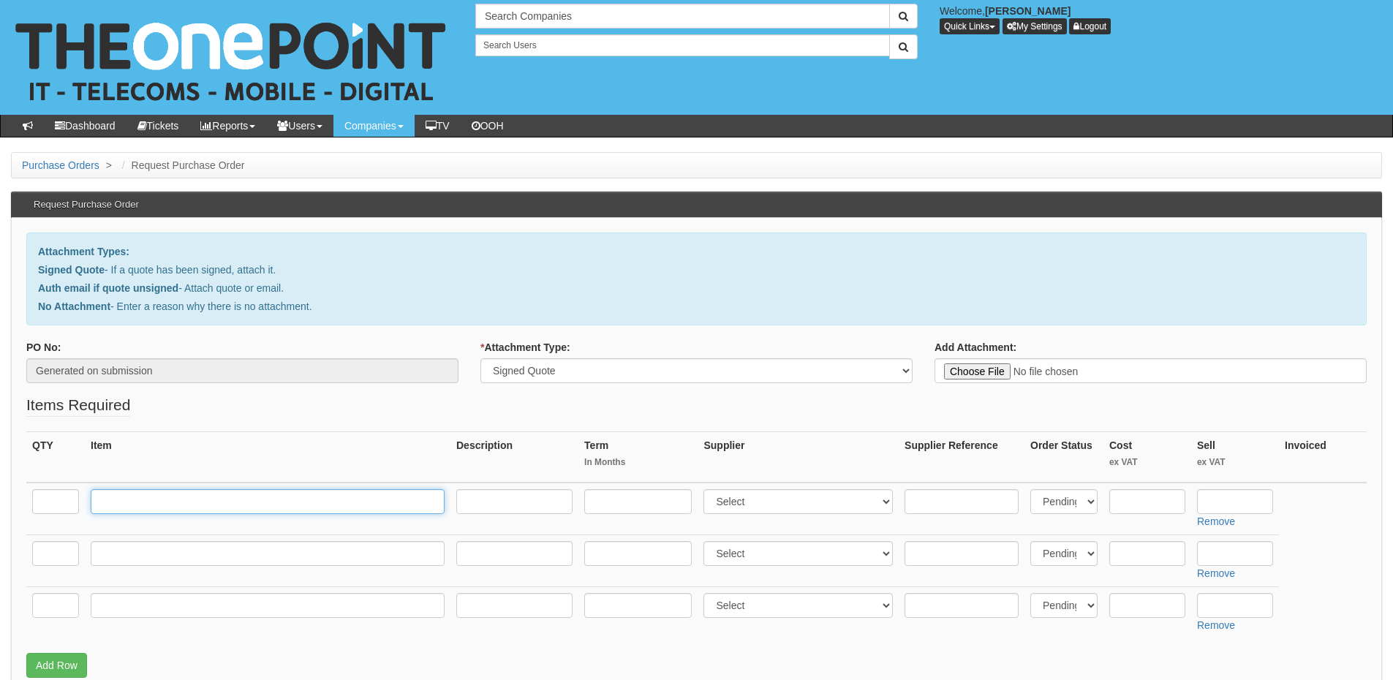
click at [189, 494] on input "text" at bounding box center [268, 501] width 354 height 25
paste input "HP 250 G10"
type input "HP 250 G10"
click at [50, 508] on input "text" at bounding box center [55, 501] width 47 height 25
type input "10"
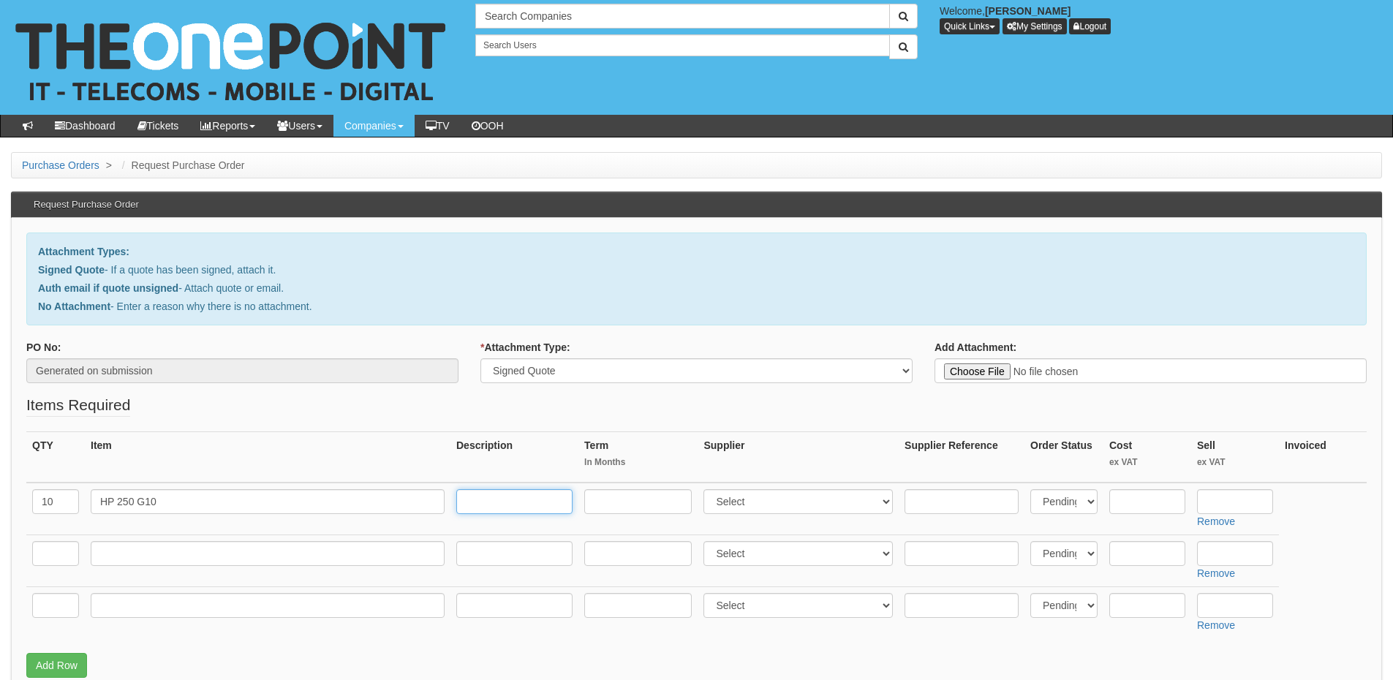
click at [480, 510] on input "text" at bounding box center [514, 501] width 116 height 25
paste input "i5, 16GB RAM, 256GB SSD, Windows 11 Pro & 15.6" Screen"
type input "i5, 16GB RAM, 256GB SSD, Windows 11 Pro & 15.6" Screen"
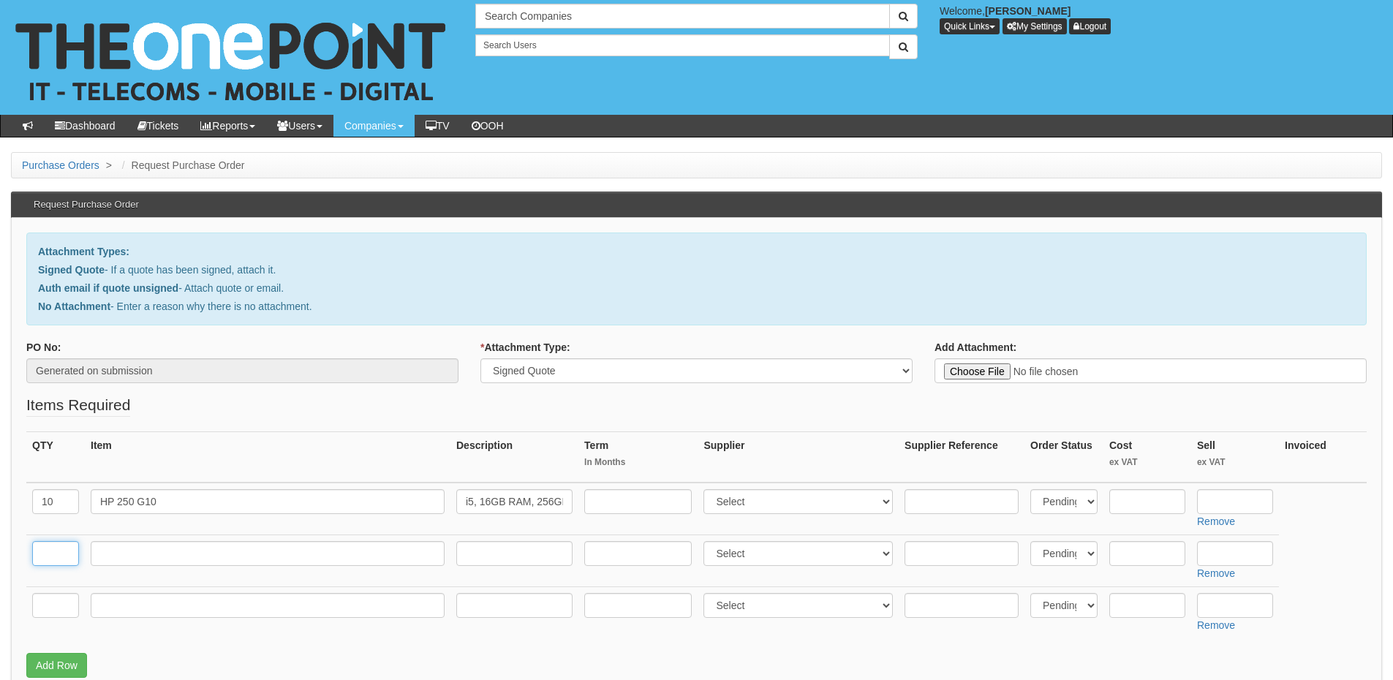
click at [67, 550] on input "text" at bounding box center [55, 553] width 47 height 25
type input "3"
click at [142, 559] on input "text" at bounding box center [268, 553] width 354 height 25
paste input "Lenovo V15"
type input "Lenovo V15"
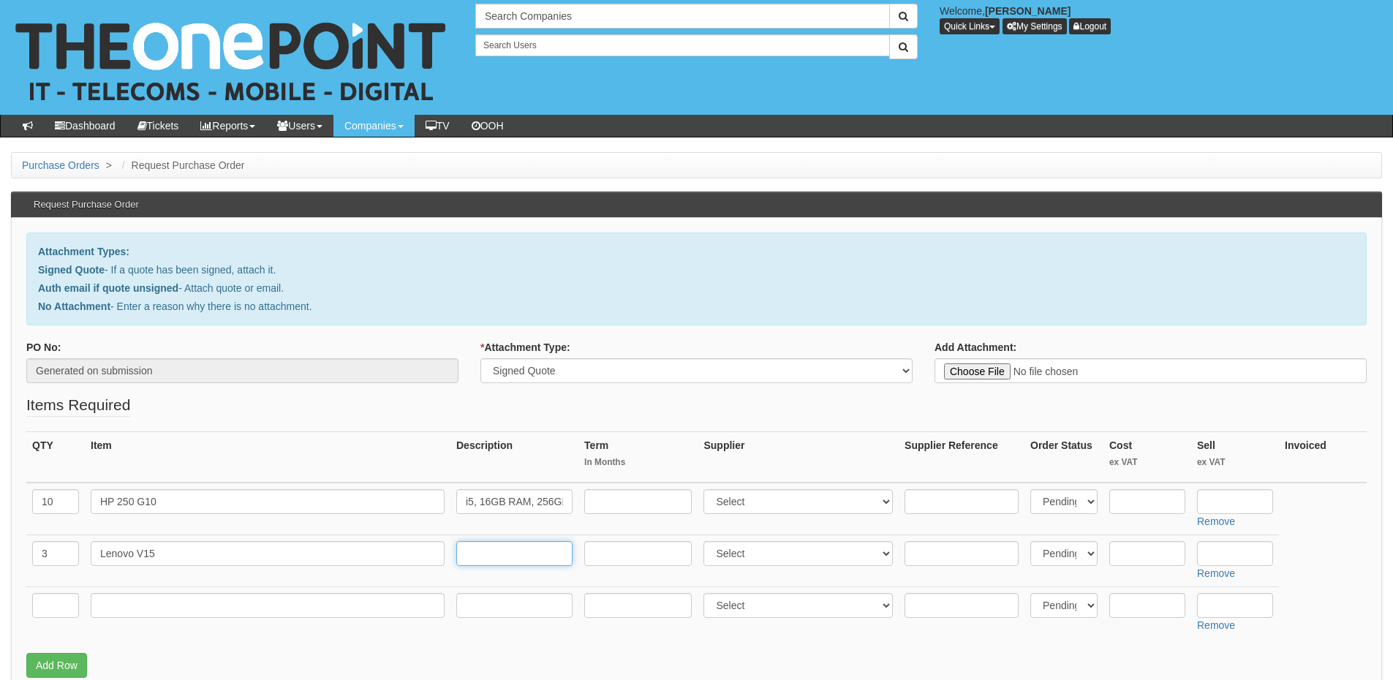
click at [492, 553] on input "text" at bounding box center [514, 553] width 116 height 25
paste input "i5, 16GB RAM, 512GB SSD, Windows 11 Pro & 15.6 Screen"
type input "i5, 16GB RAM, 512GB SSD, Windows 11 Pro & 15.6 Screen"
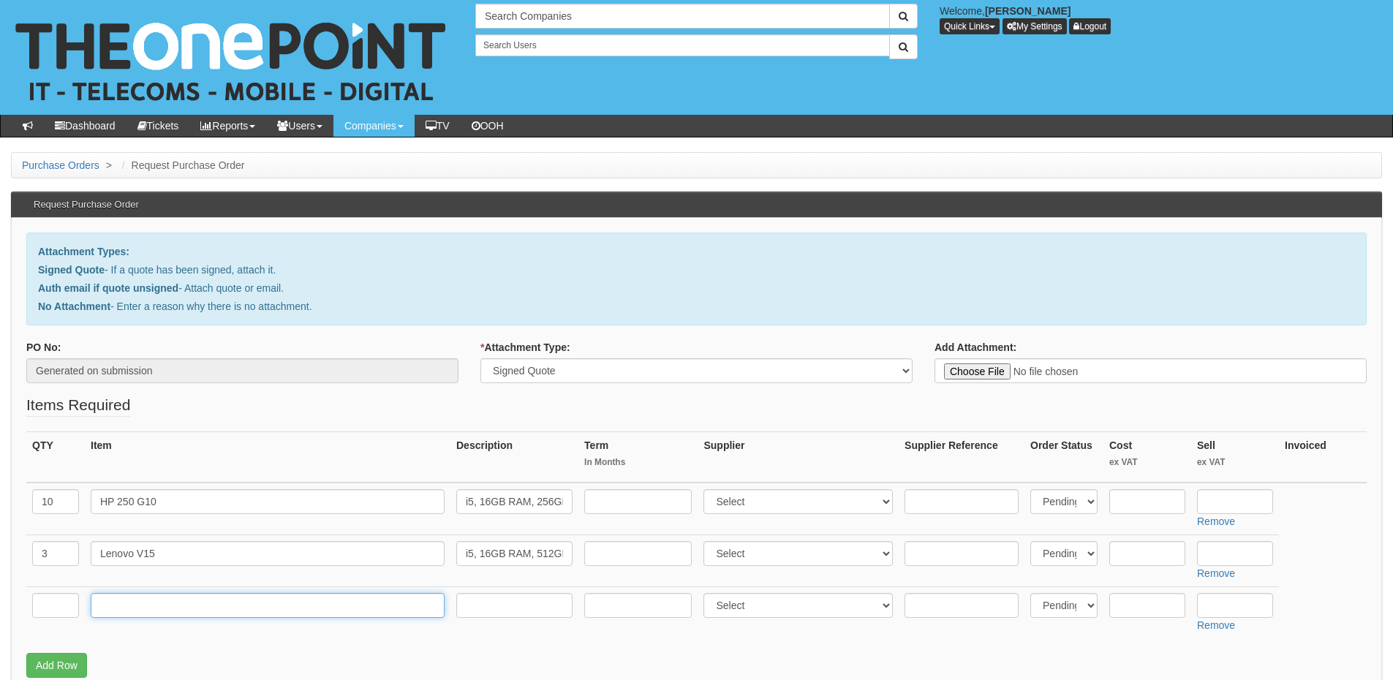
click at [136, 599] on input "text" at bounding box center [268, 605] width 354 height 25
paste input "Enterprise Cloud"
type input "Enterprise Cloud"
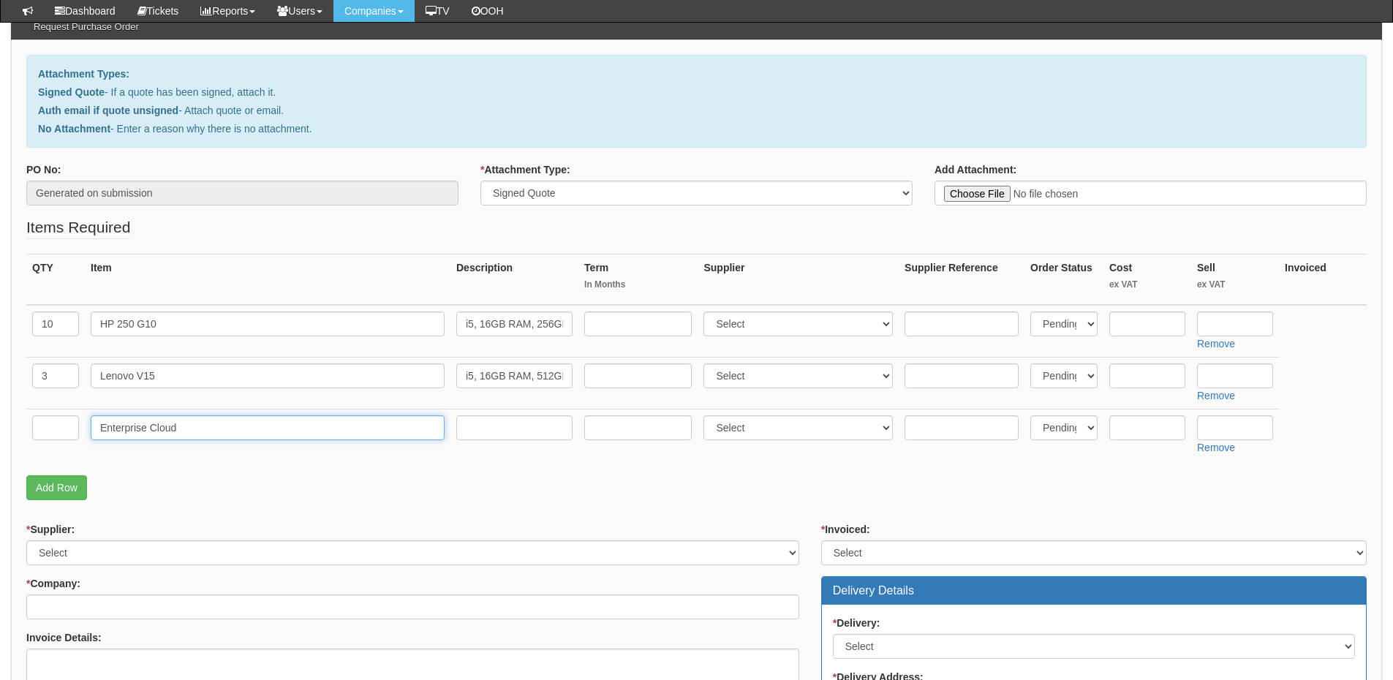
scroll to position [146, 0]
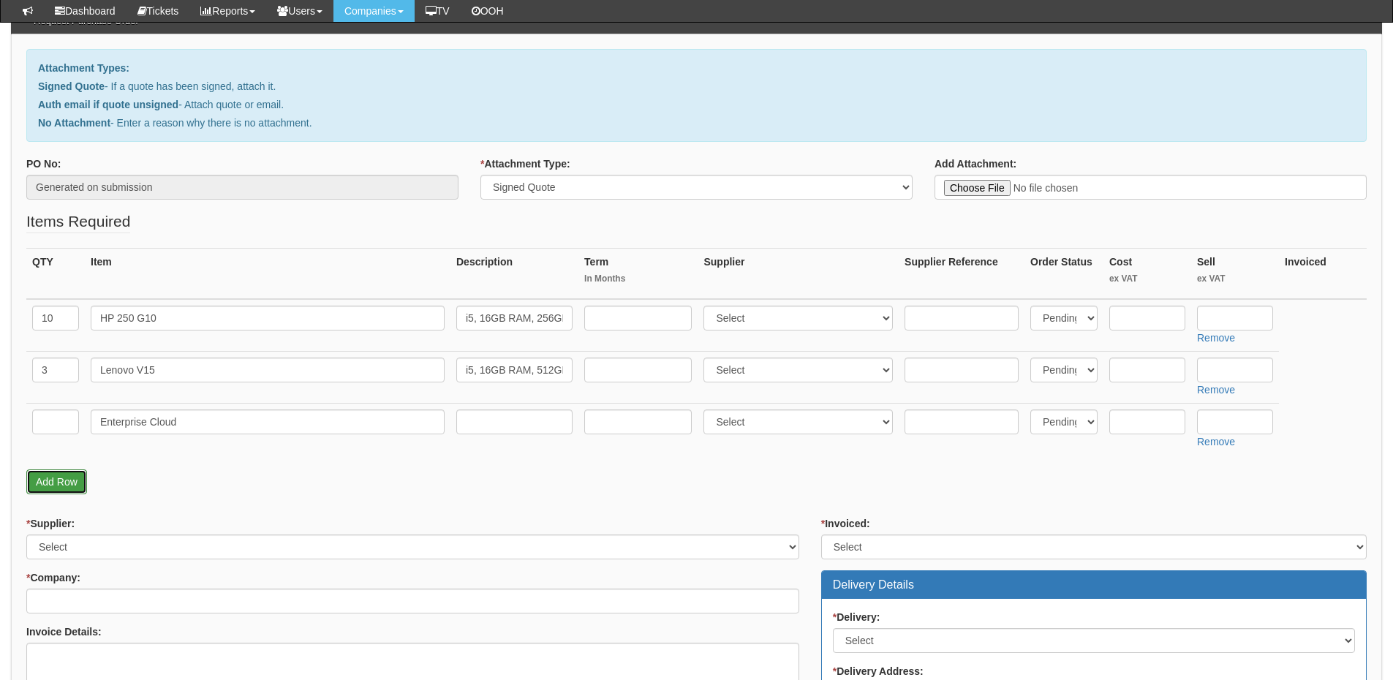
click at [65, 479] on link "Add Row" at bounding box center [56, 481] width 61 height 25
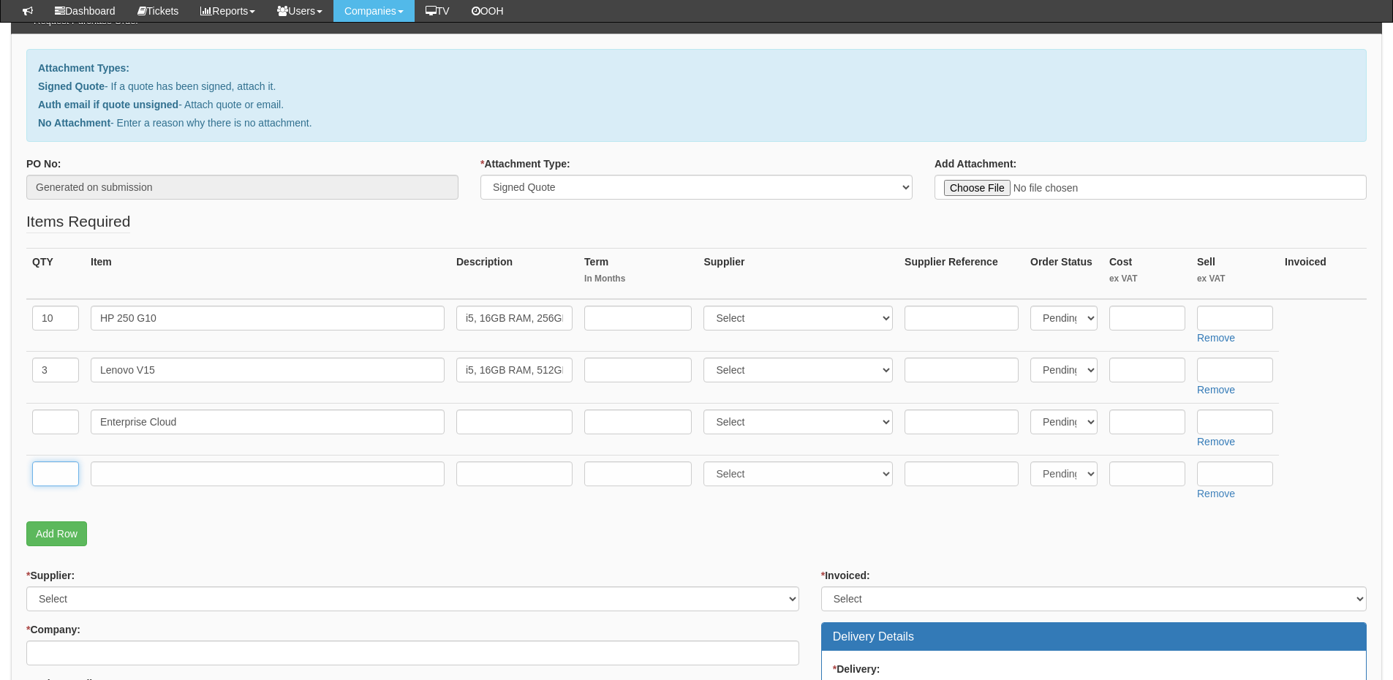
click at [64, 478] on input "text" at bounding box center [55, 473] width 47 height 25
type input "11"
click at [65, 415] on input "text" at bounding box center [55, 421] width 47 height 25
type input "11"
click at [113, 471] on input "text" at bounding box center [268, 473] width 354 height 25
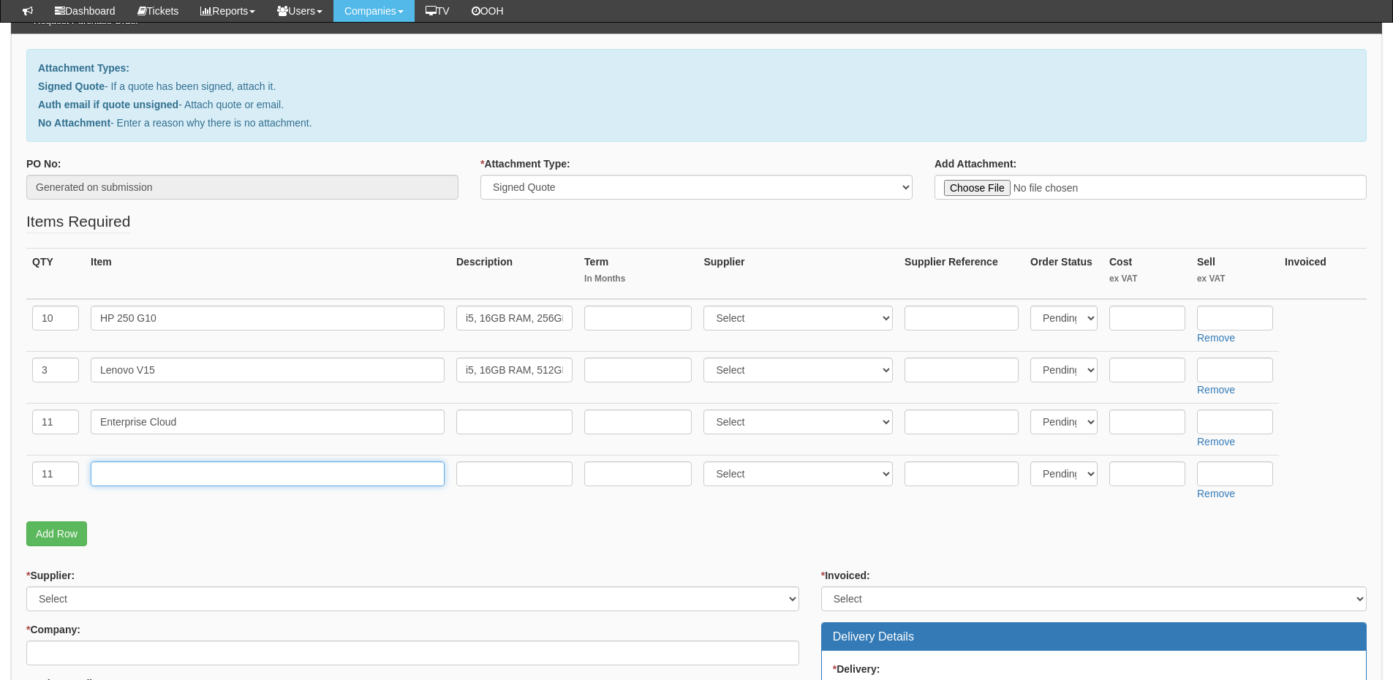
paste input "Filter Cloud"
type input "Filter Cloud"
click at [478, 425] on input "text" at bounding box center [514, 421] width 116 height 25
paste input "Modules include Class Cloud, Network Cloud, Safeguard Cloud, Filter Cloud"
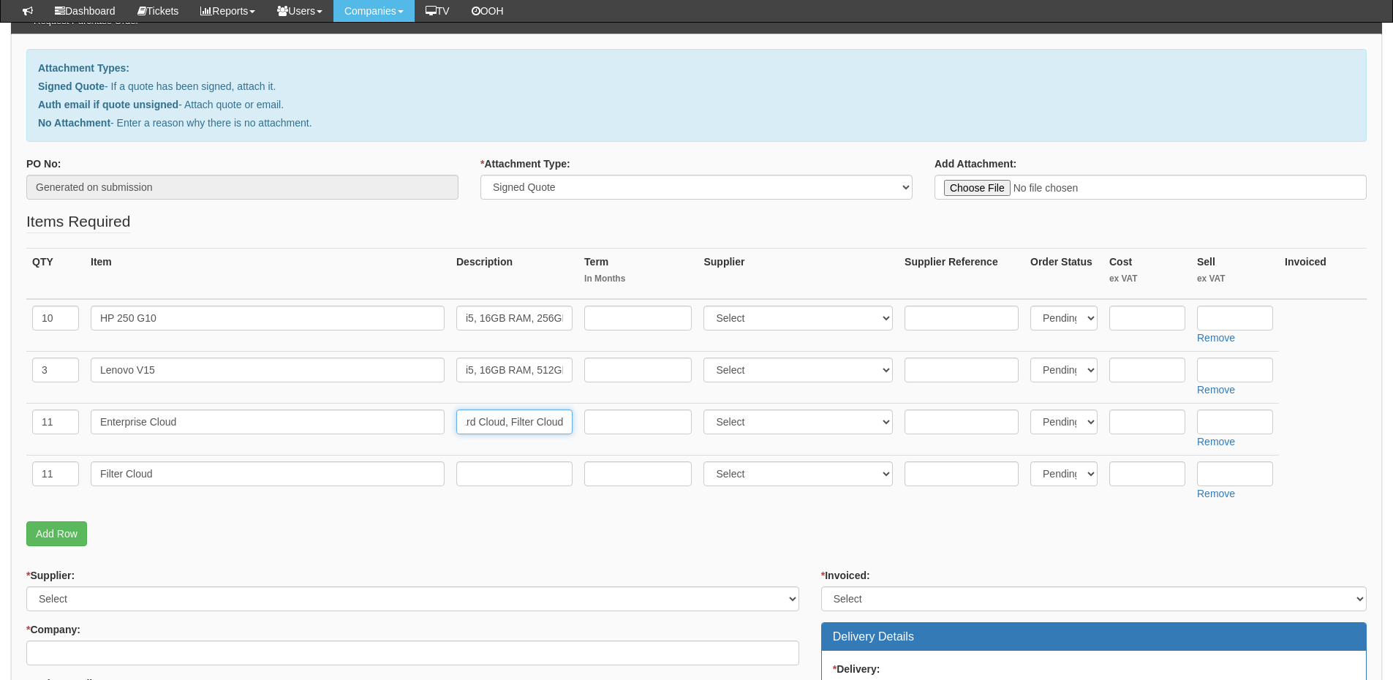
type input "Modules include Class Cloud, Network Cloud, Safeguard Cloud, Filter Cloud"
click at [1220, 418] on input "text" at bounding box center [1235, 421] width 76 height 25
type input "5.50"
click at [1205, 474] on input "text" at bounding box center [1235, 473] width 76 height 25
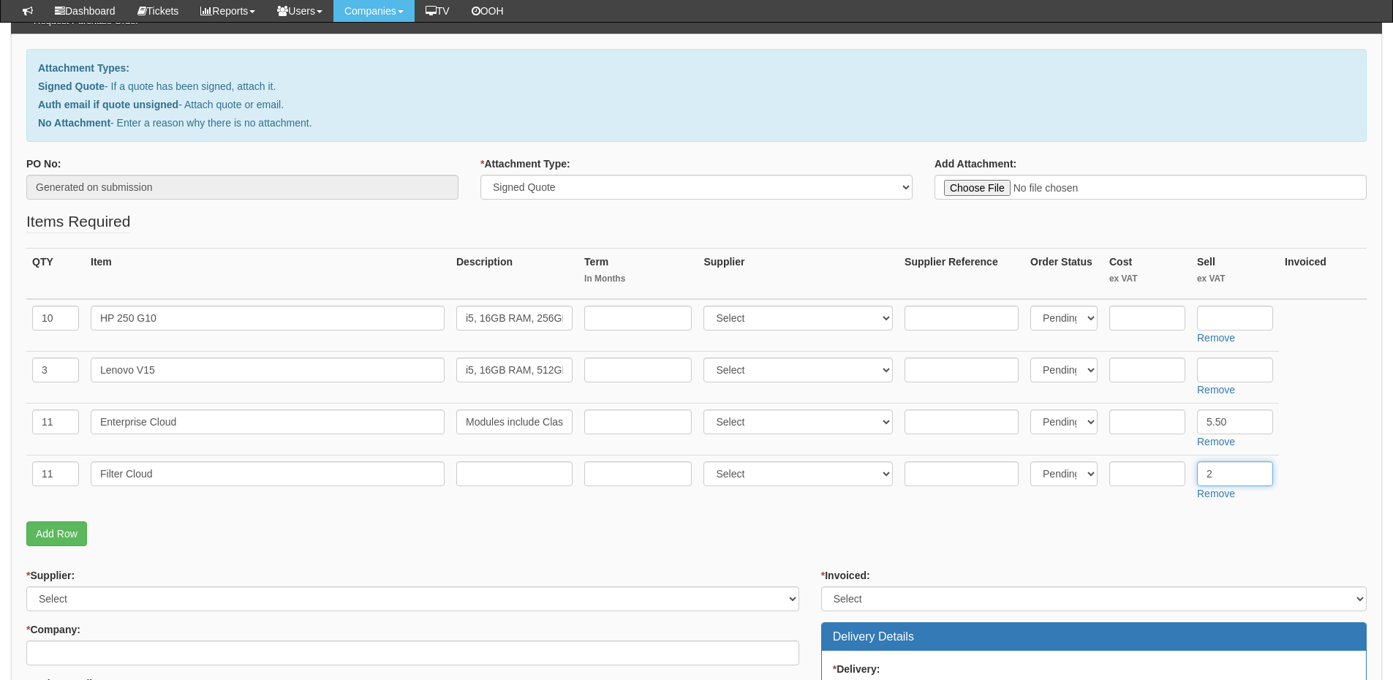
type input "2"
click at [55, 519] on div "QTY Item Description Term In Months Supplier Supplier Reference Order Status Co…" at bounding box center [696, 384] width 1340 height 273
click at [61, 533] on link "Add Row" at bounding box center [56, 533] width 61 height 25
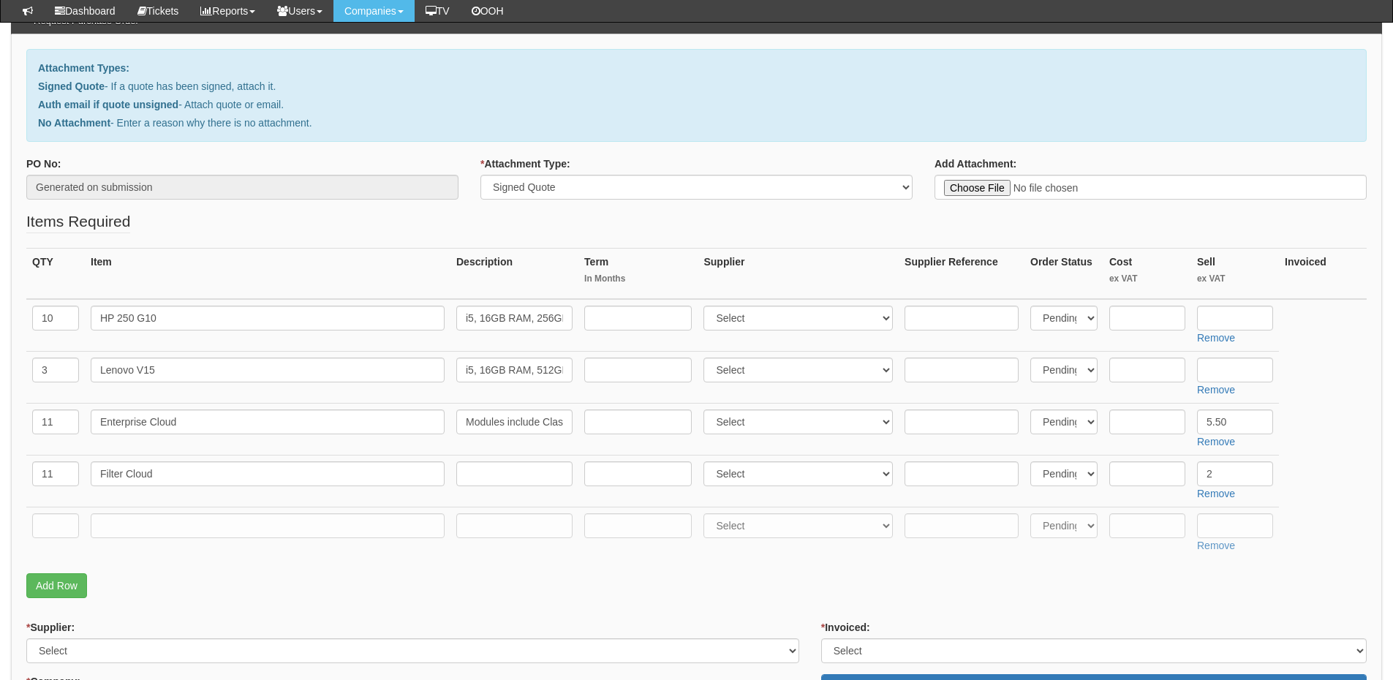
click at [64, 509] on td at bounding box center [55, 533] width 58 height 52
click at [54, 526] on input "text" at bounding box center [55, 525] width 47 height 25
type input "1"
click at [94, 528] on input "text" at bounding box center [268, 525] width 354 height 25
type input "Delivery"
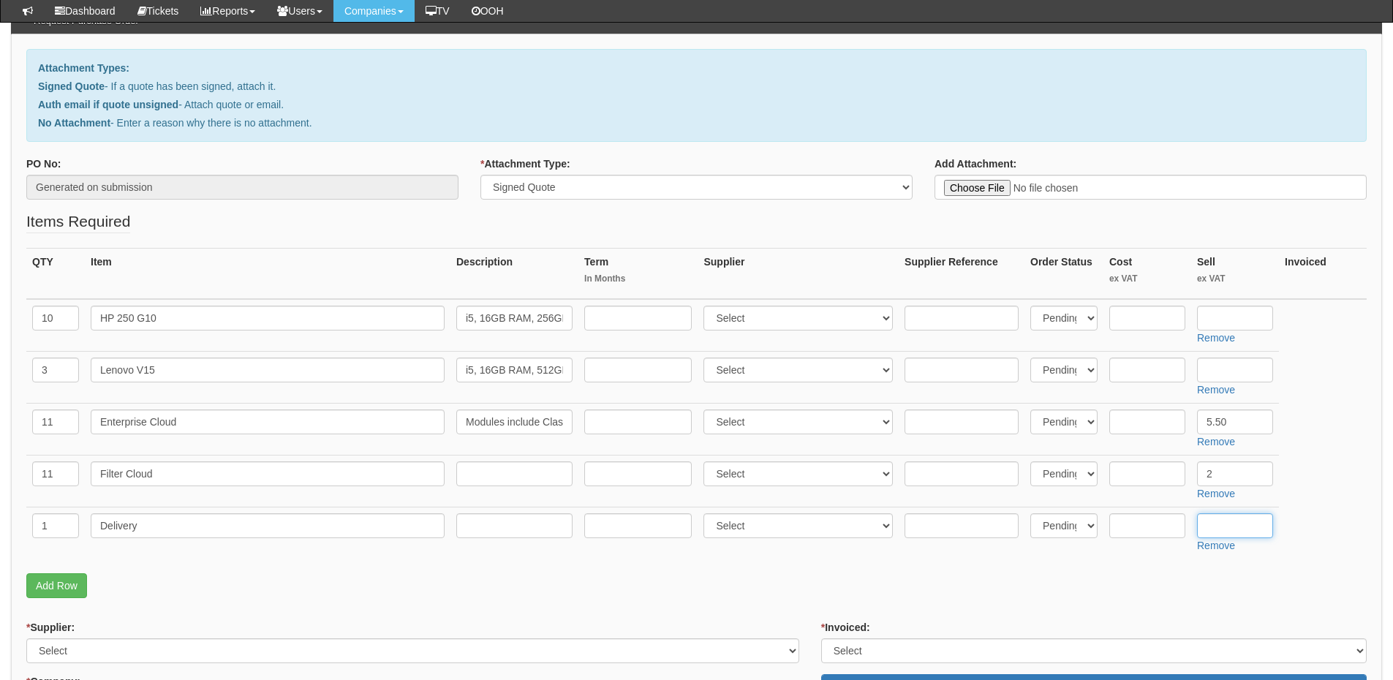
click at [1219, 531] on input "text" at bounding box center [1235, 525] width 76 height 25
type input "12.50"
click at [744, 420] on select "Select 123 REG.co.uk 1Password 3 4Gon AA Jones Electric Ltd Abzorb Access Group…" at bounding box center [797, 421] width 189 height 25
select select "124"
click at [707, 409] on select "Select 123 REG.co.uk 1Password 3 4Gon AA Jones Electric Ltd Abzorb Access Group…" at bounding box center [797, 421] width 189 height 25
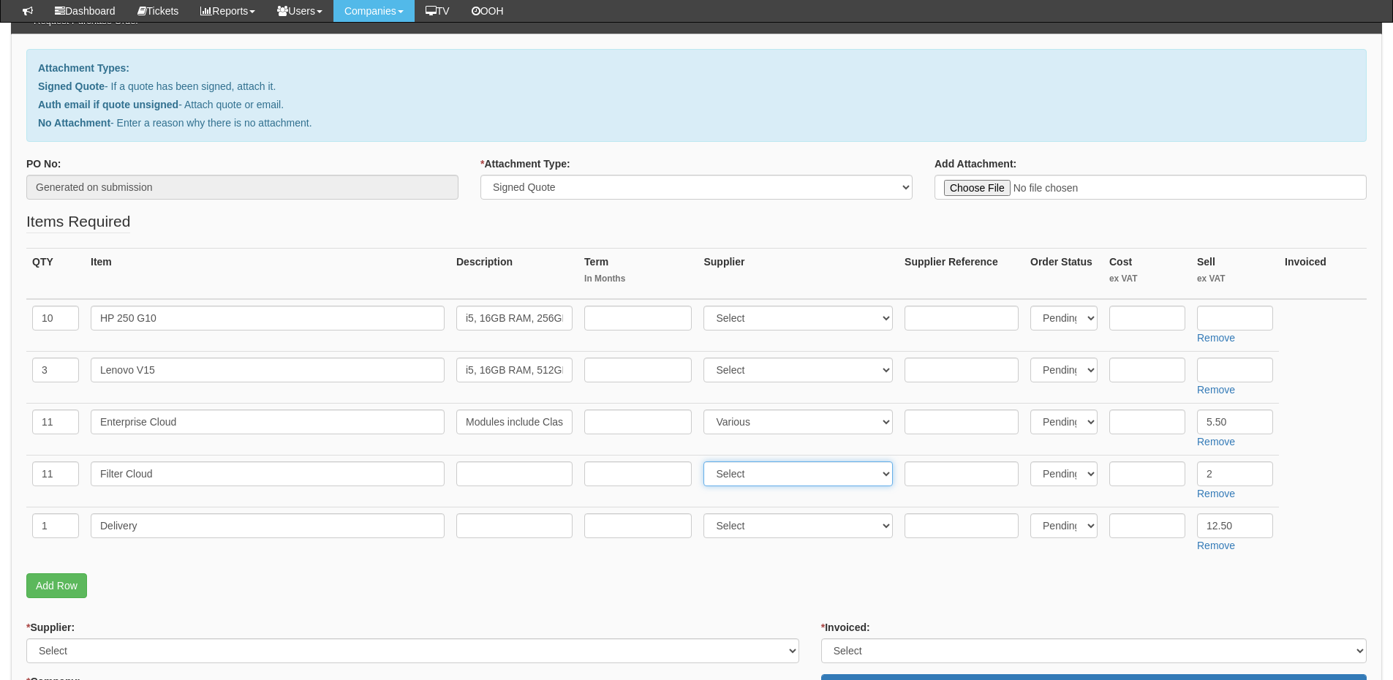
click at [764, 480] on select "Select 123 REG.co.uk 1Password 3 4Gon AA Jones Electric Ltd Abzorb Access Group…" at bounding box center [797, 473] width 189 height 25
select select "124"
click at [707, 461] on select "Select 123 REG.co.uk 1Password 3 4Gon AA Jones Electric Ltd Abzorb Access Group…" at bounding box center [797, 473] width 189 height 25
click at [732, 321] on select "Select 123 REG.co.uk 1Password 3 4Gon AA Jones Electric Ltd Abzorb Access Group…" at bounding box center [797, 318] width 189 height 25
select select "87"
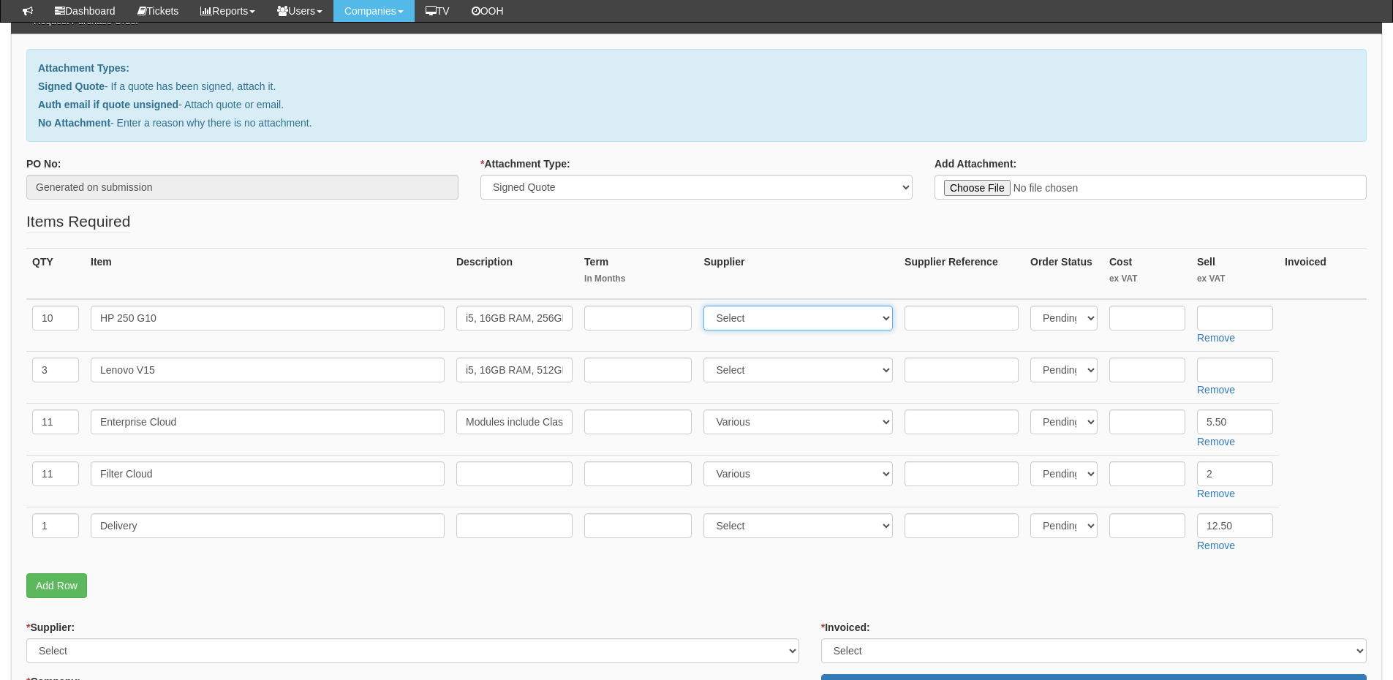
click at [707, 306] on select "Select 123 REG.co.uk 1Password 3 4Gon AA Jones Electric Ltd Abzorb Access Group…" at bounding box center [797, 318] width 189 height 25
click at [742, 368] on select "Select 123 REG.co.uk 1Password 3 4Gon AA Jones Electric Ltd Abzorb Access Group…" at bounding box center [797, 369] width 189 height 25
select select "87"
click at [707, 357] on select "Select 123 REG.co.uk 1Password 3 4Gon AA Jones Electric Ltd Abzorb Access Group…" at bounding box center [797, 369] width 189 height 25
click at [1240, 316] on input "text" at bounding box center [1235, 318] width 76 height 25
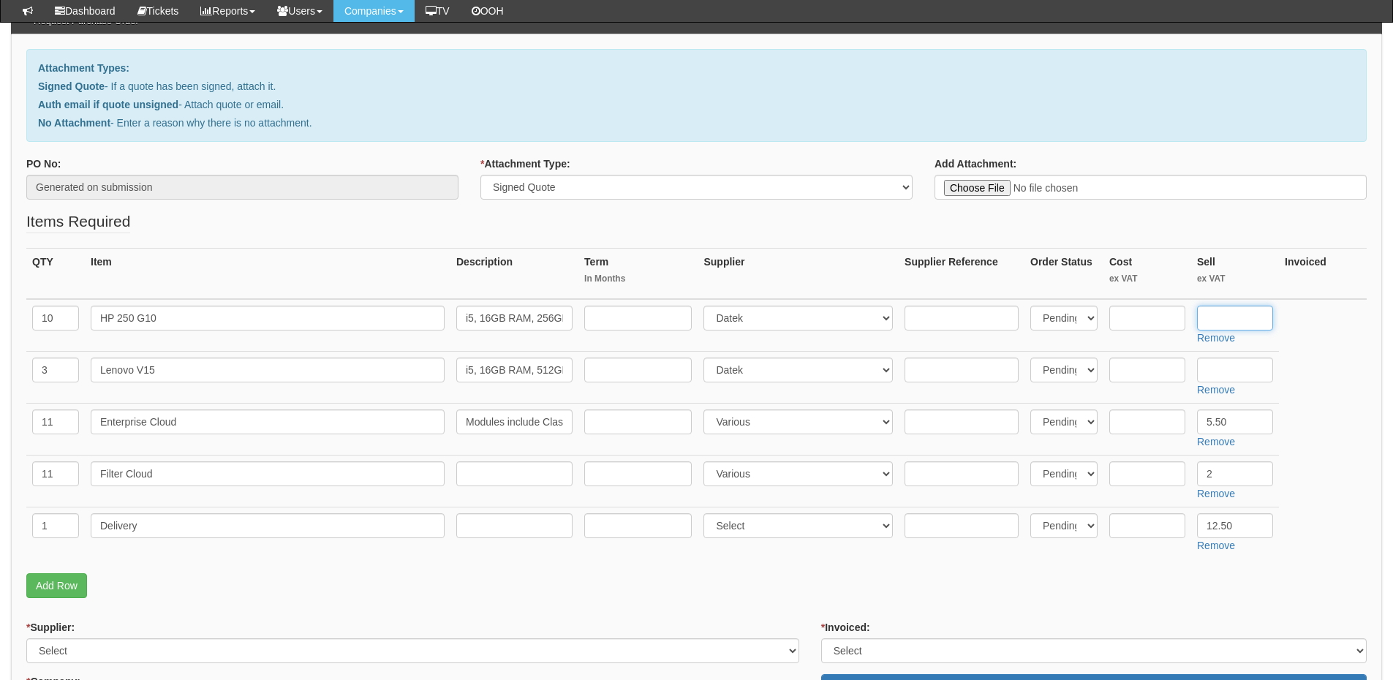
paste input "496.86"
type input "496.86"
drag, startPoint x: 1199, startPoint y: 366, endPoint x: 1243, endPoint y: 370, distance: 44.8
click at [1199, 366] on input "text" at bounding box center [1235, 369] width 76 height 25
paste input "508.00"
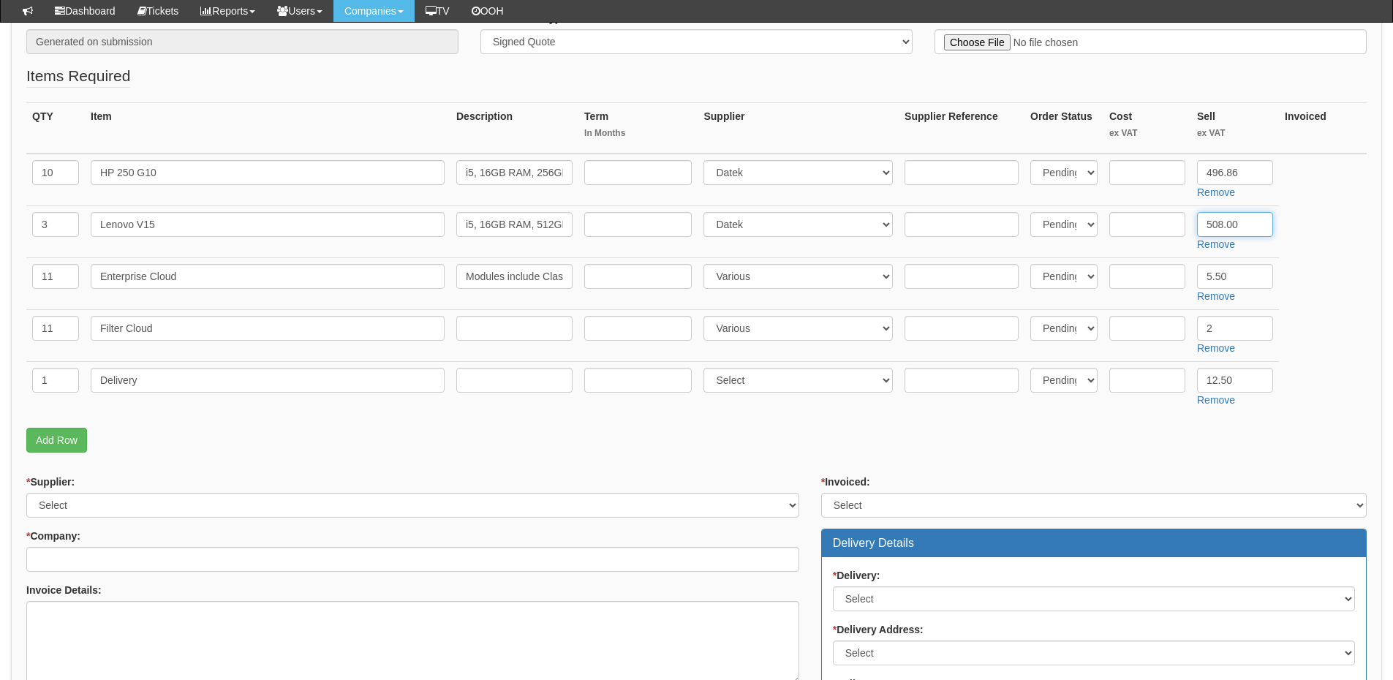
scroll to position [292, 0]
type input "508.00"
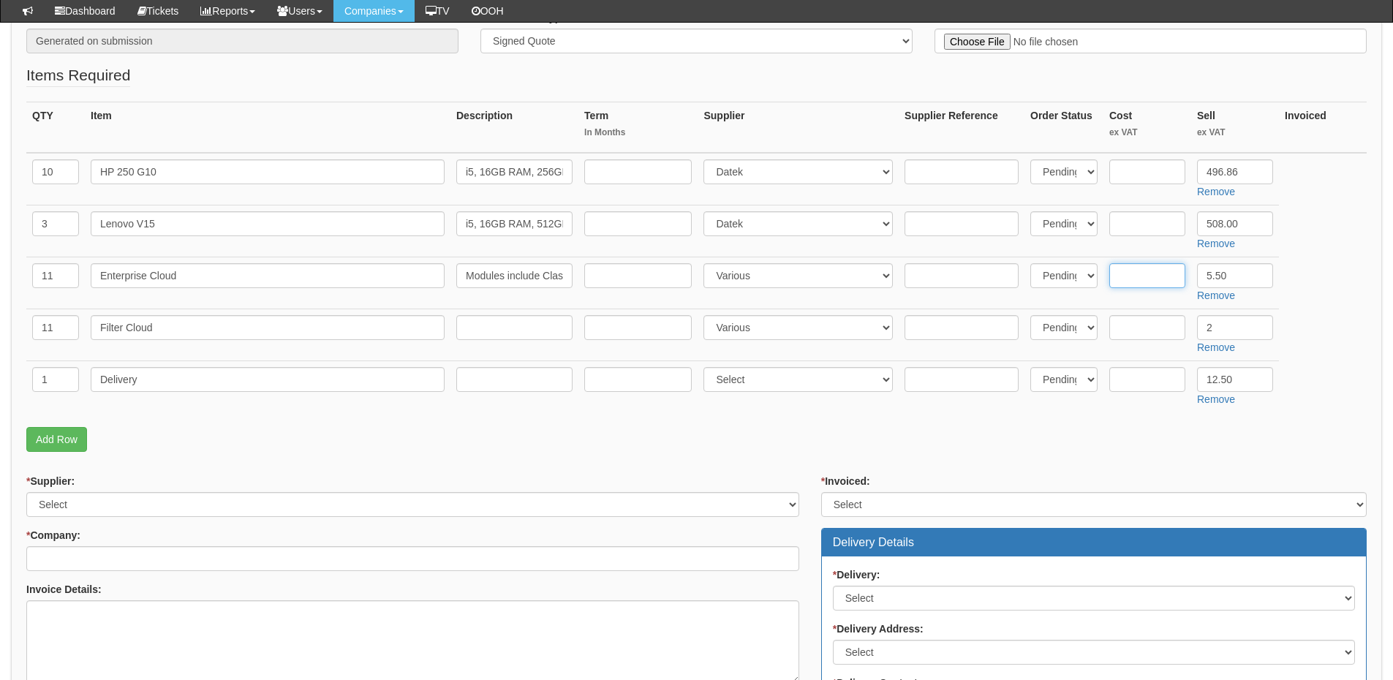
click at [1148, 276] on input "text" at bounding box center [1147, 275] width 76 height 25
type input "2.75"
click at [1152, 322] on input "text" at bounding box center [1147, 327] width 76 height 25
type input "1"
click at [950, 177] on input "text" at bounding box center [961, 171] width 114 height 25
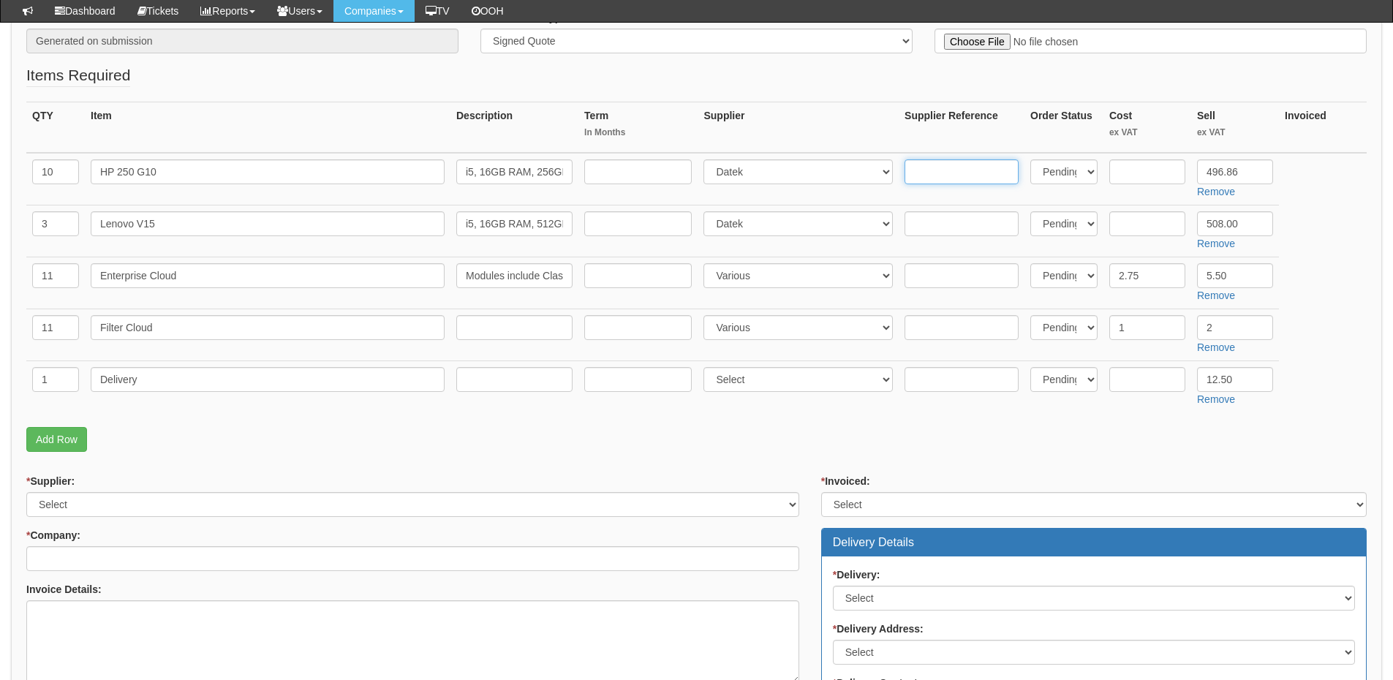
paste input "AK9U4AT"
type input "AK9U4AT"
click at [1139, 176] on input "text" at bounding box center [1147, 171] width 76 height 25
type input "420"
click at [1142, 221] on input "text" at bounding box center [1147, 223] width 76 height 25
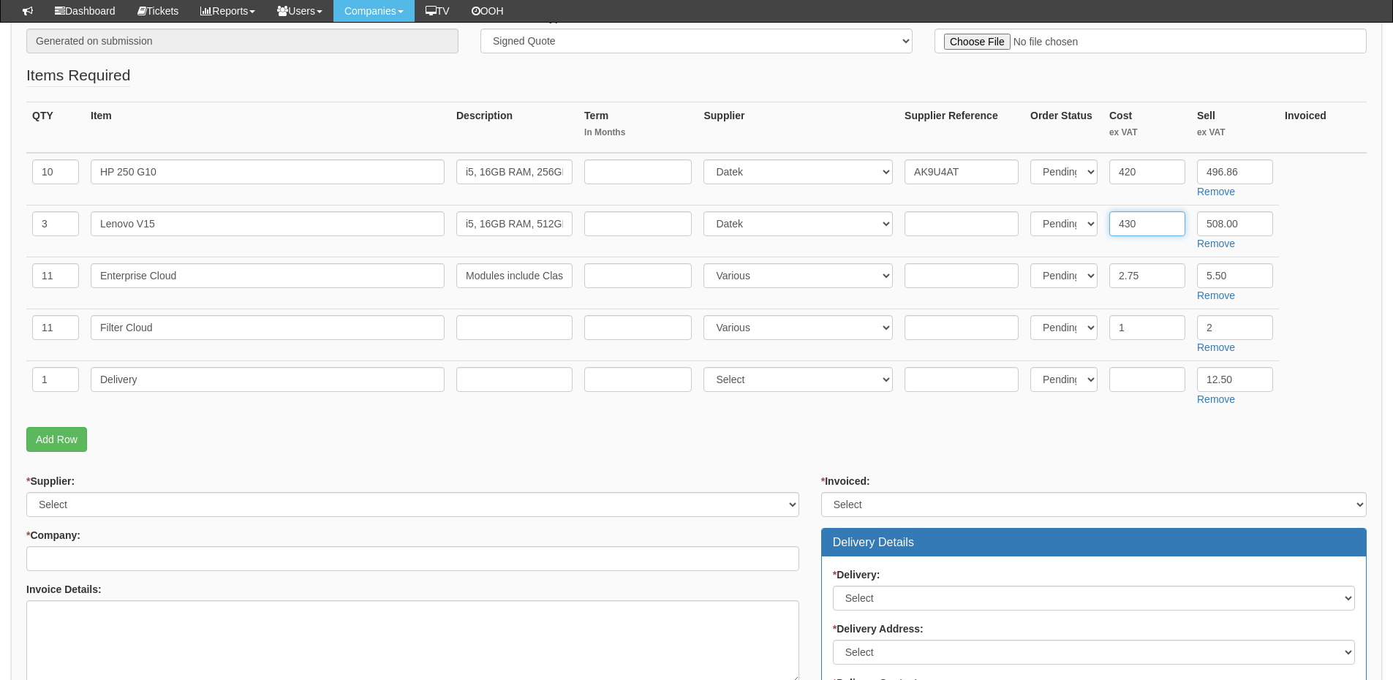
type input "430"
click at [927, 222] on input "text" at bounding box center [961, 223] width 114 height 25
paste input "83A1009XUK"
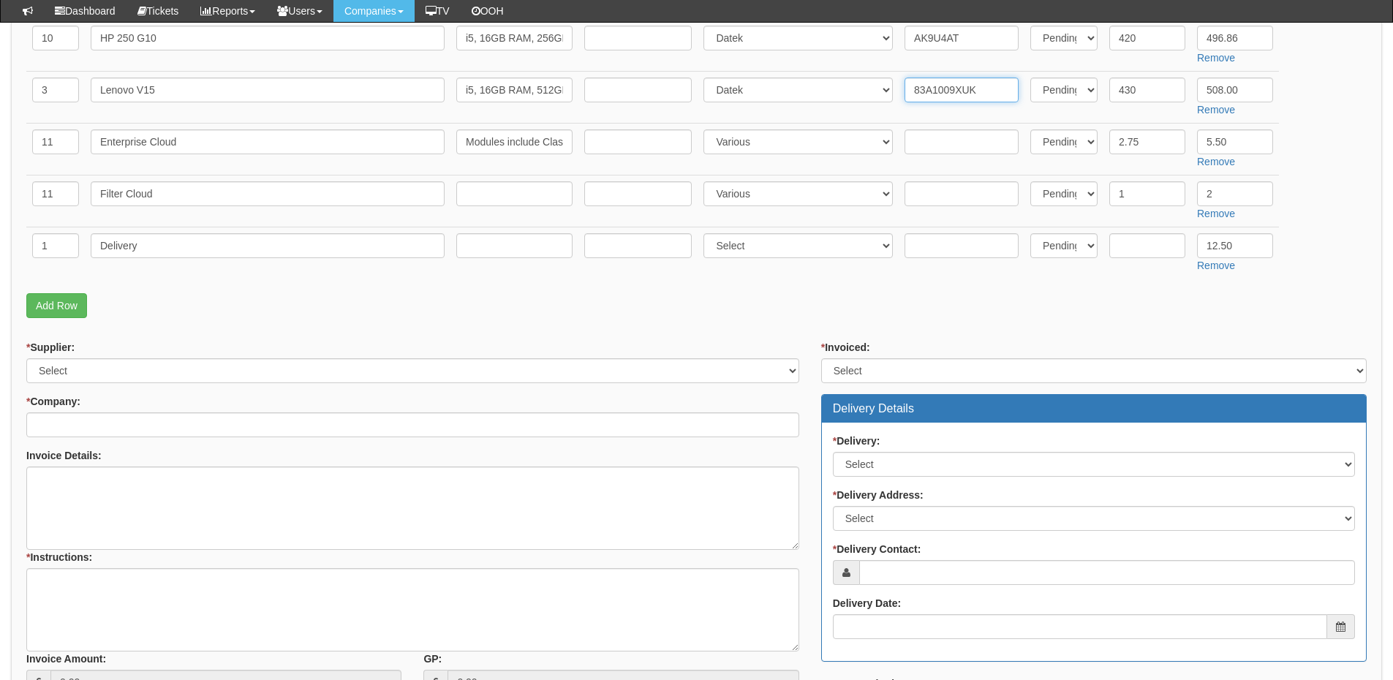
scroll to position [439, 0]
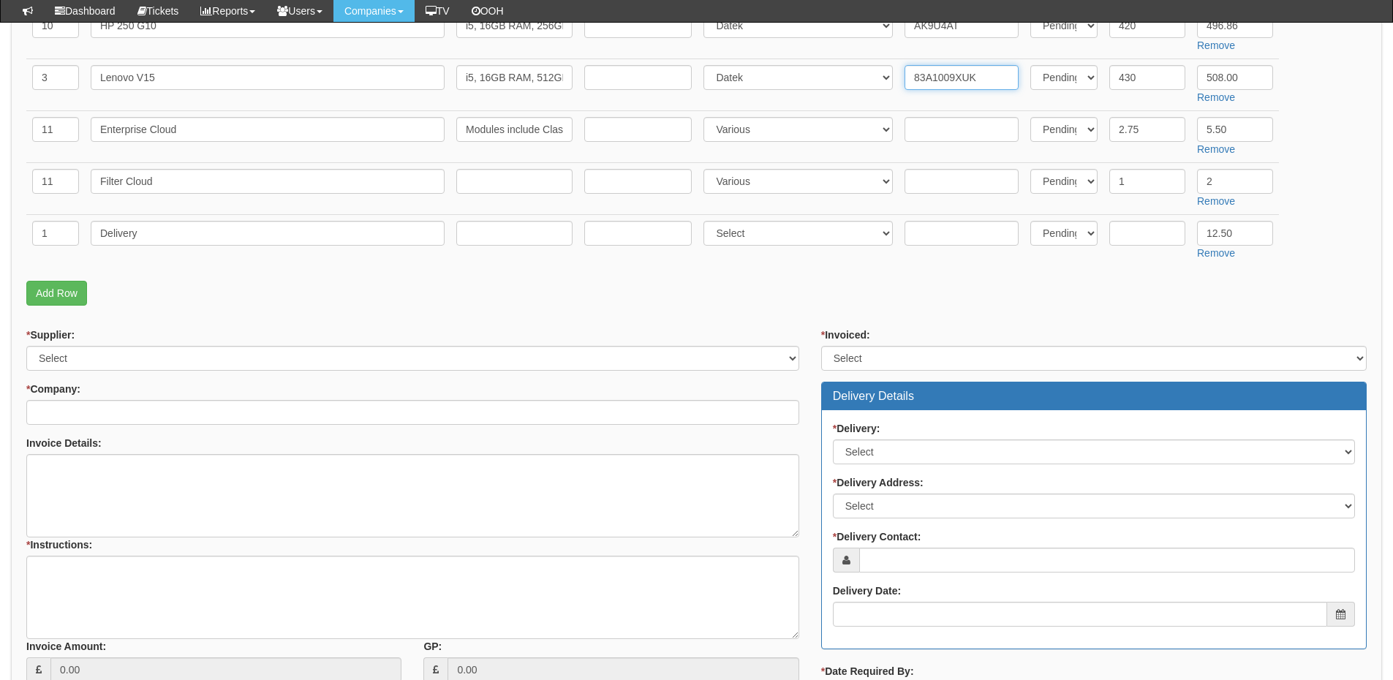
type input "83A1009XUK"
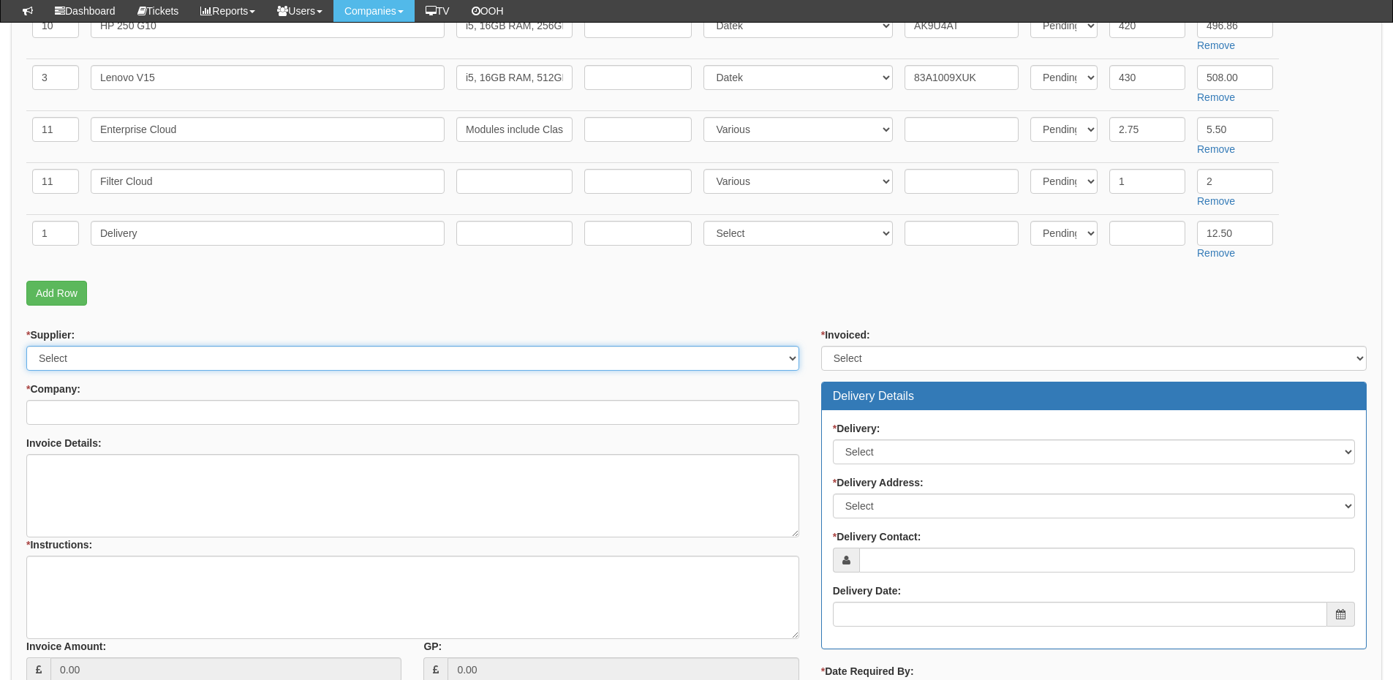
click at [166, 365] on select "Select 123 REG.co.uk 1Password 3 4Gon AA Jones Electric Ltd Abzorb Access Group…" at bounding box center [412, 358] width 773 height 25
select select "124"
click at [26, 346] on select "Select 123 REG.co.uk 1Password 3 4Gon AA Jones Electric Ltd Abzorb Access Group…" at bounding box center [412, 358] width 773 height 25
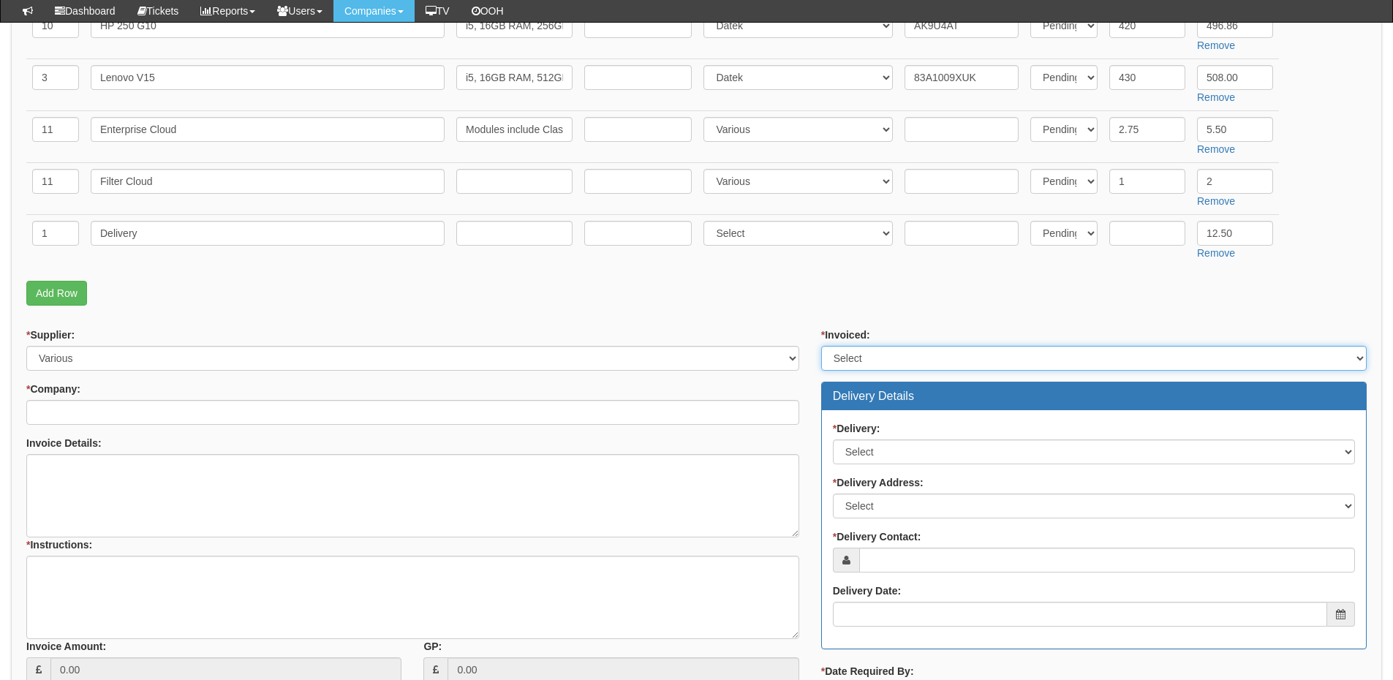
click at [845, 366] on select "Select Yes No N/A STB (part of order)" at bounding box center [1093, 358] width 545 height 25
select select "2"
click at [821, 346] on select "Select Yes No N/A STB (part of order)" at bounding box center [1093, 358] width 545 height 25
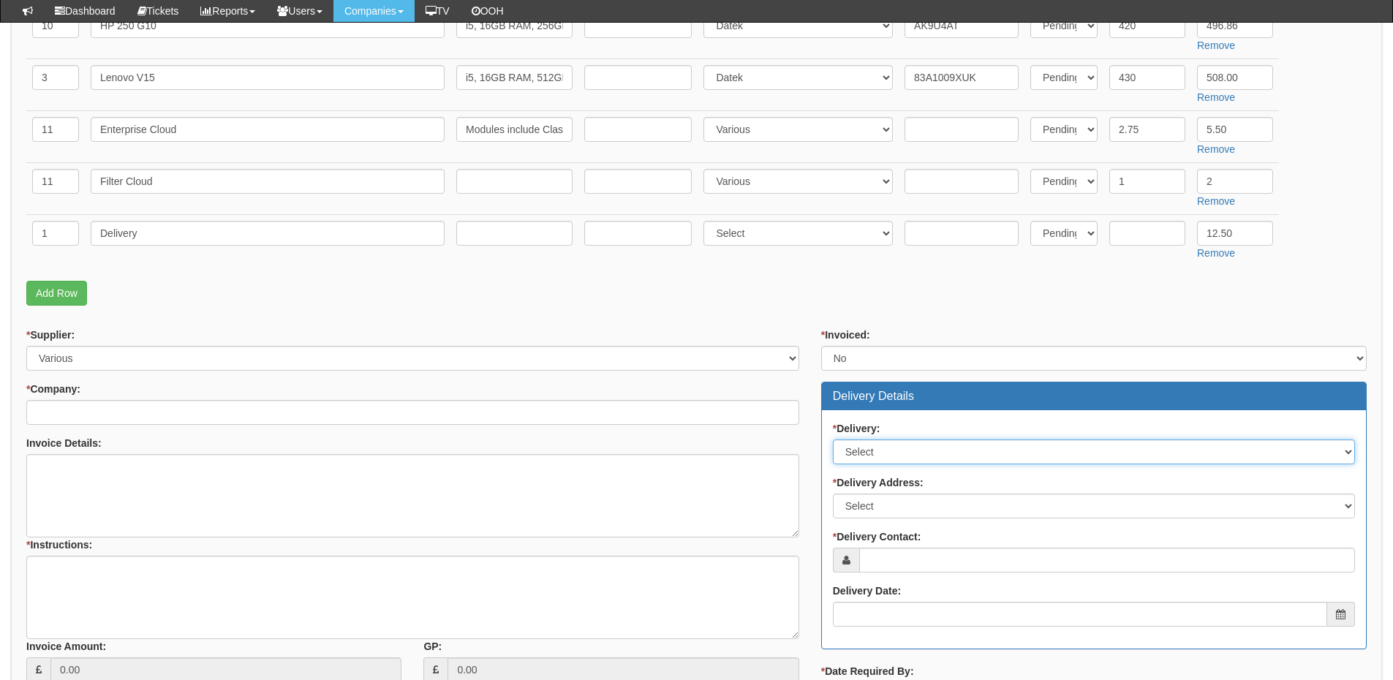
drag, startPoint x: 860, startPoint y: 444, endPoint x: 861, endPoint y: 453, distance: 8.1
click at [860, 444] on select "Select No Not Applicable Yes" at bounding box center [1094, 451] width 522 height 25
select select "1"
click at [833, 439] on select "Select No Not Applicable Yes" at bounding box center [1094, 451] width 522 height 25
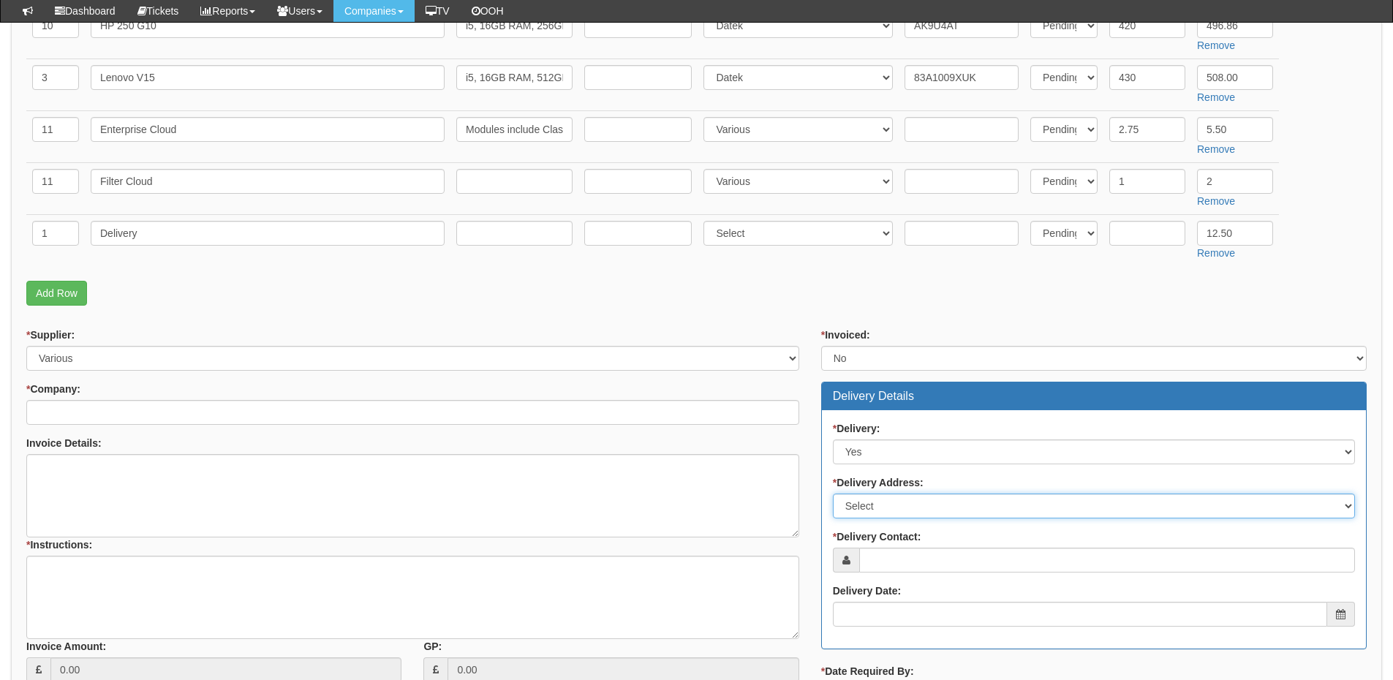
click at [874, 512] on select "Select Not Applicable Other" at bounding box center [1094, 505] width 522 height 25
select select "other"
click at [833, 493] on select "Select Not Applicable Other" at bounding box center [1094, 505] width 522 height 25
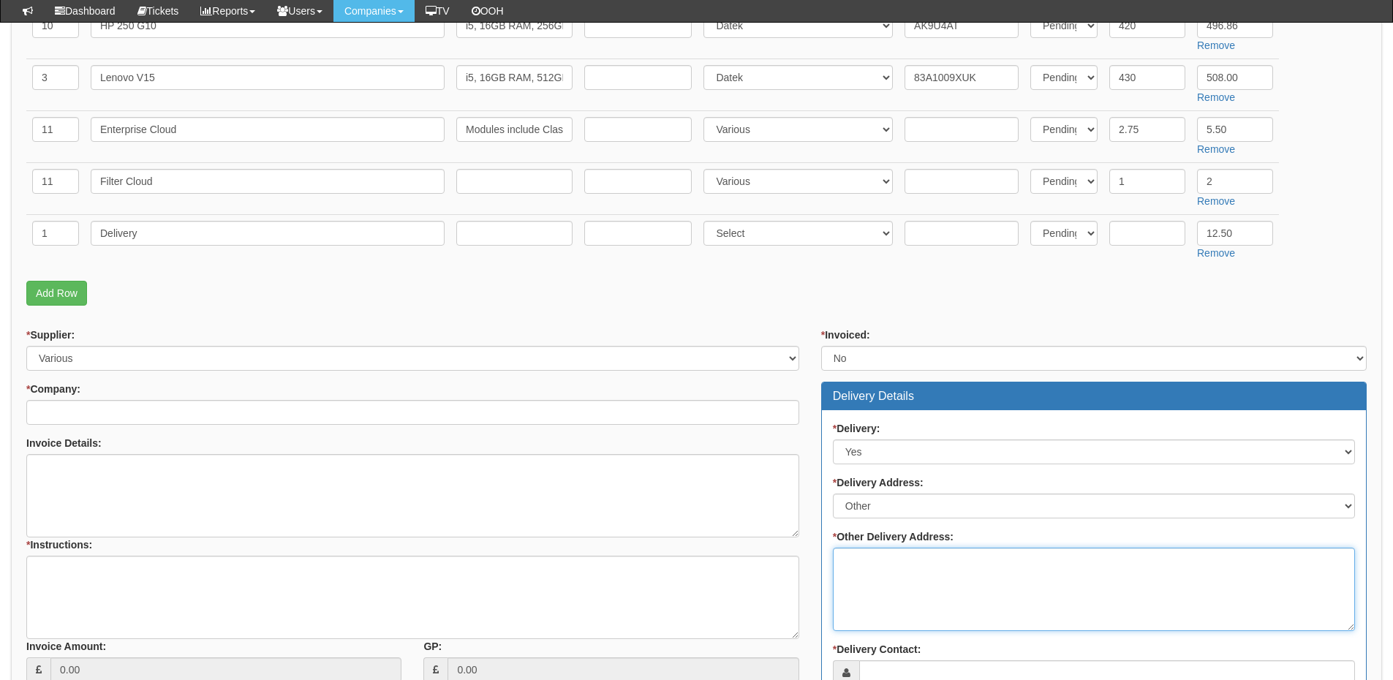
click at [870, 558] on textarea "* Other Delivery Address:" at bounding box center [1094, 589] width 522 height 83
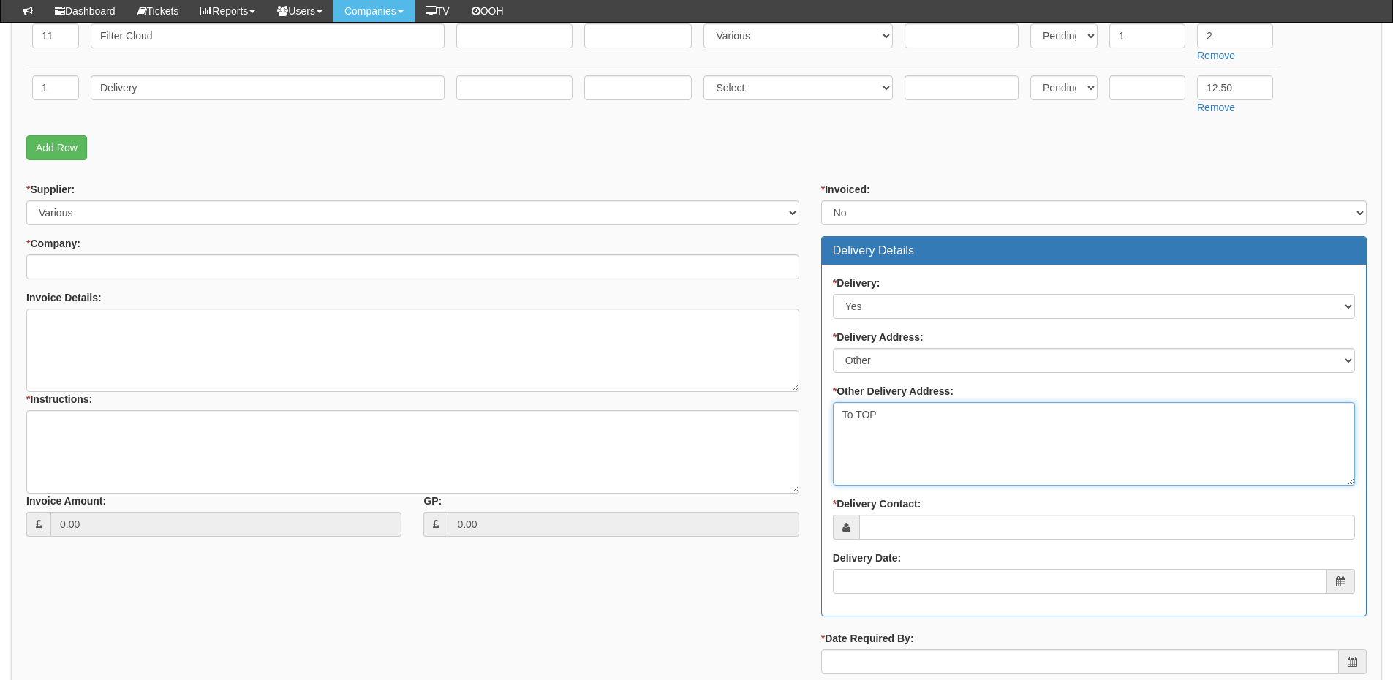
scroll to position [585, 0]
type textarea "To TOP"
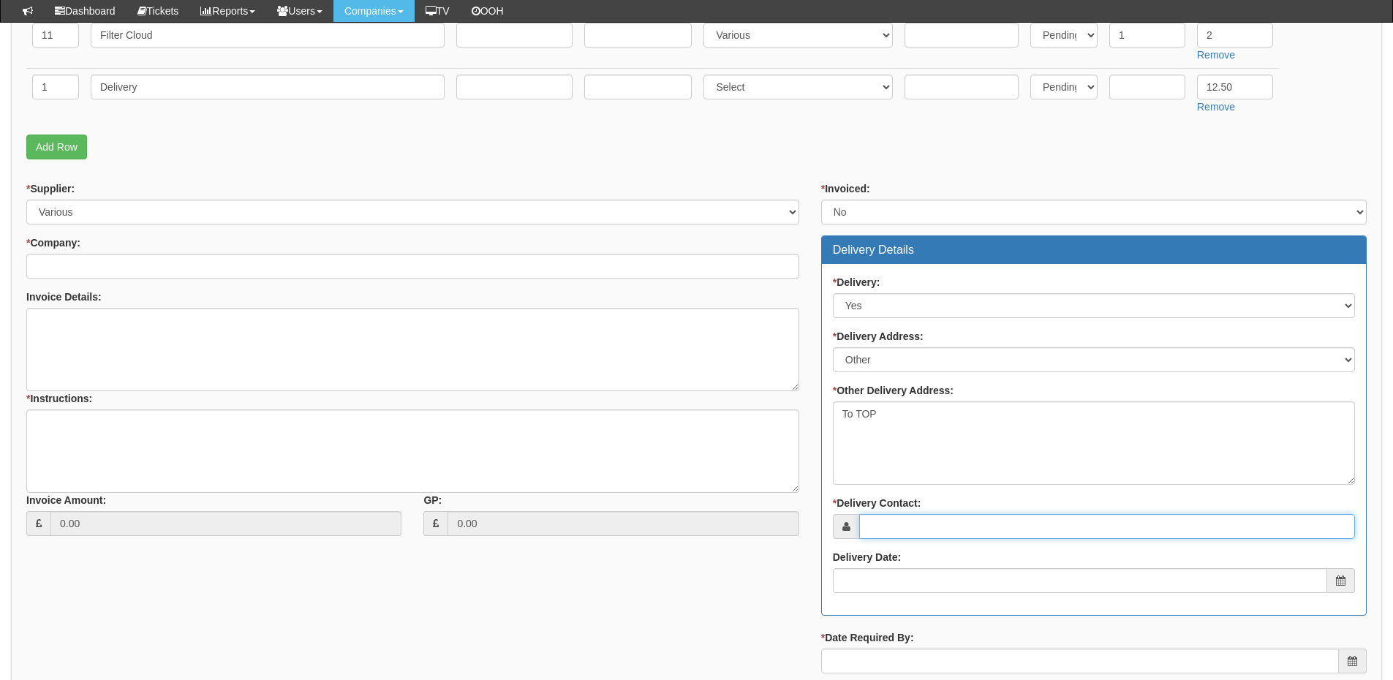
click at [904, 525] on input "* Delivery Contact:" at bounding box center [1107, 526] width 496 height 25
click at [928, 530] on input "* Delivery Contact:" at bounding box center [1107, 526] width 496 height 25
type input "[PERSON_NAME]"
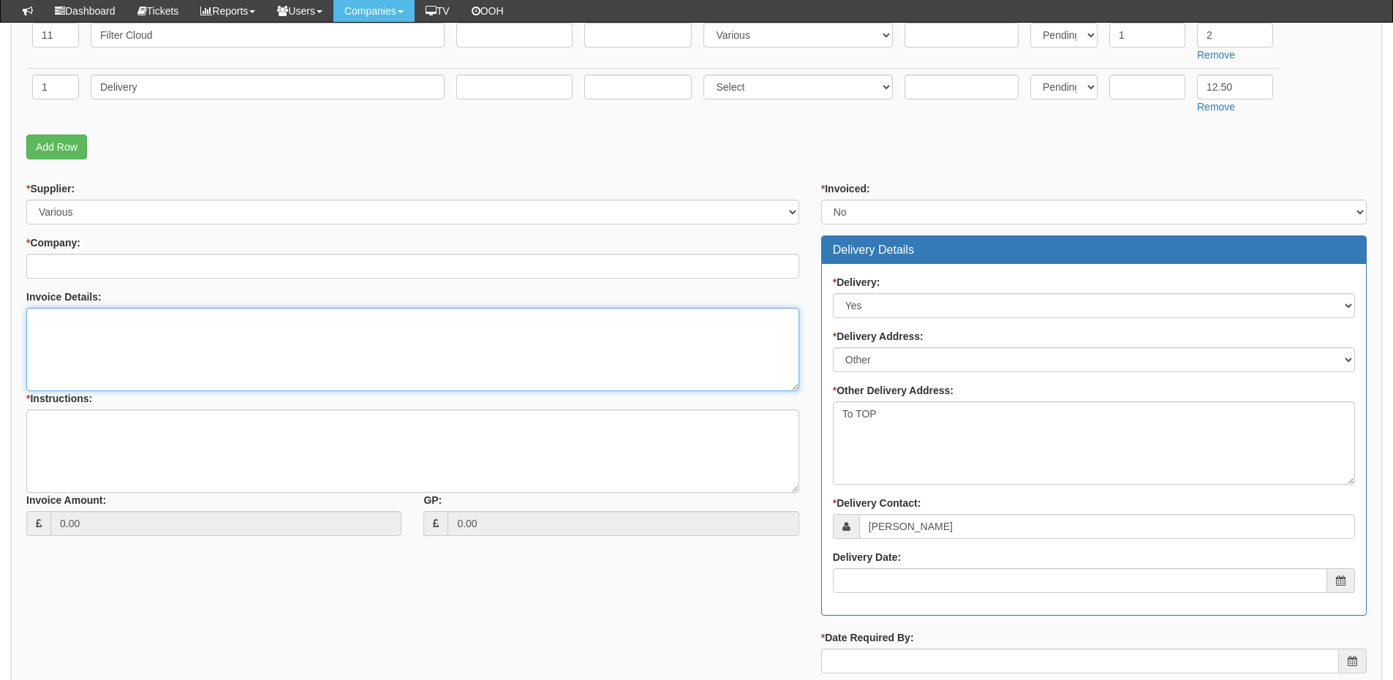
click at [172, 330] on textarea "Invoice Details:" at bounding box center [412, 349] width 773 height 83
paste textarea "PO-0088"
type textarea "Please use PO-0088"
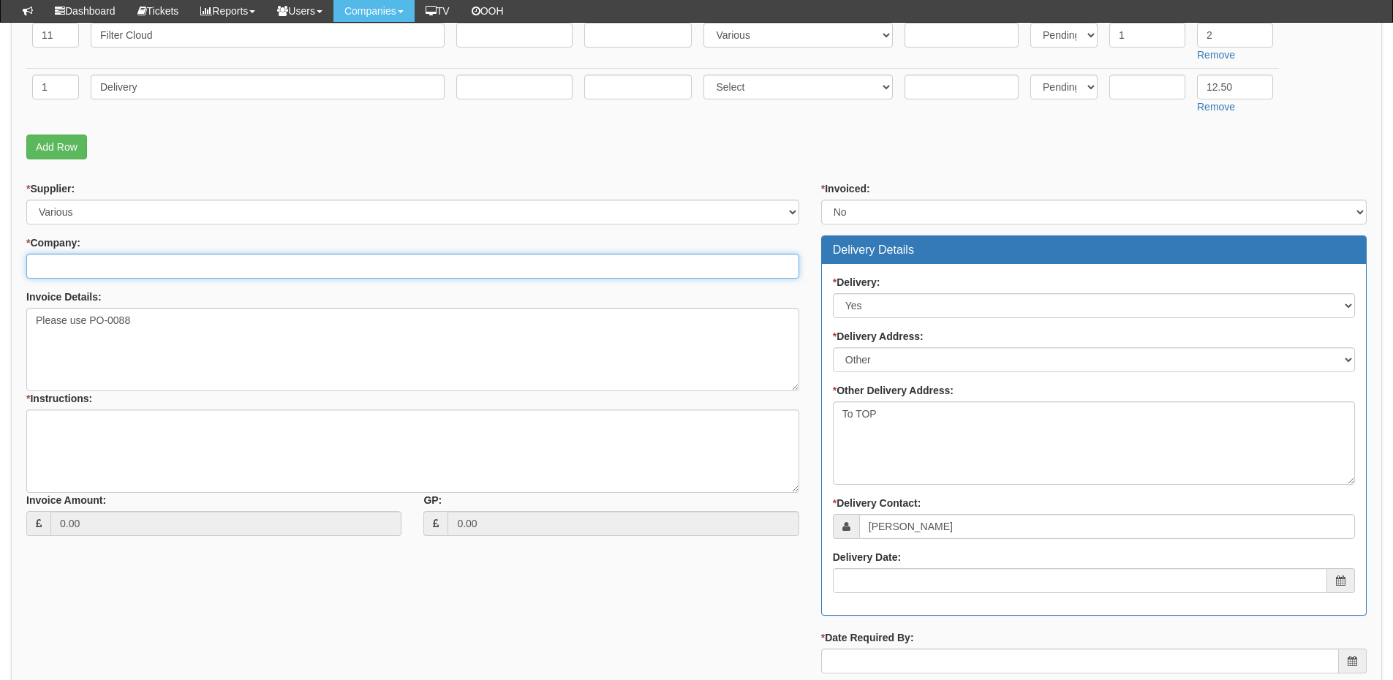
click at [88, 263] on input "* Company:" at bounding box center [412, 266] width 773 height 25
click at [49, 262] on input "lifeskill" at bounding box center [412, 266] width 773 height 25
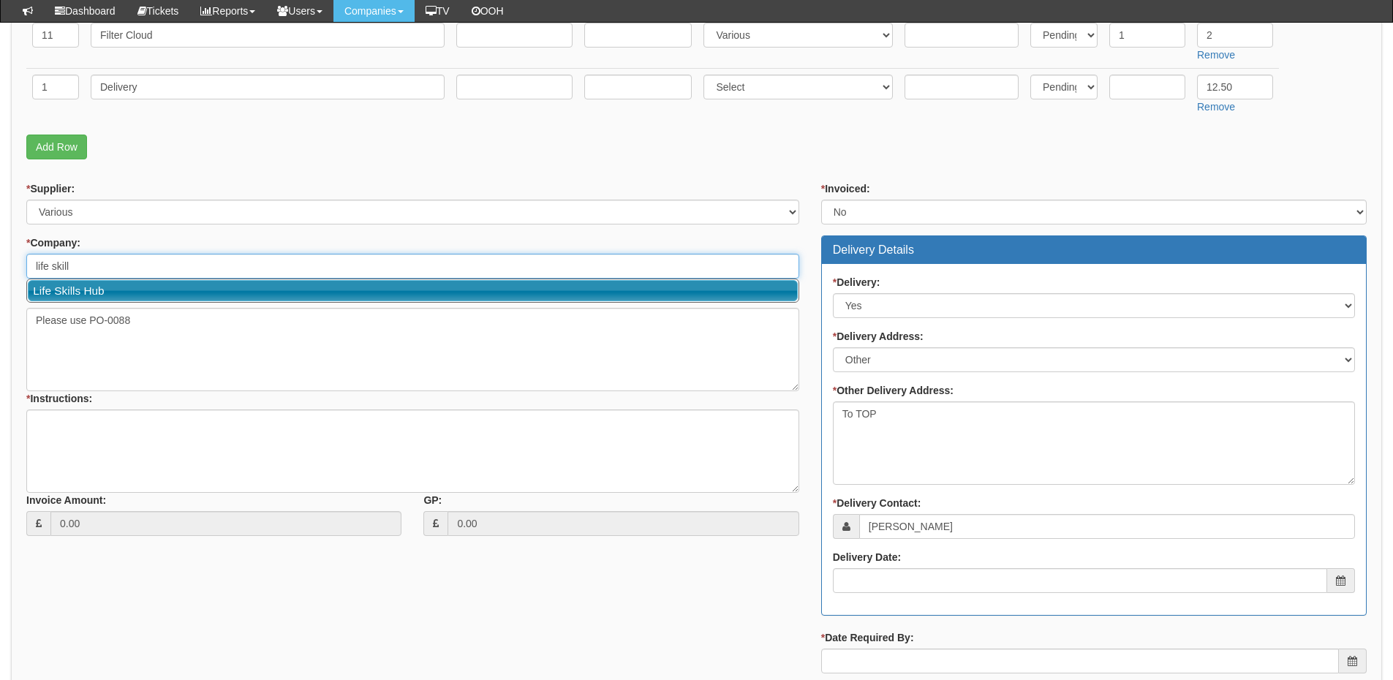
click at [84, 288] on link "Life Skills Hub" at bounding box center [413, 290] width 770 height 21
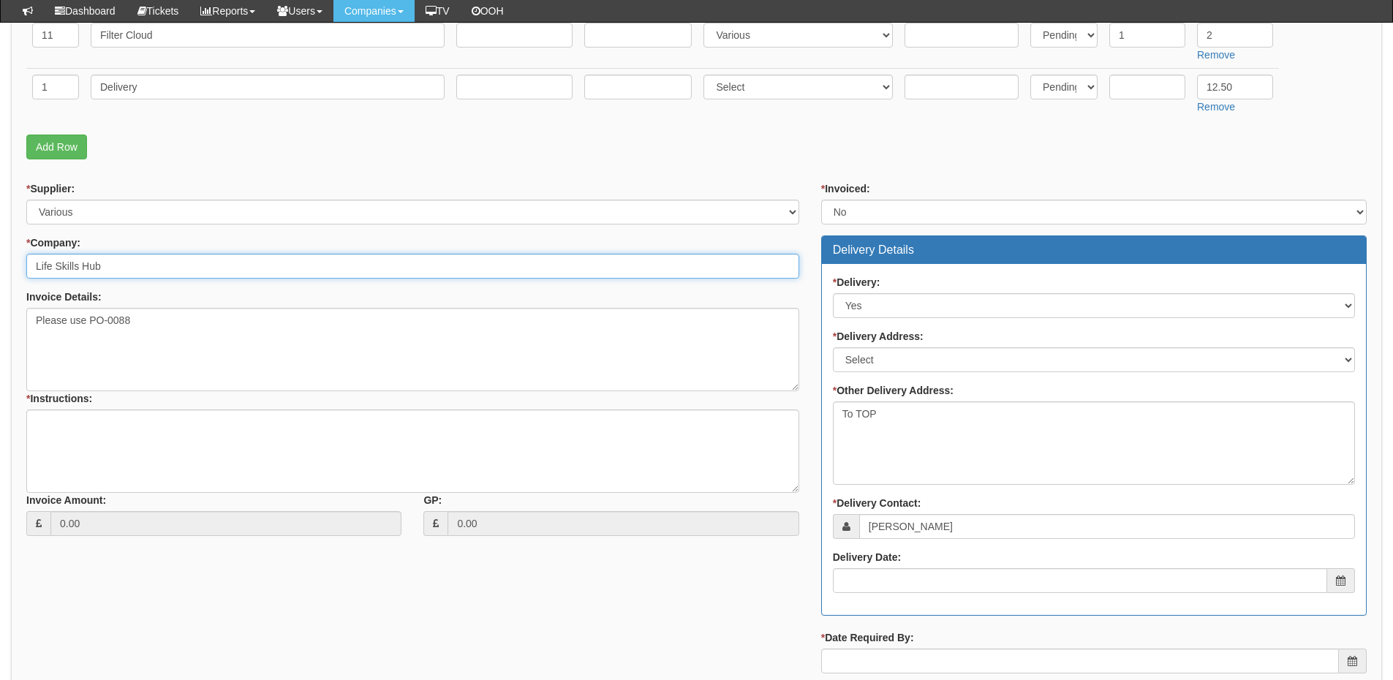
type input "Life Skills Hub"
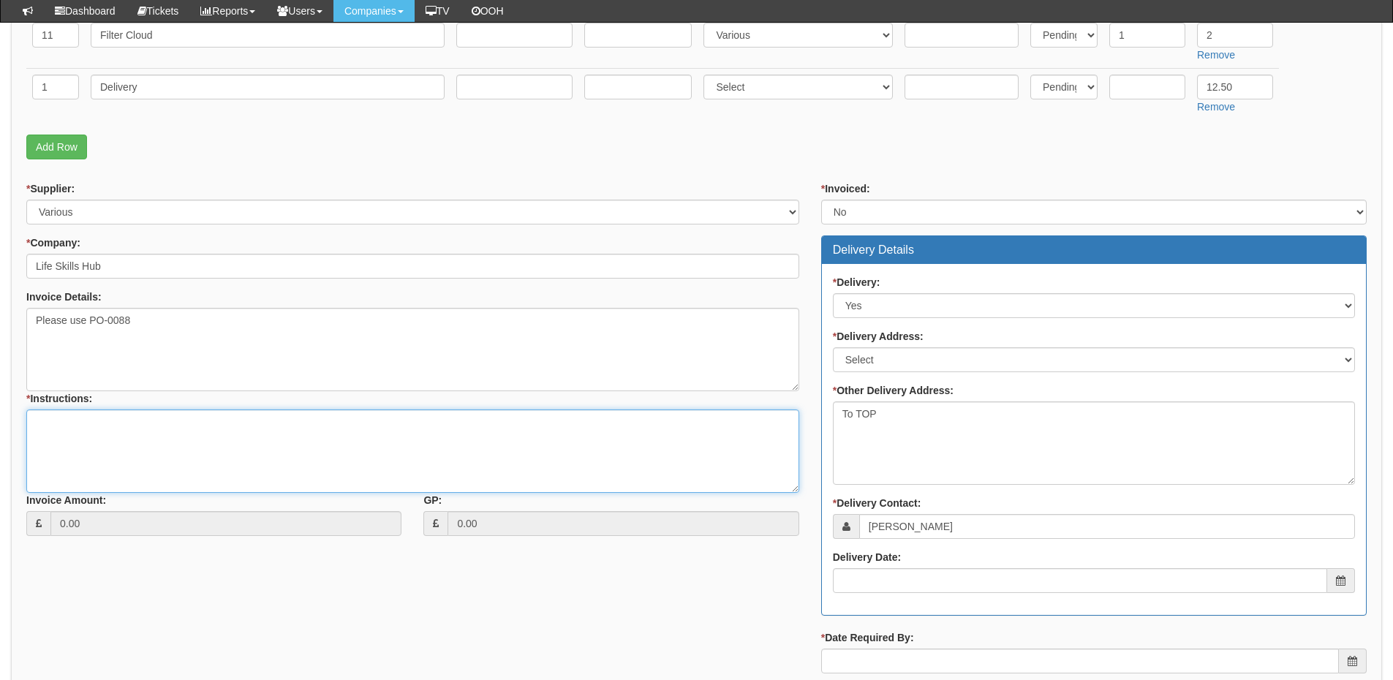
click at [82, 432] on textarea "* Instructions:" at bounding box center [412, 450] width 773 height 83
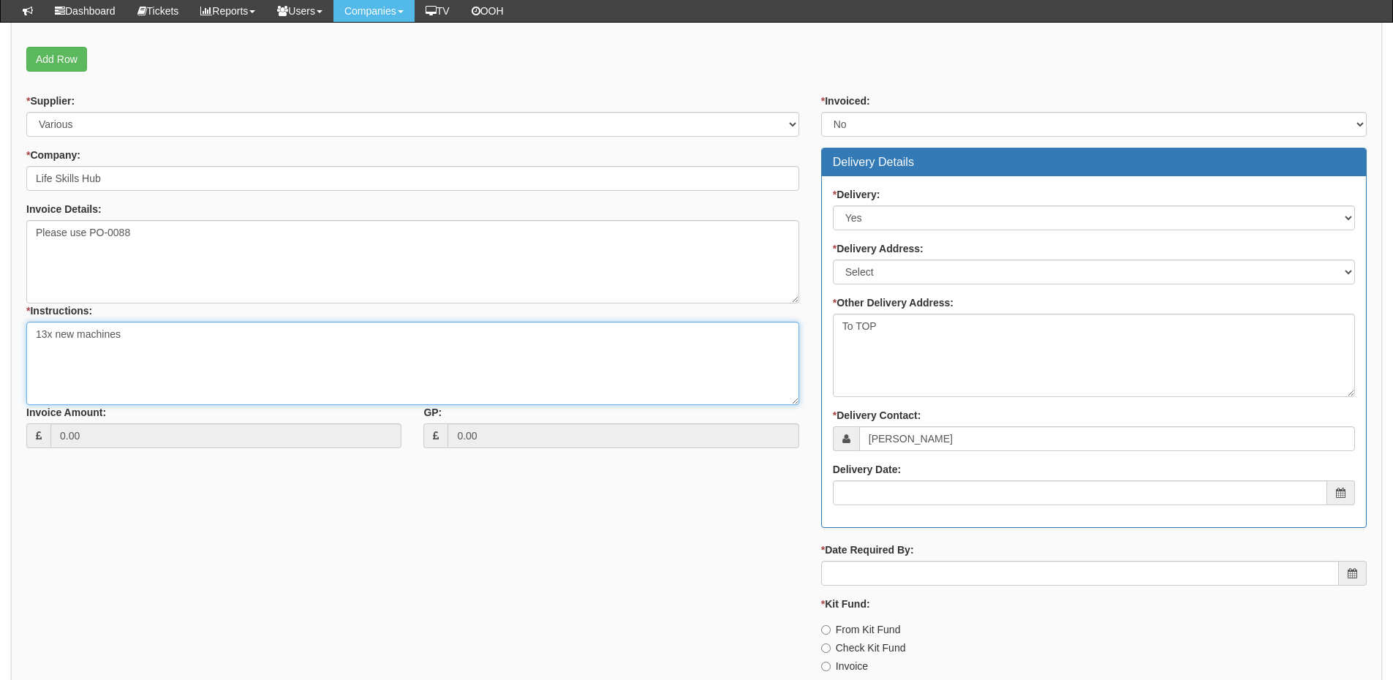
scroll to position [798, 0]
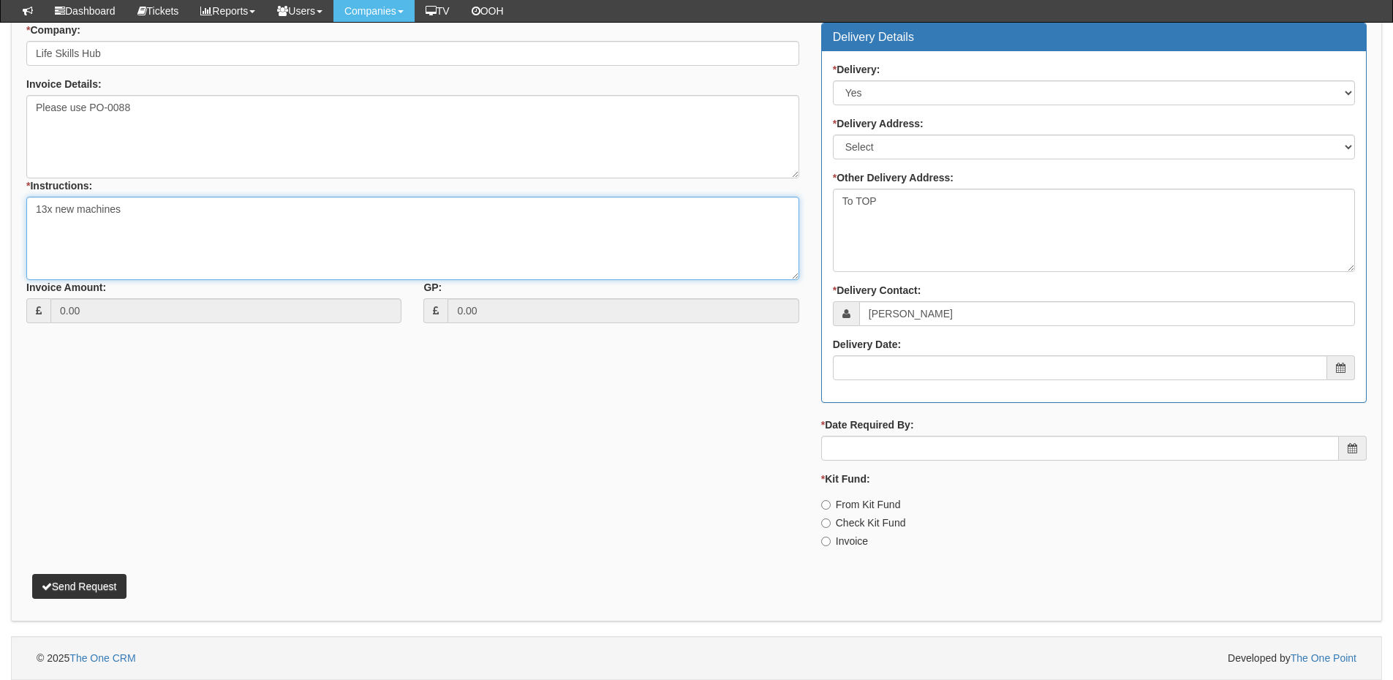
type textarea "13x new machines"
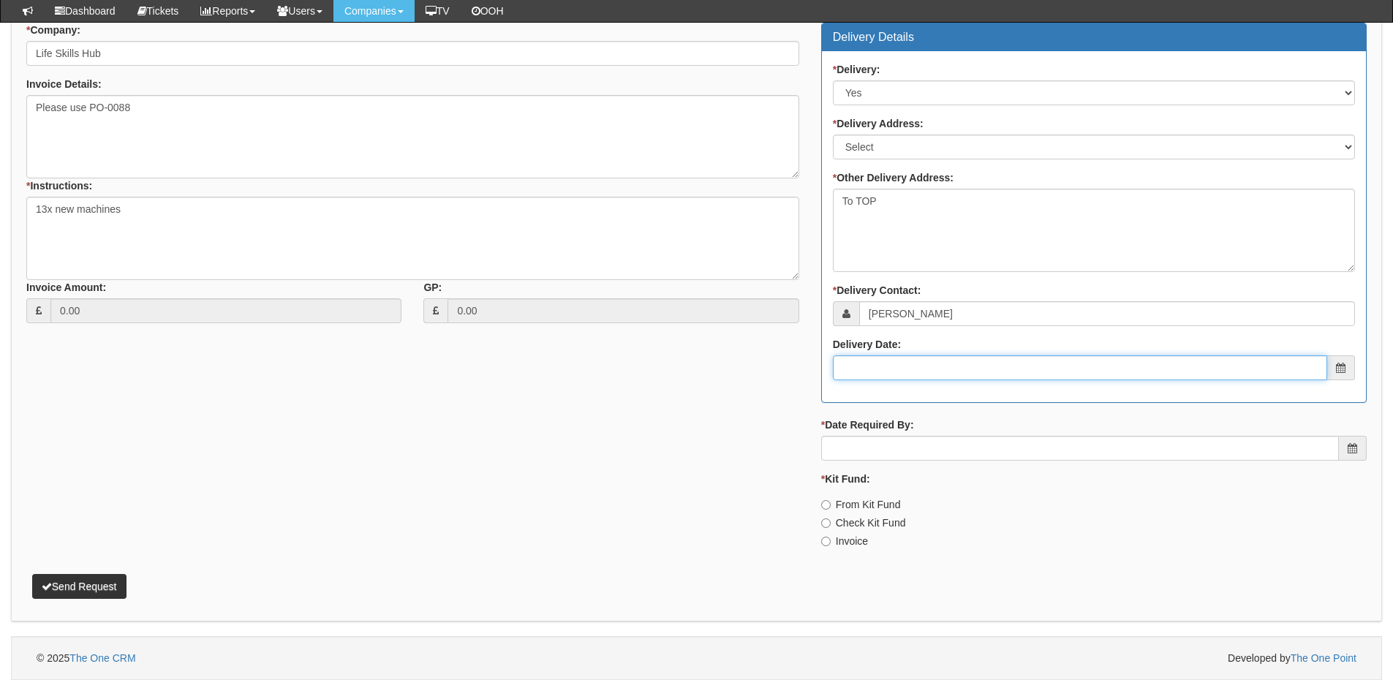
click at [947, 366] on input "Delivery Date:" at bounding box center [1080, 367] width 494 height 25
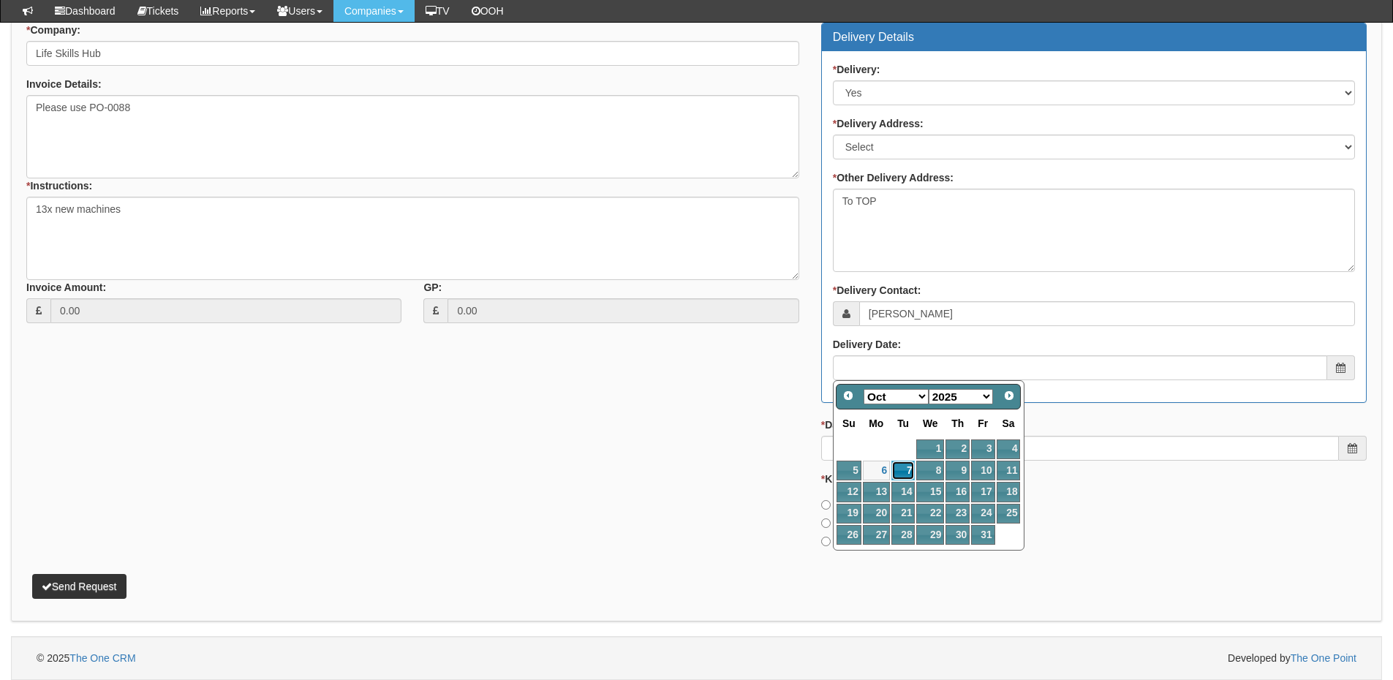
click at [915, 469] on link "7" at bounding box center [902, 471] width 23 height 20
type input "2025-10-07"
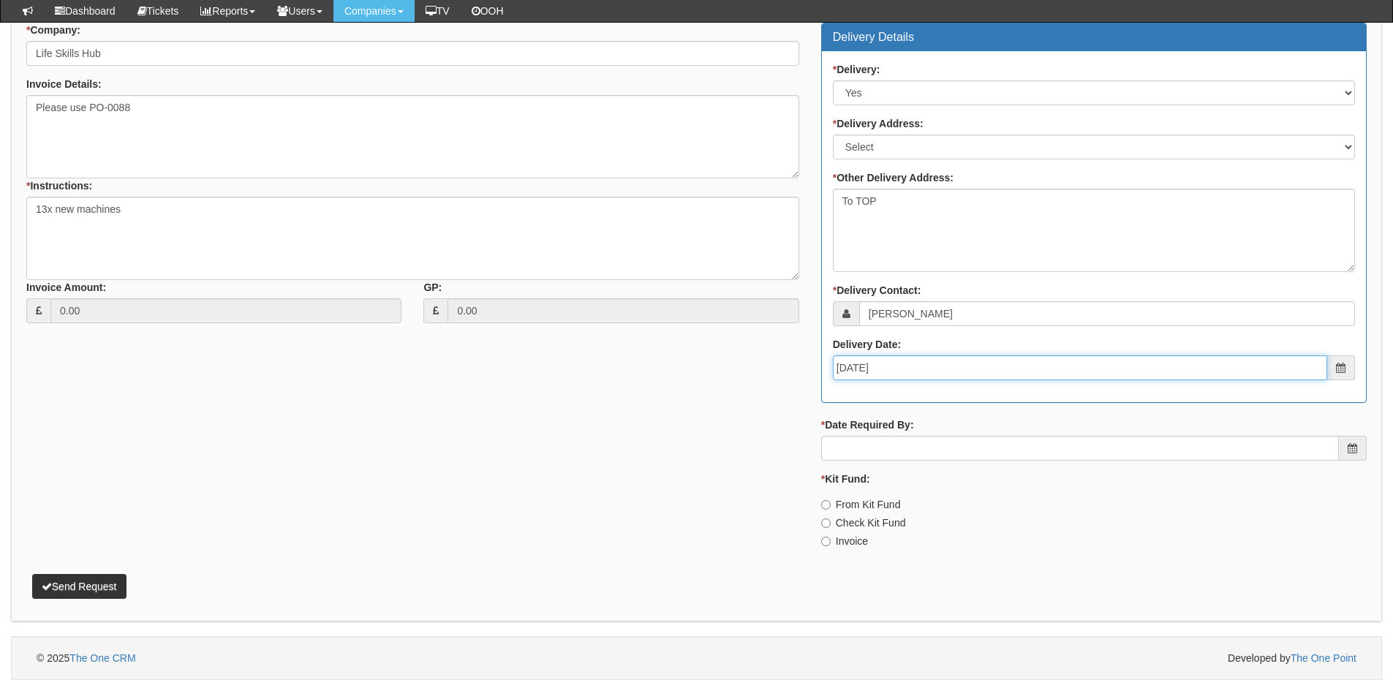
click at [910, 376] on input "2025-10-07" at bounding box center [1080, 367] width 494 height 25
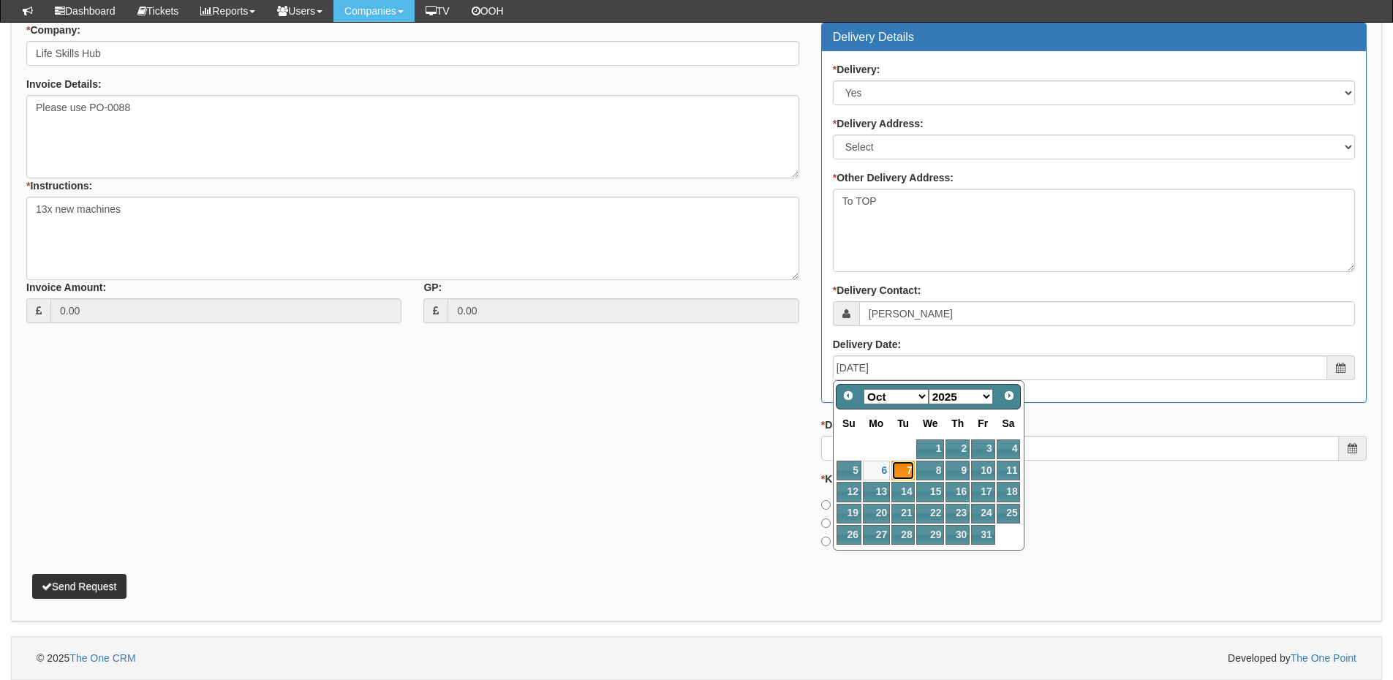
click at [899, 471] on link "7" at bounding box center [902, 471] width 23 height 20
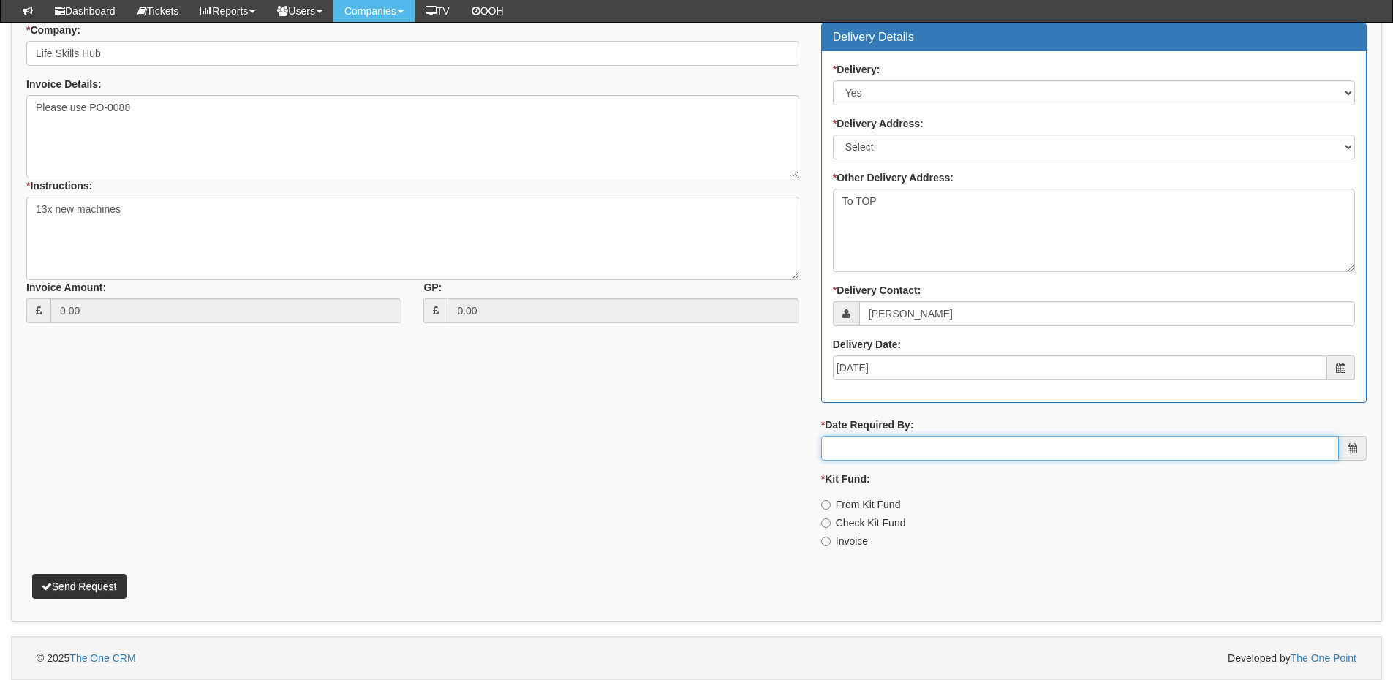
click at [897, 456] on input "* Date Required By:" at bounding box center [1080, 448] width 518 height 25
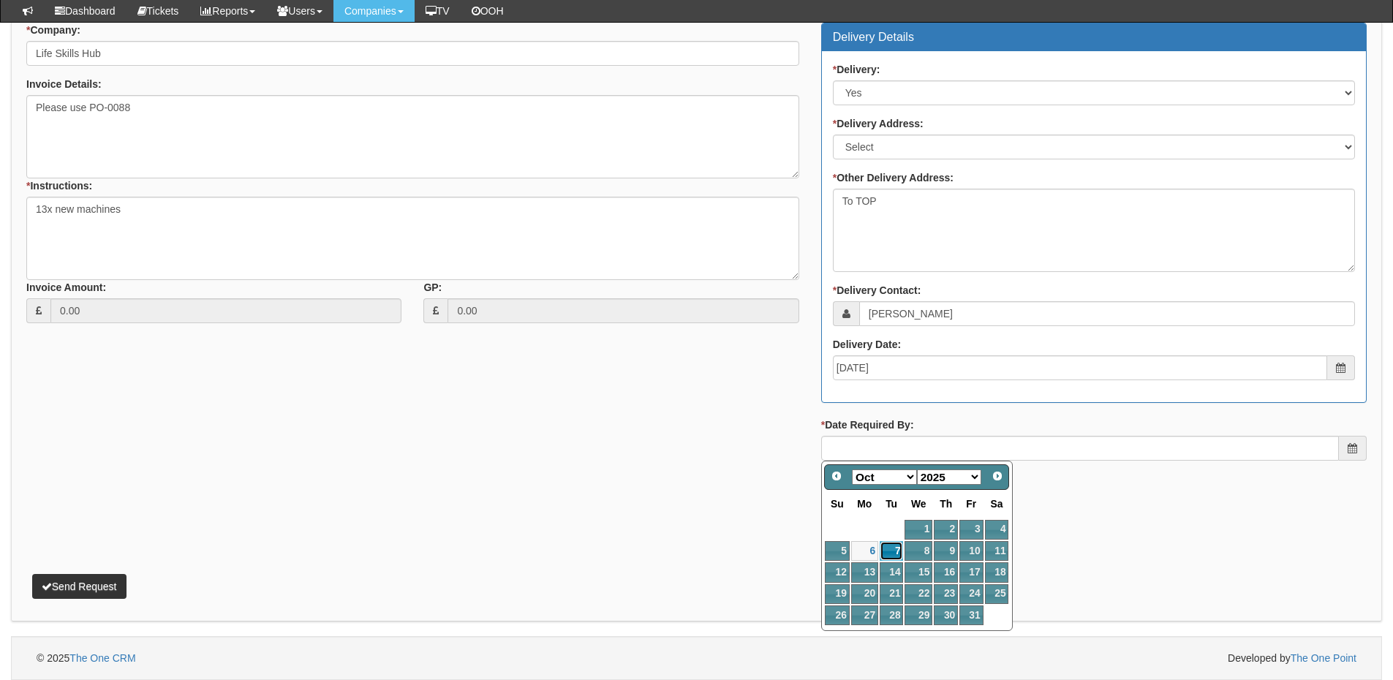
click at [890, 551] on link "7" at bounding box center [890, 551] width 23 height 20
type input "2025-10-07"
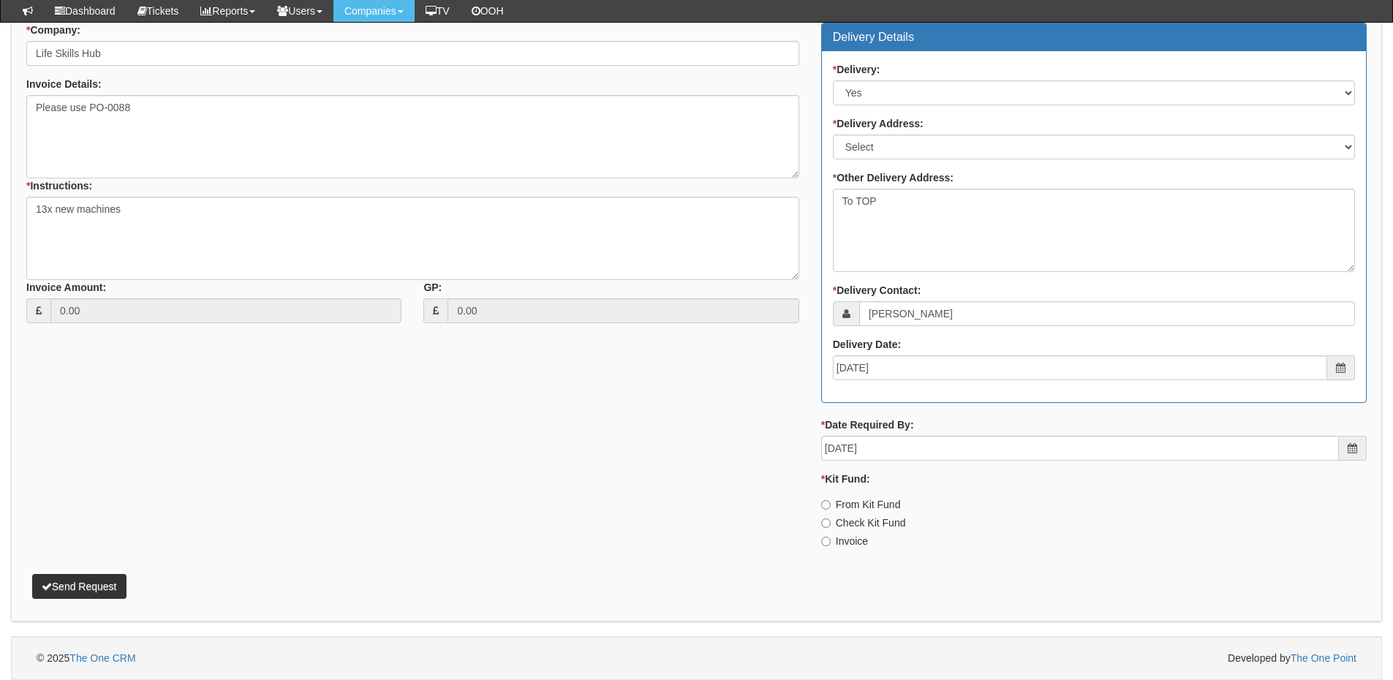
click at [847, 535] on label "Invoice" at bounding box center [844, 541] width 47 height 15
click at [830, 537] on input "Invoice" at bounding box center [826, 542] width 10 height 10
radio input "true"
click at [102, 591] on button "Send Request" at bounding box center [79, 586] width 94 height 25
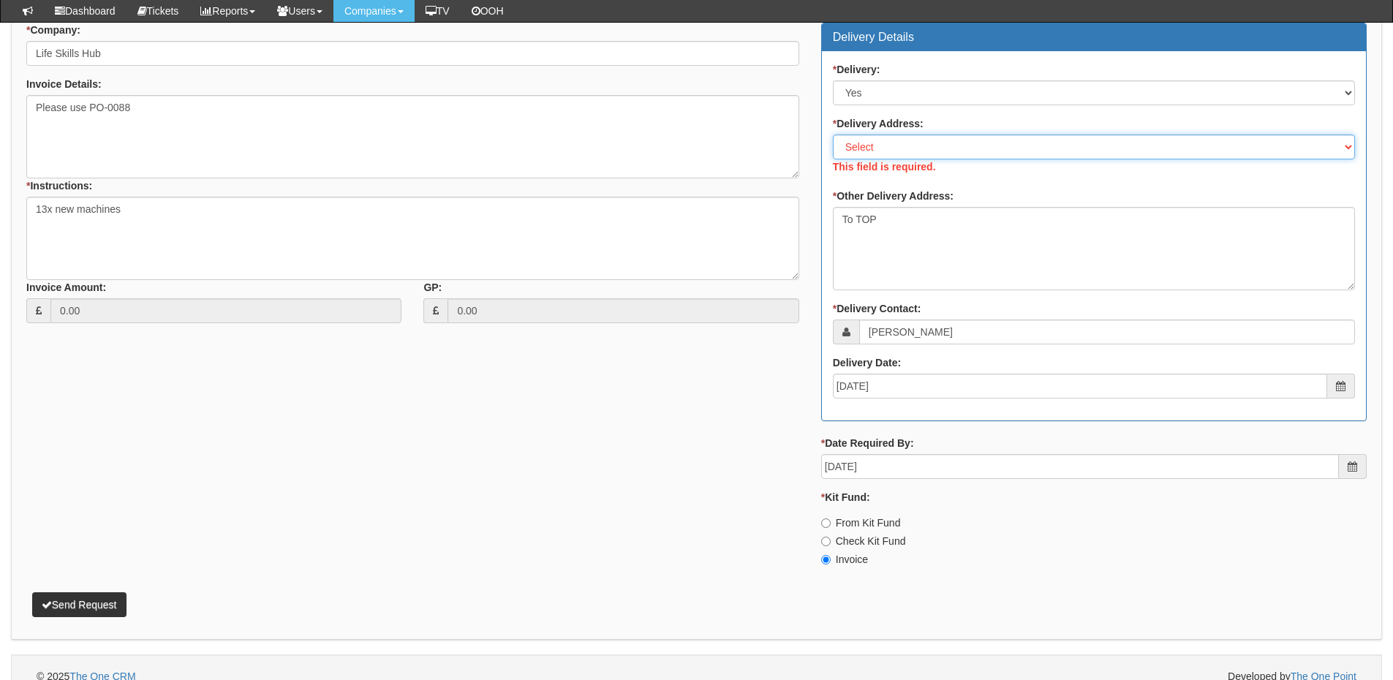
click at [883, 145] on select "Select Not Applicable Main Address - HU6 8AE Other" at bounding box center [1094, 147] width 522 height 25
select select "other"
click at [833, 135] on select "Select Not Applicable Main Address - HU6 8AE Other" at bounding box center [1094, 147] width 522 height 25
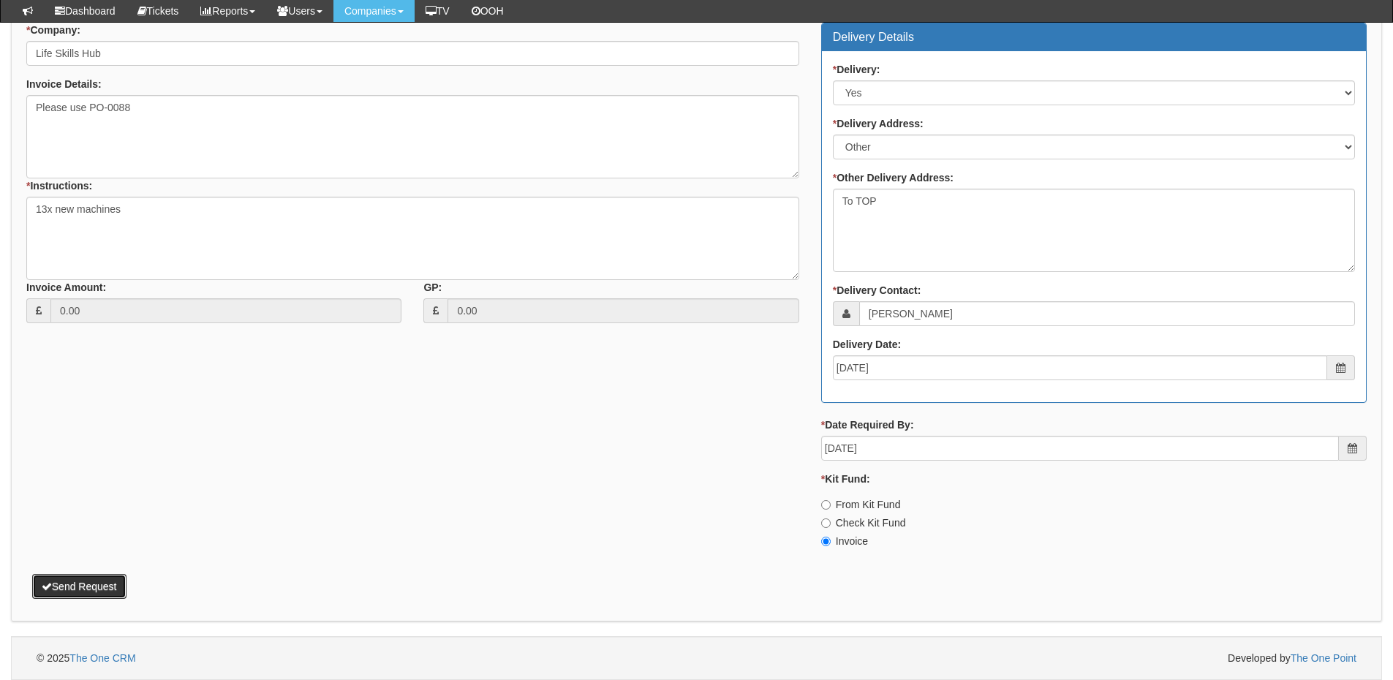
click at [108, 587] on button "Send Request" at bounding box center [79, 586] width 94 height 25
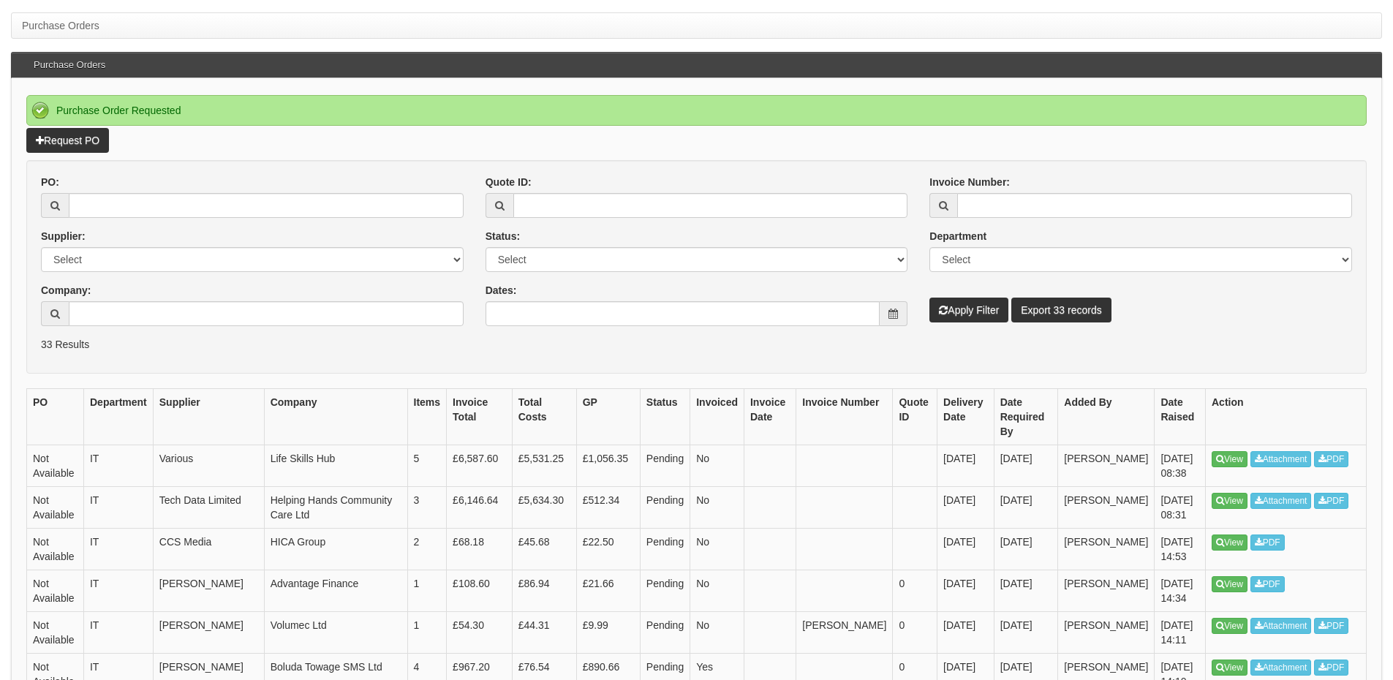
scroll to position [146, 0]
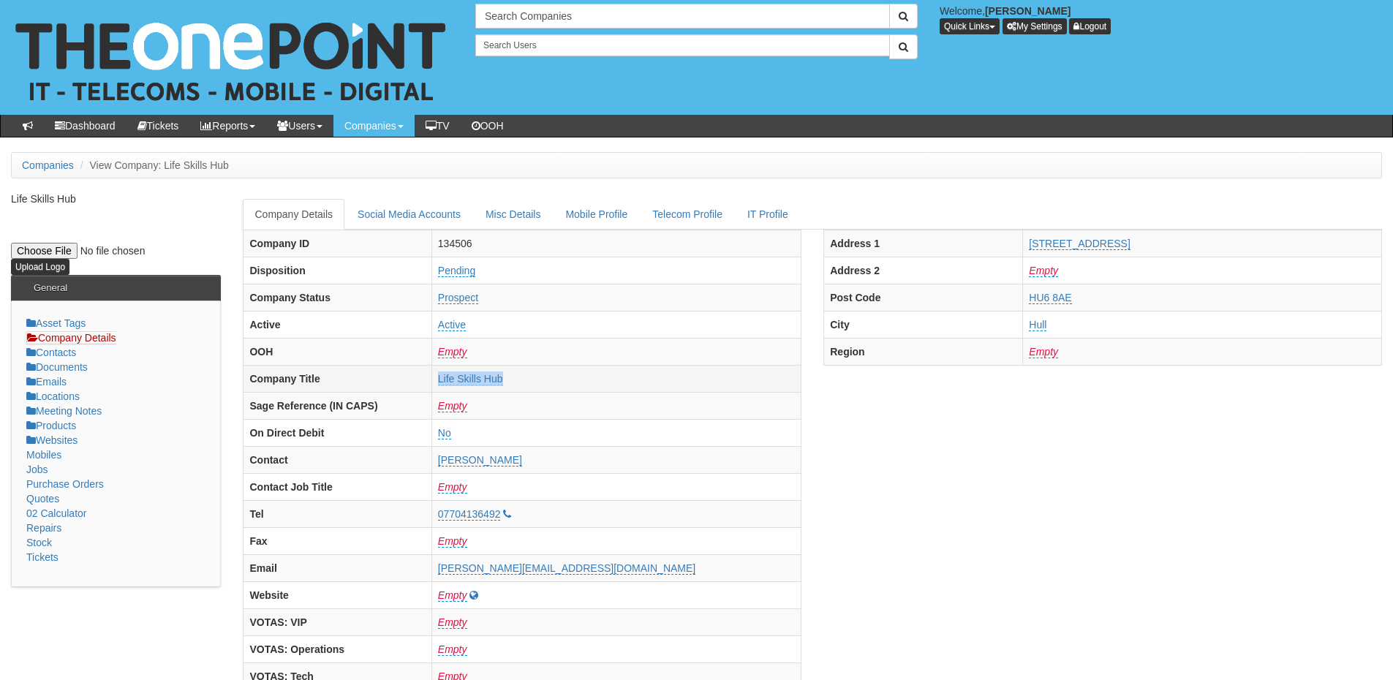
drag, startPoint x: 531, startPoint y: 371, endPoint x: 625, endPoint y: 379, distance: 94.6
click at [625, 379] on tr "Company Title Life Skills Hub" at bounding box center [522, 378] width 558 height 27
copy tr "Life Skills Hub"
drag, startPoint x: 1007, startPoint y: 242, endPoint x: 1184, endPoint y: 246, distance: 177.0
click at [1184, 246] on tr "Address 1 322-328 Endike Lane" at bounding box center [1103, 243] width 558 height 27
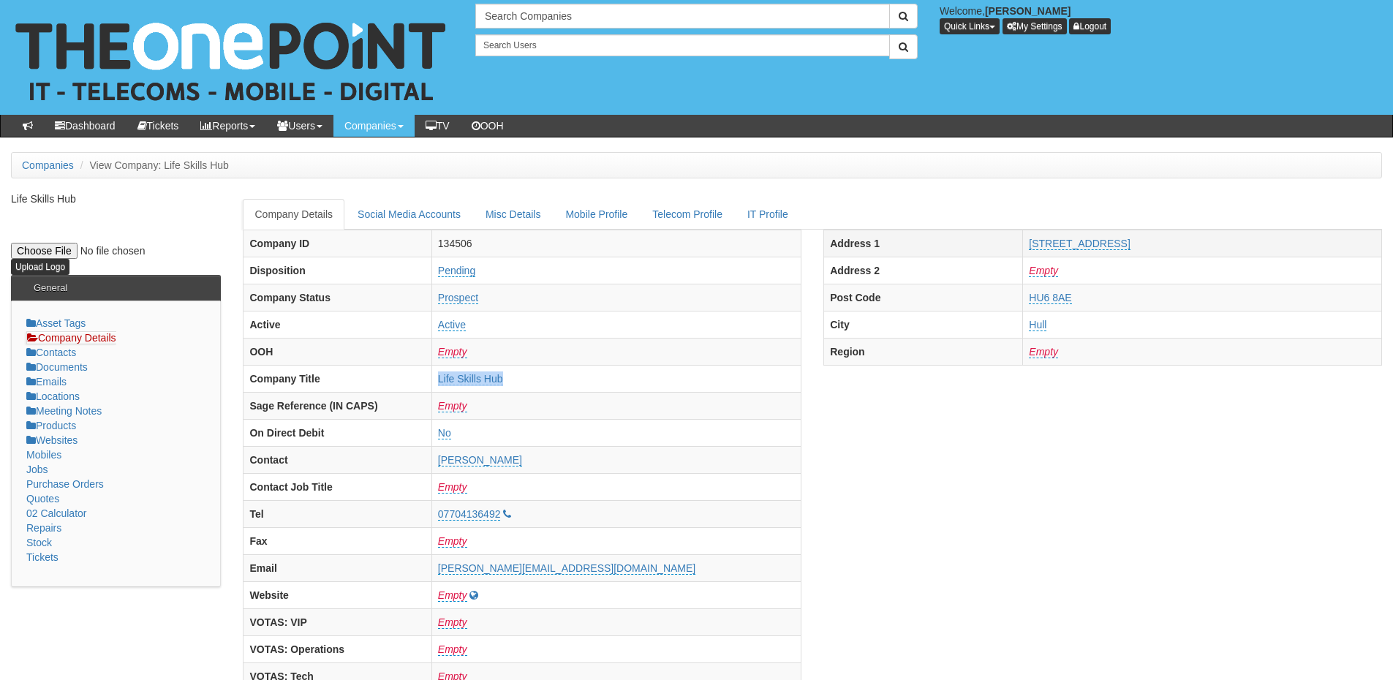
copy tr "322-328 Endike Lane"
drag, startPoint x: 1025, startPoint y: 297, endPoint x: 1074, endPoint y: 297, distance: 49.0
click at [1074, 297] on tr "Post Code HU6 8AE" at bounding box center [1103, 297] width 558 height 27
copy tr "HU6 8AE"
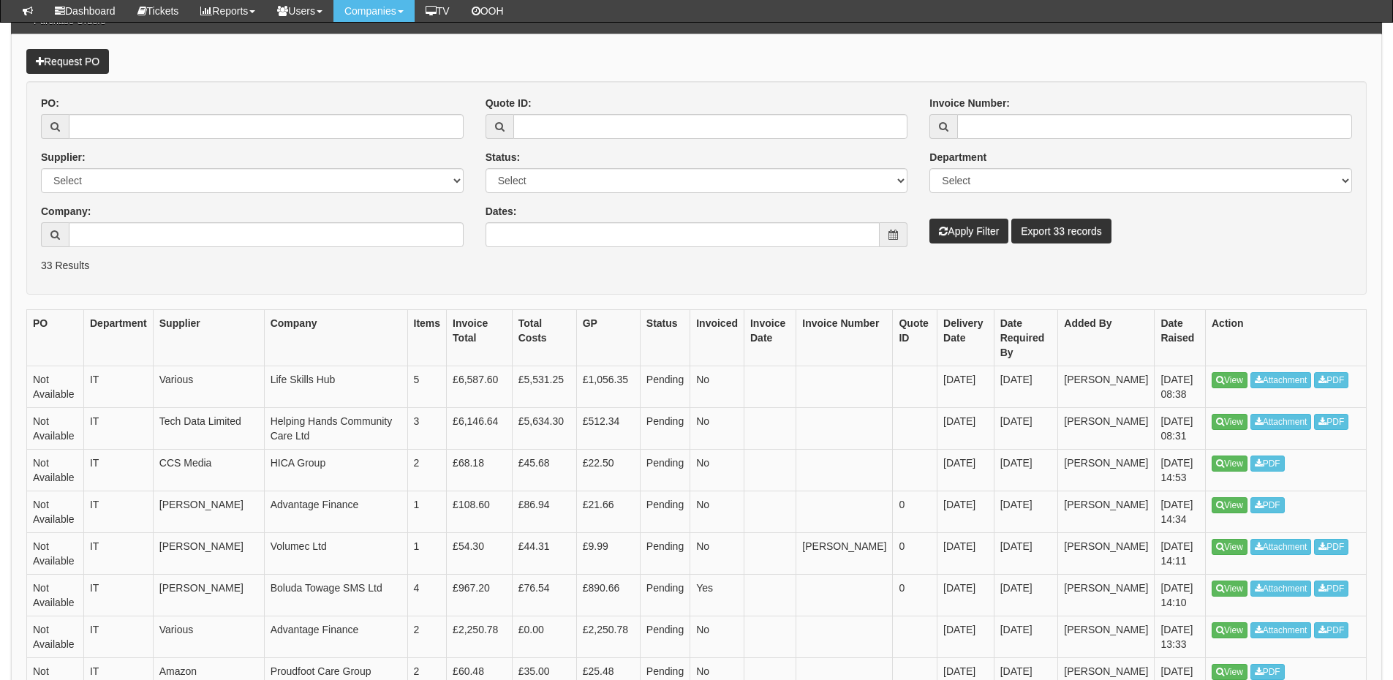
scroll to position [145, 0]
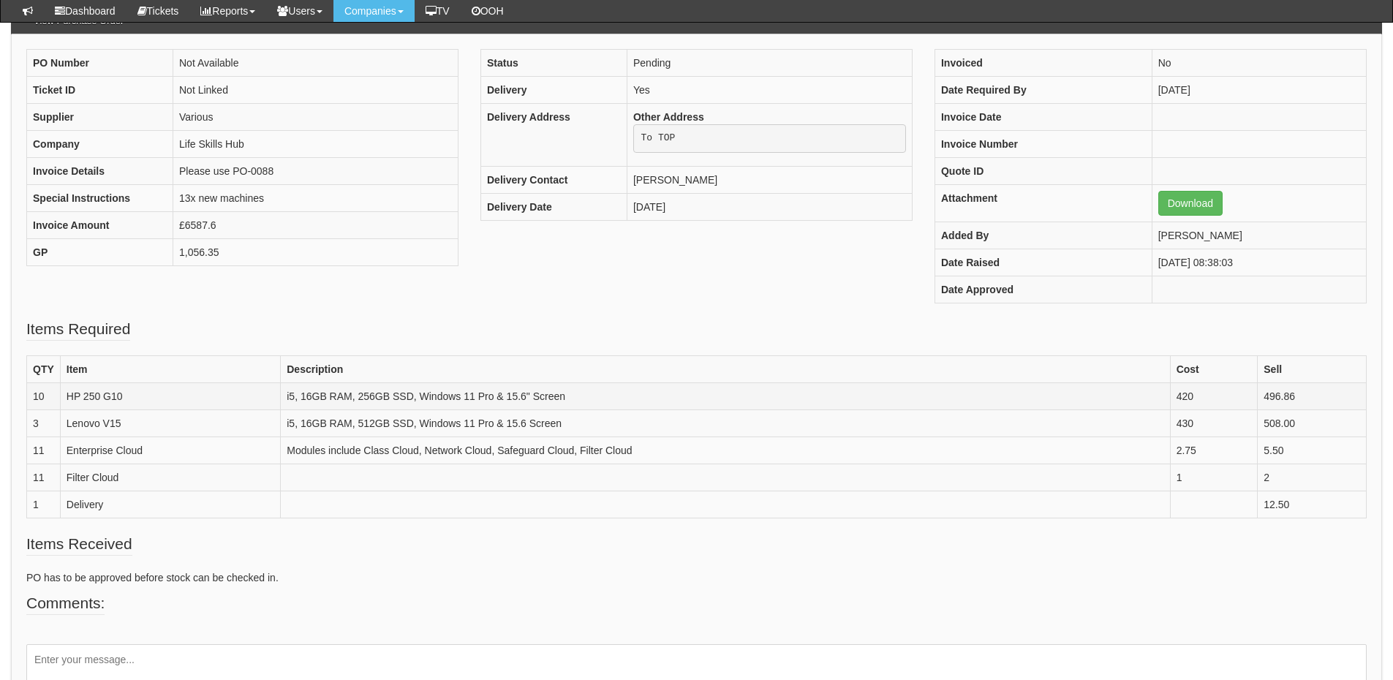
scroll to position [145, 0]
